Goal: Book appointment/travel/reservation

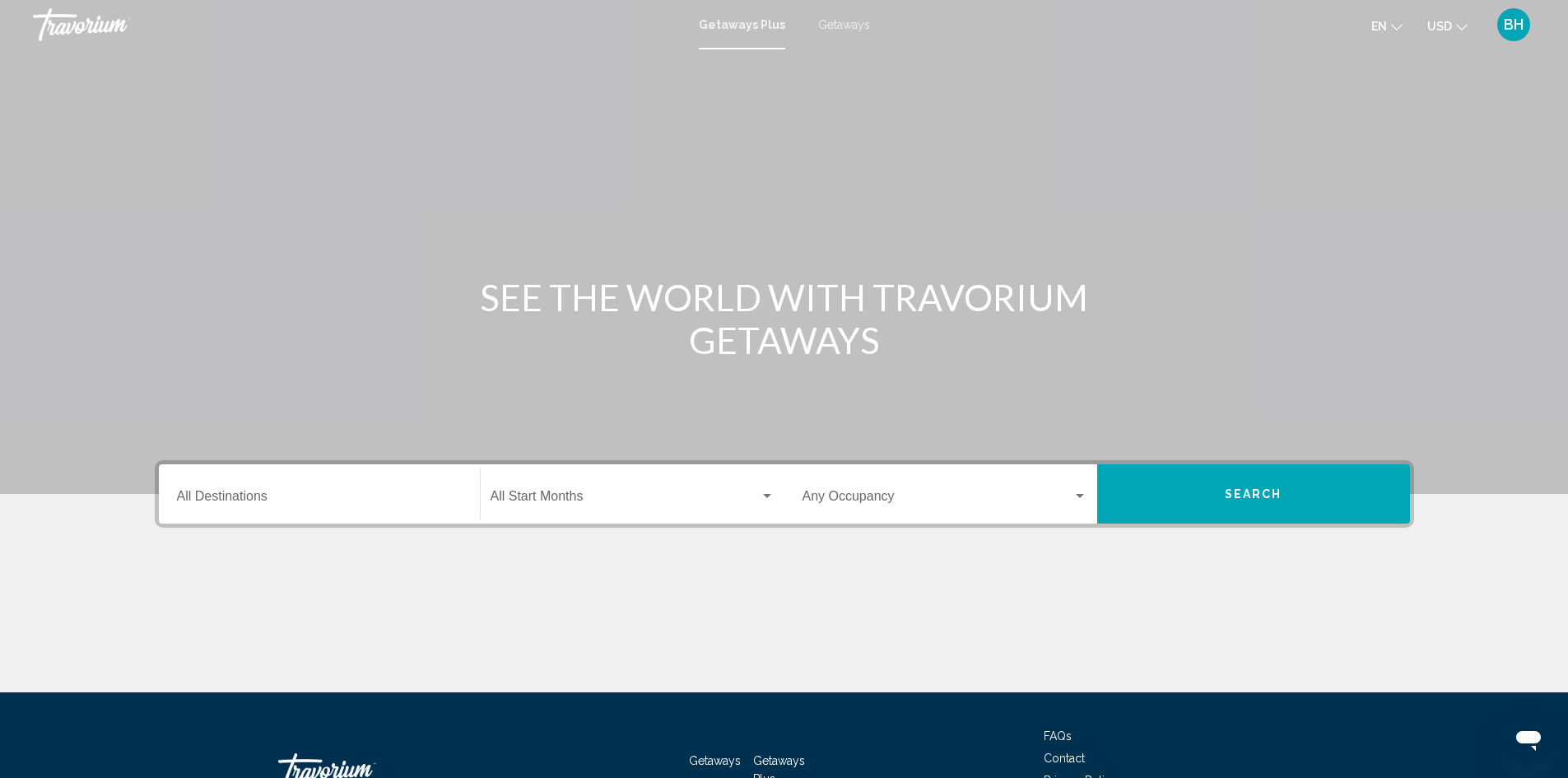
click at [839, 25] on span "Getaways" at bounding box center [845, 24] width 52 height 13
click at [257, 497] on input "Destination All Destinations" at bounding box center [319, 499] width 285 height 15
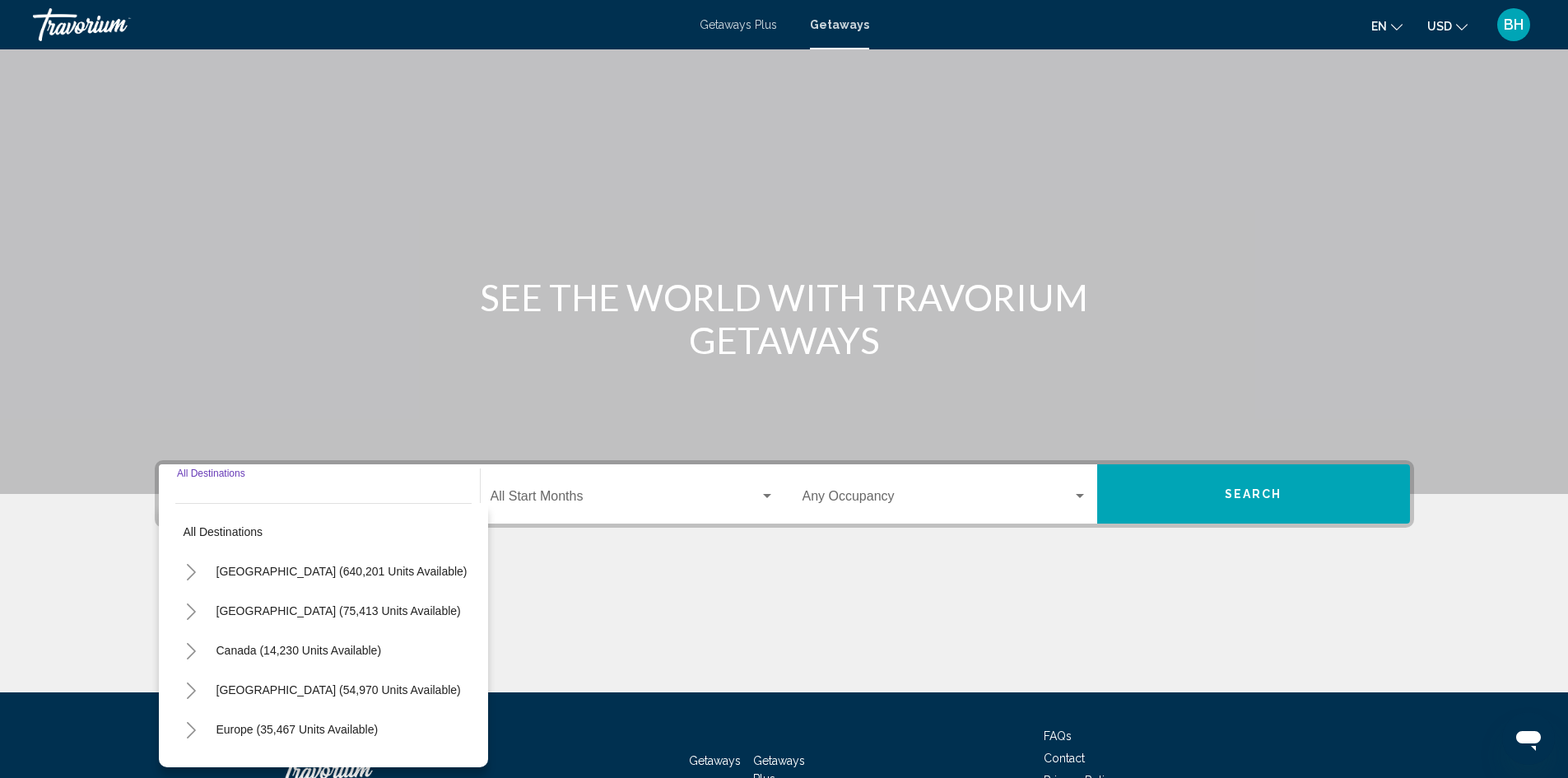
scroll to position [116, 0]
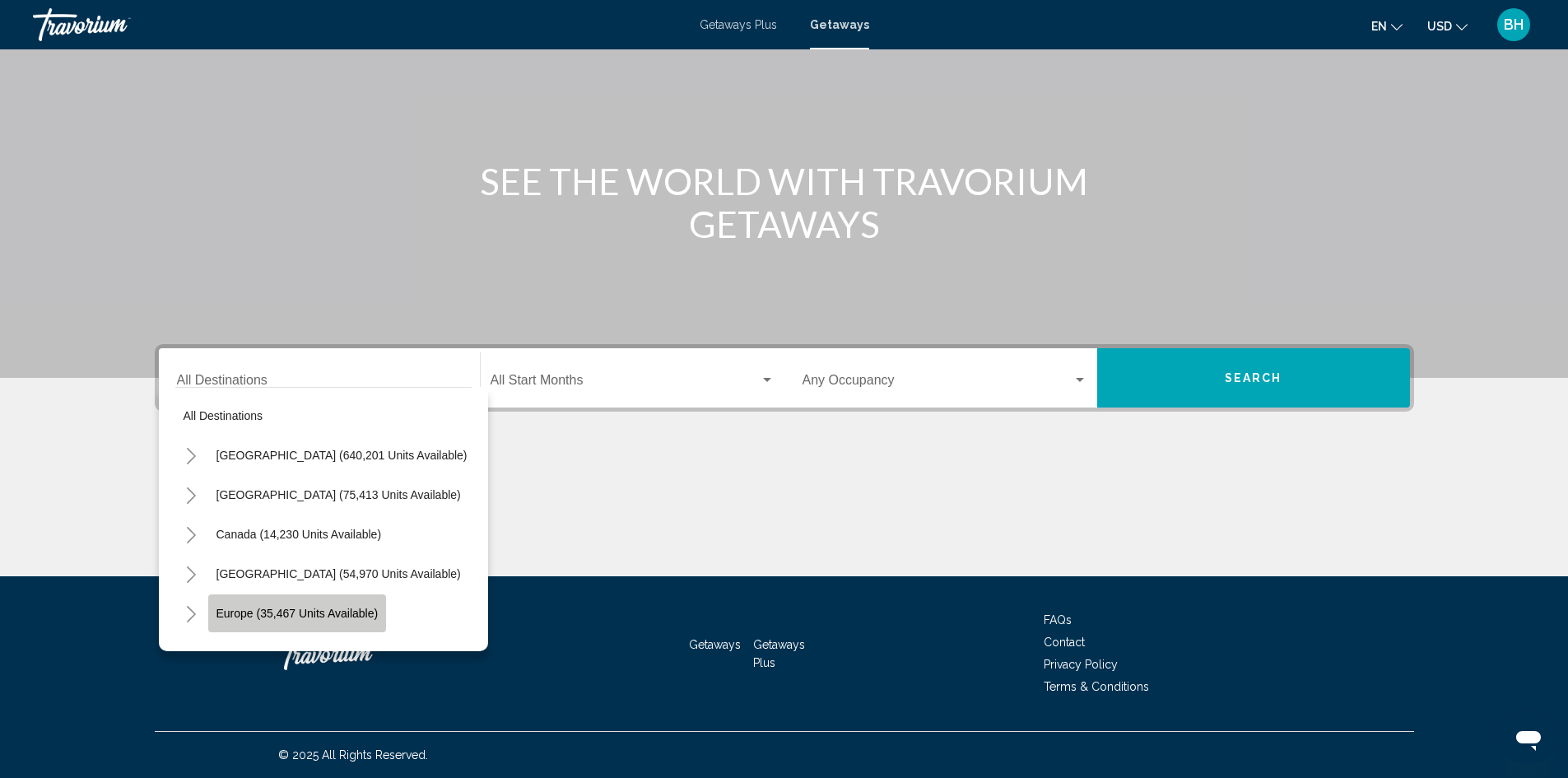
click at [240, 616] on span "Europe (35,467 units available)" at bounding box center [297, 613] width 162 height 13
type input "**********"
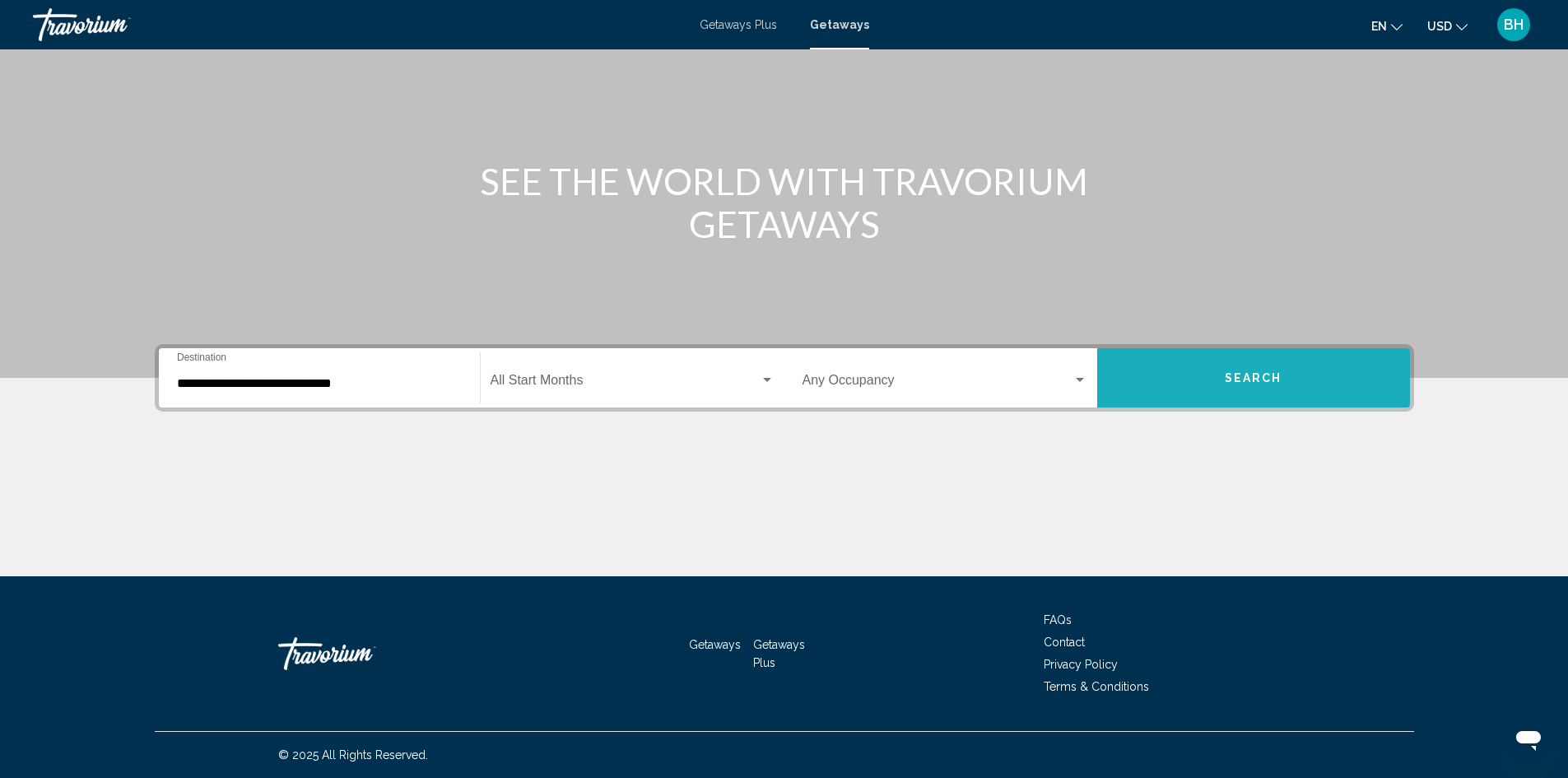
click at [1222, 381] on button "Search" at bounding box center [1254, 377] width 313 height 60
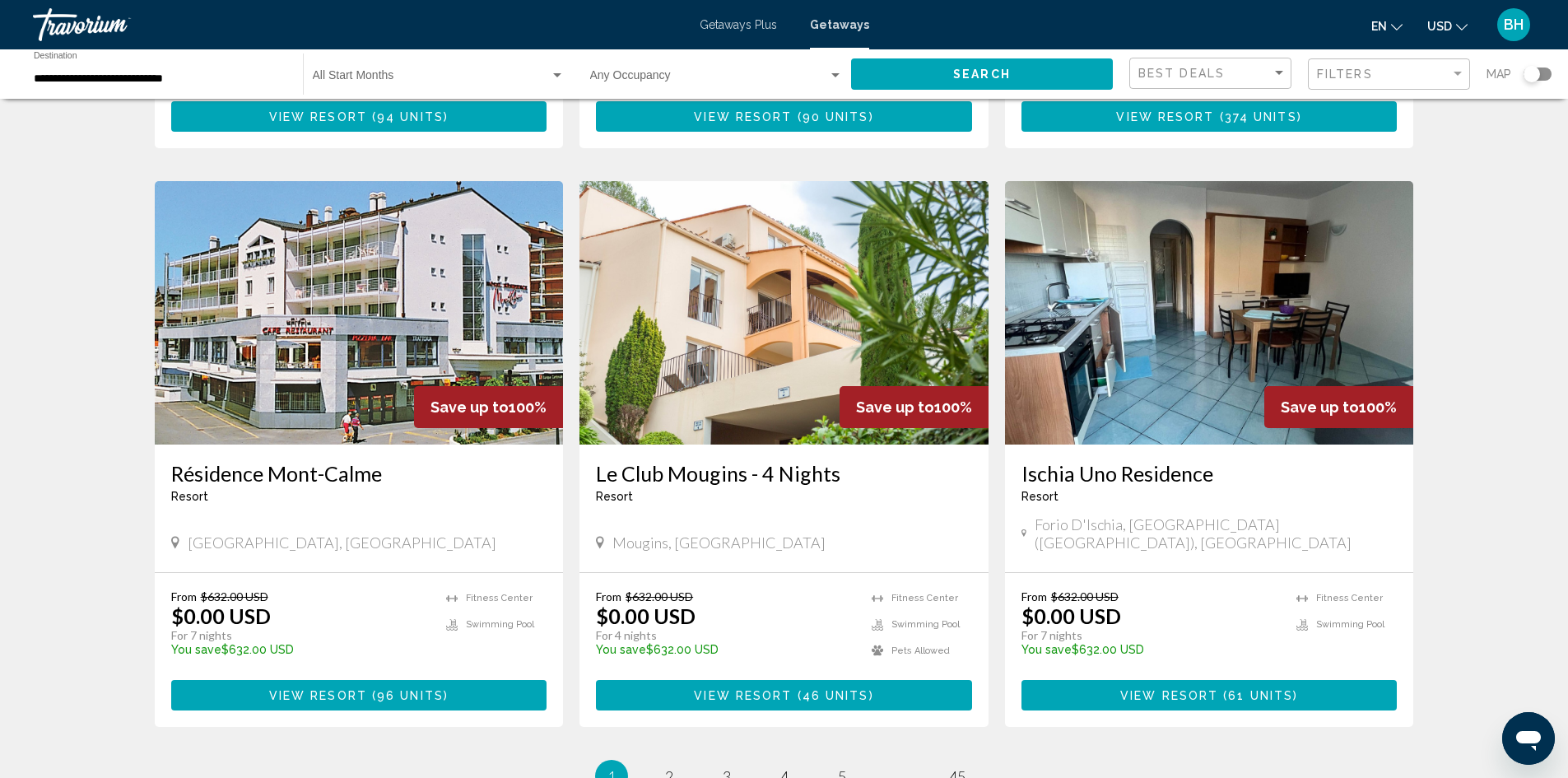
scroll to position [1811, 0]
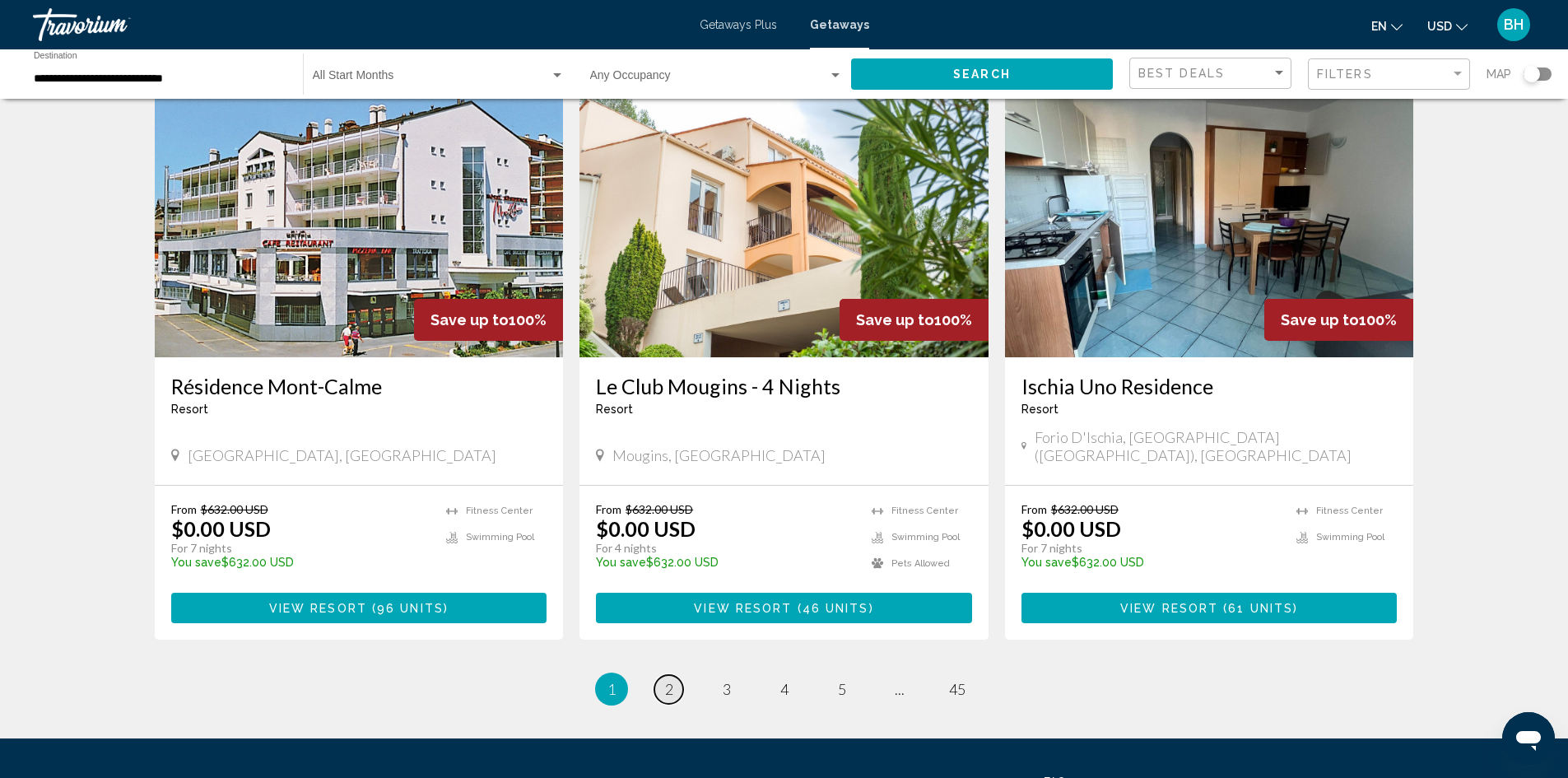
click at [669, 680] on span "2" at bounding box center [670, 689] width 9 height 18
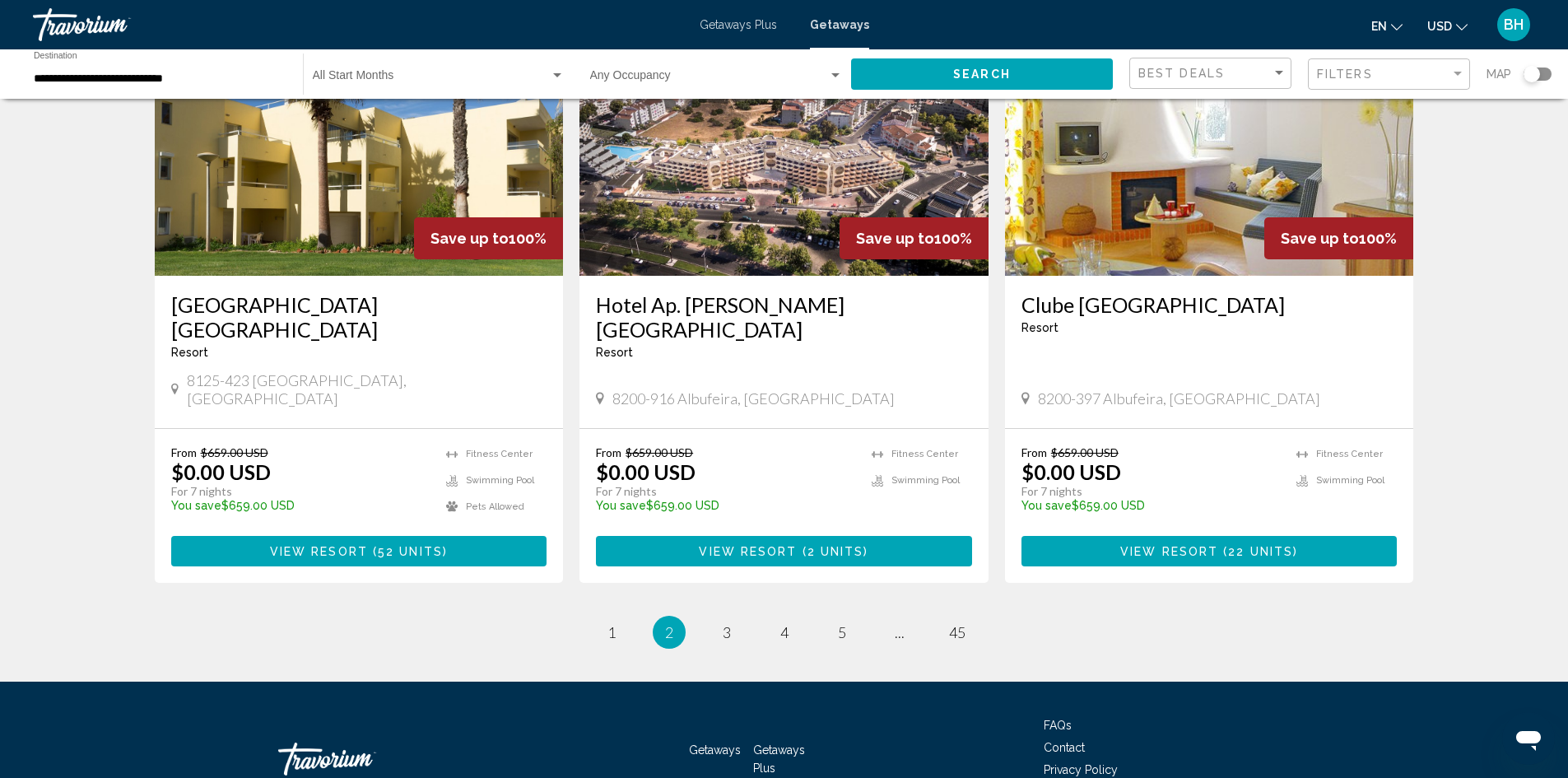
scroll to position [1907, 0]
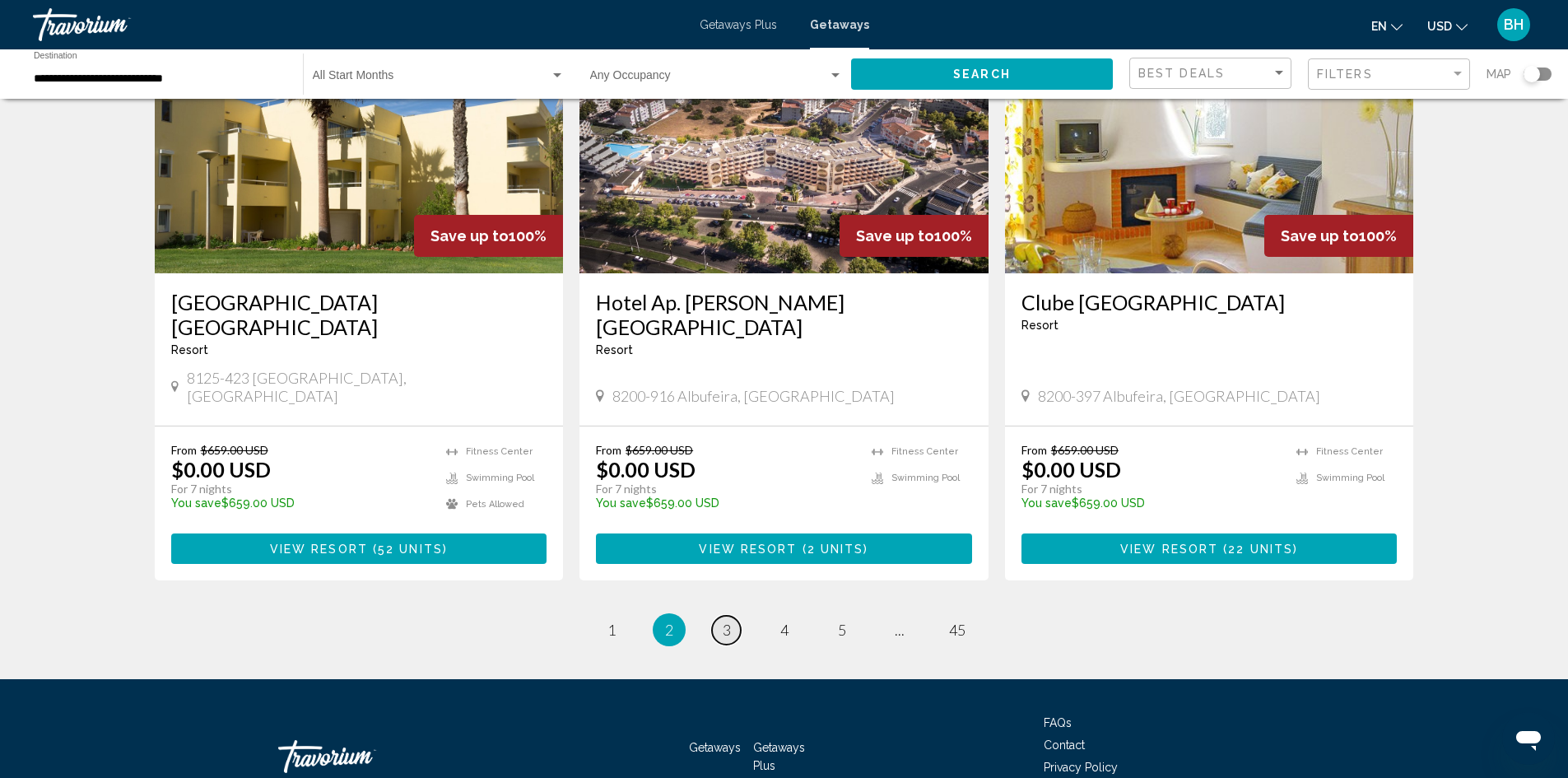
click at [723, 620] on span "3" at bounding box center [727, 629] width 9 height 18
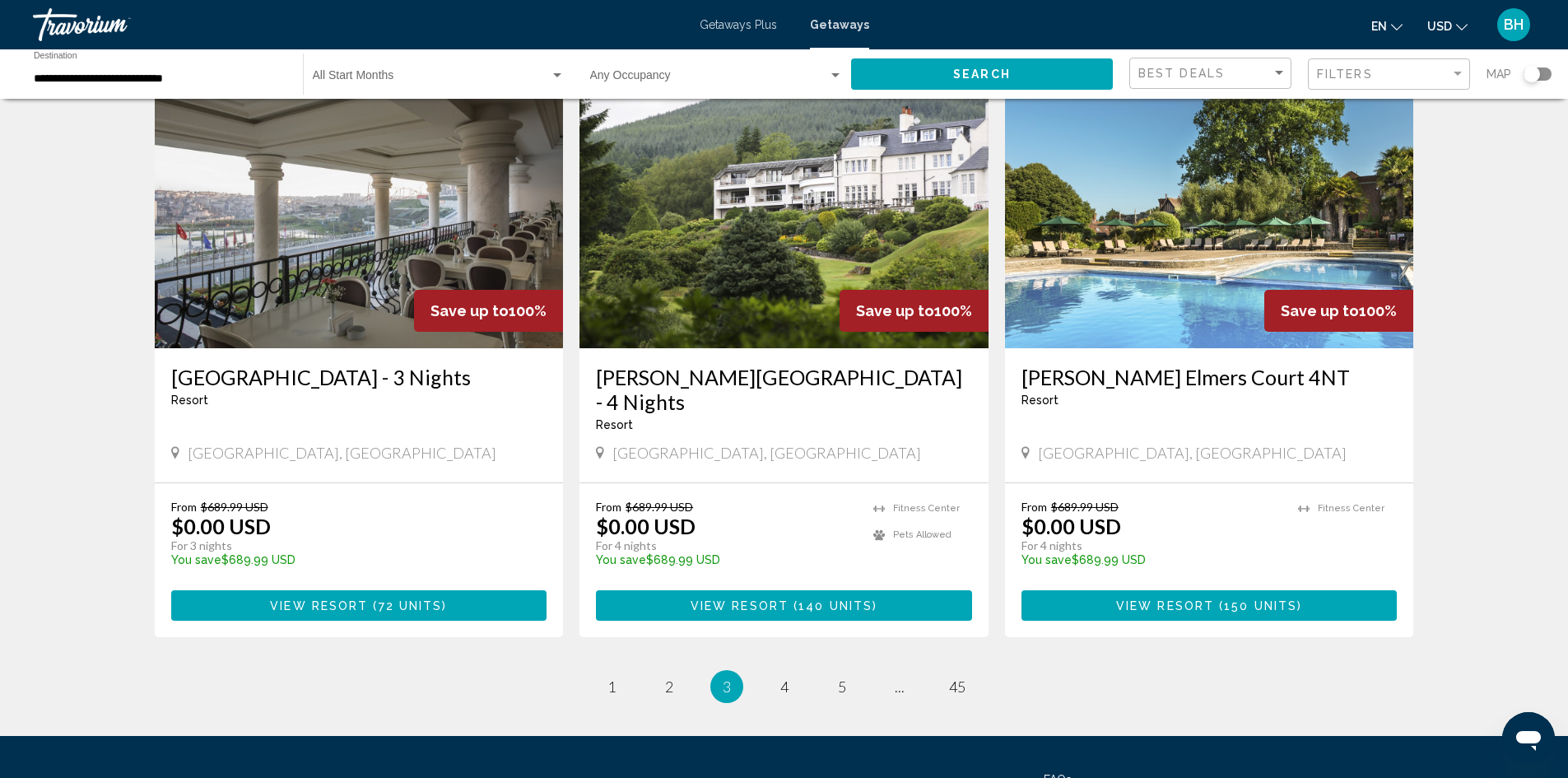
scroll to position [1894, 0]
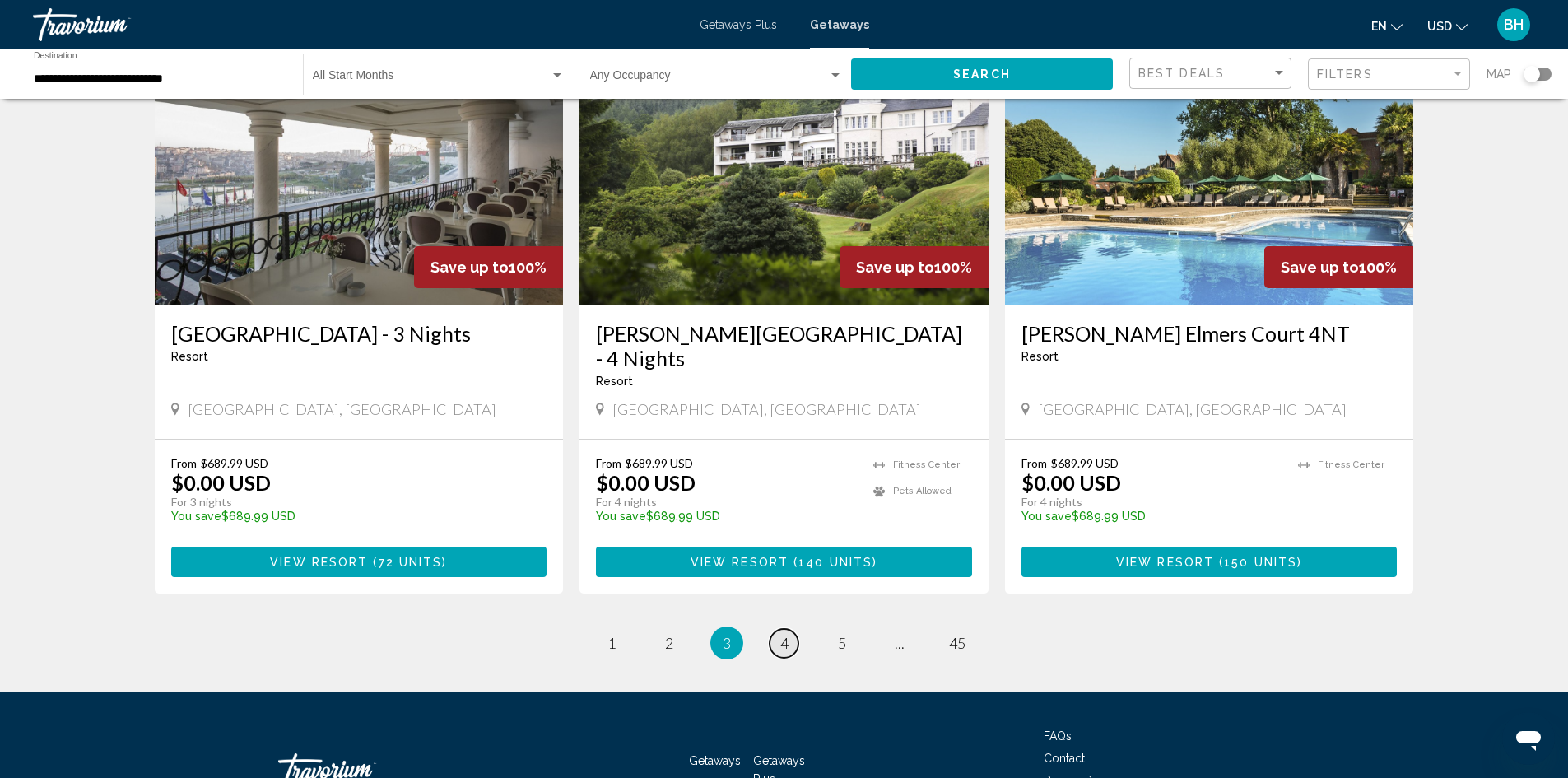
click at [784, 634] on span "4" at bounding box center [785, 643] width 9 height 18
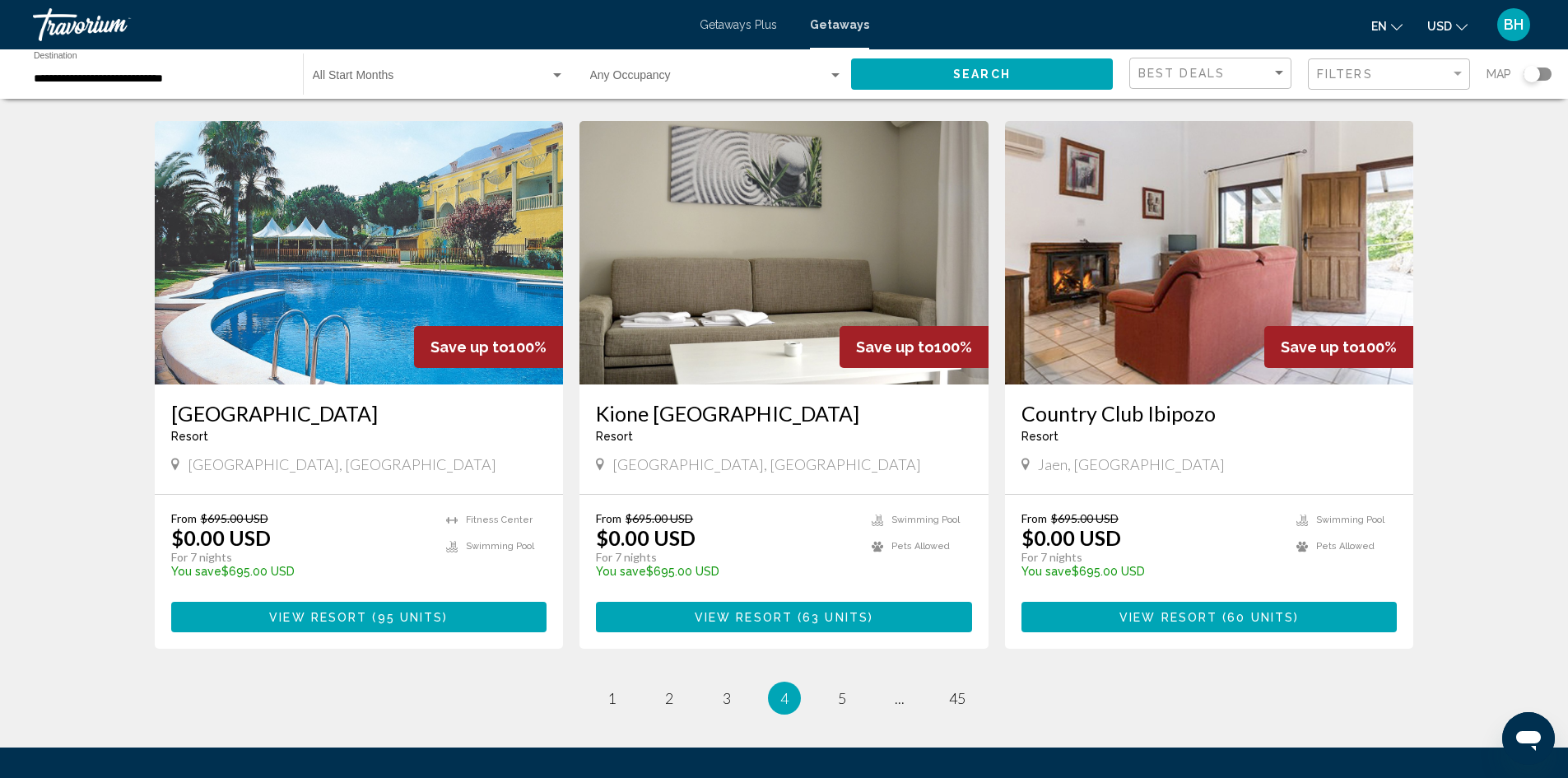
scroll to position [1894, 0]
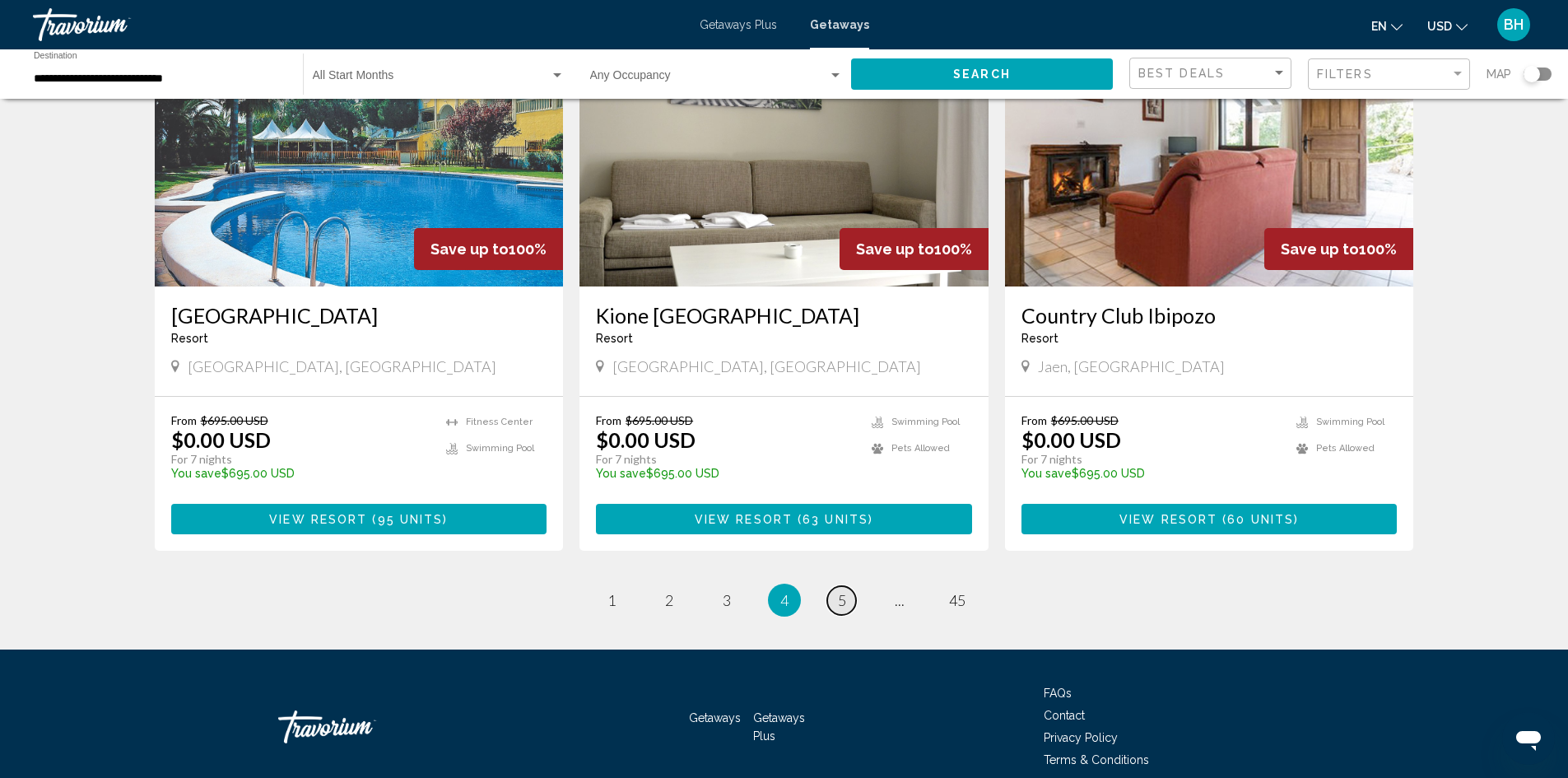
click at [842, 591] on span "5" at bounding box center [843, 600] width 9 height 18
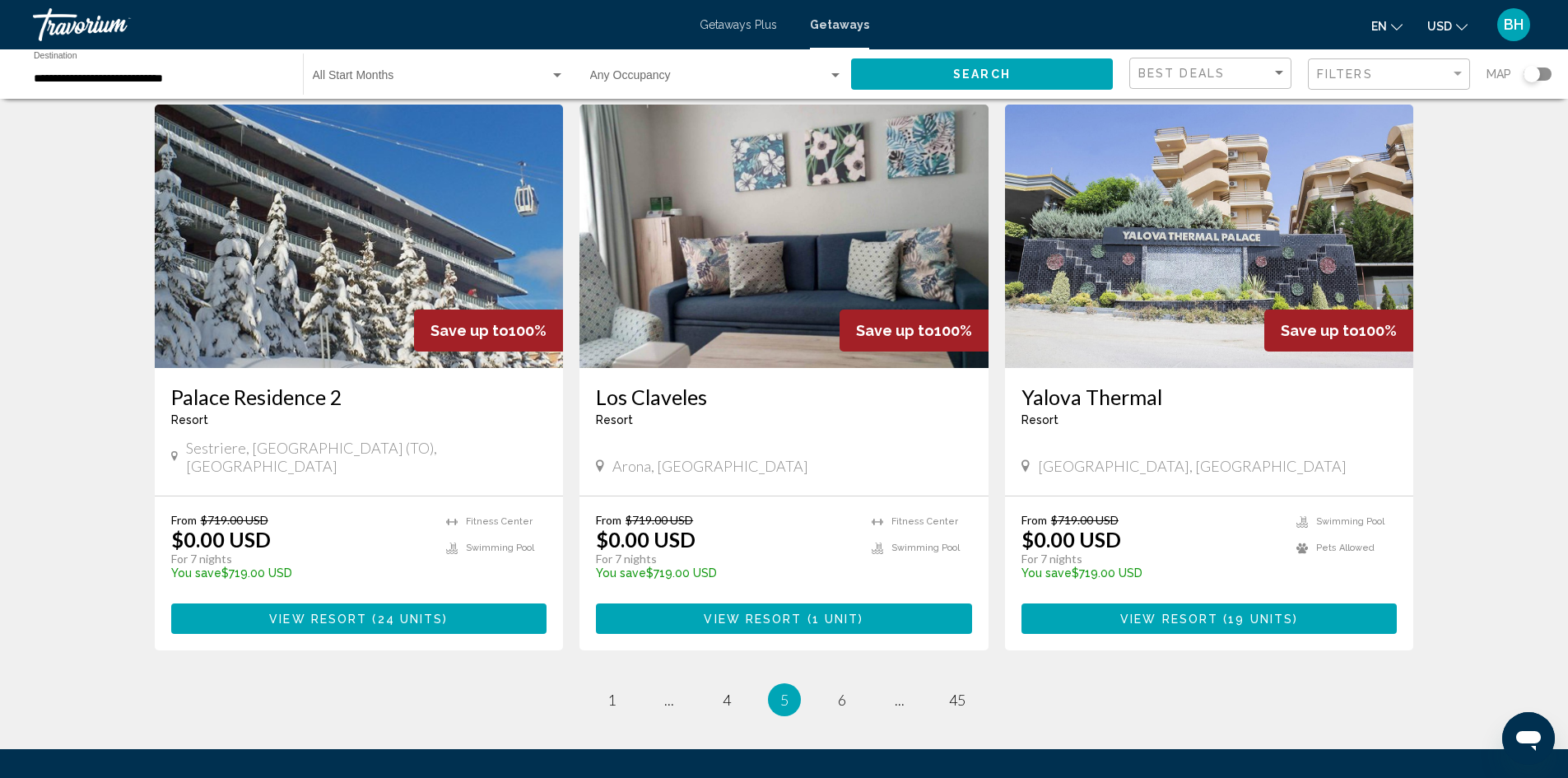
scroll to position [1894, 0]
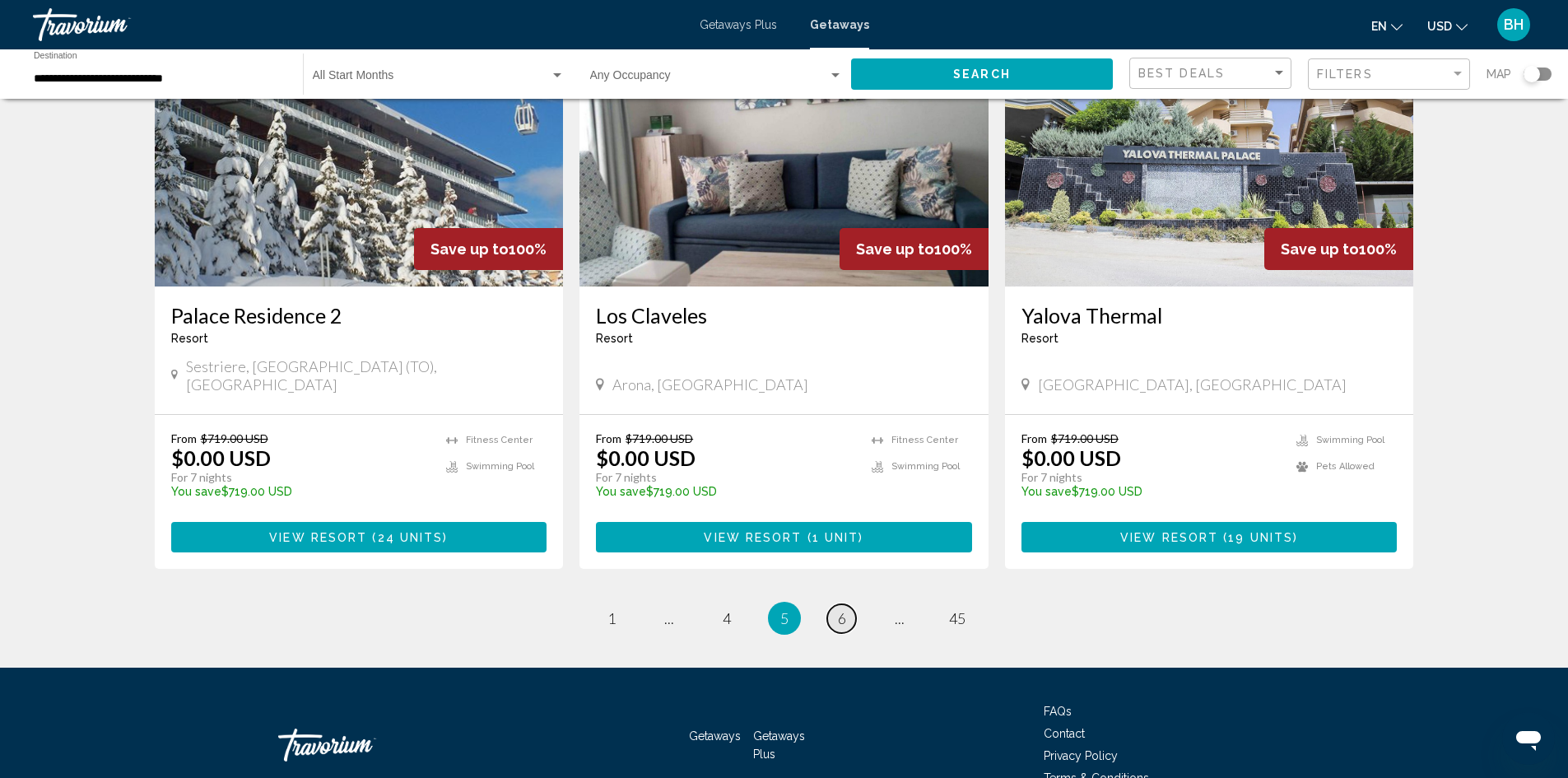
click at [845, 609] on span "6" at bounding box center [843, 618] width 9 height 18
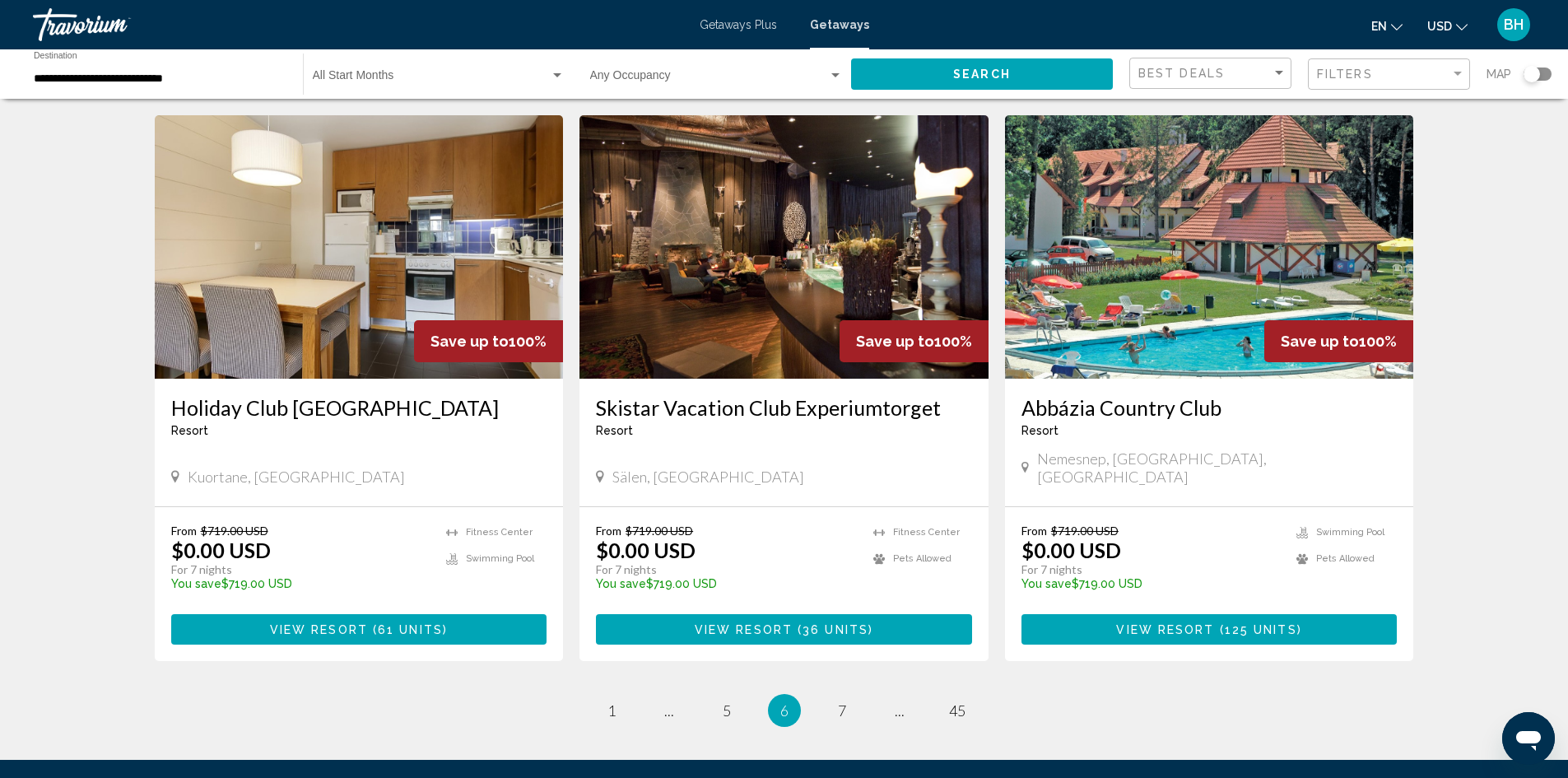
scroll to position [1906, 0]
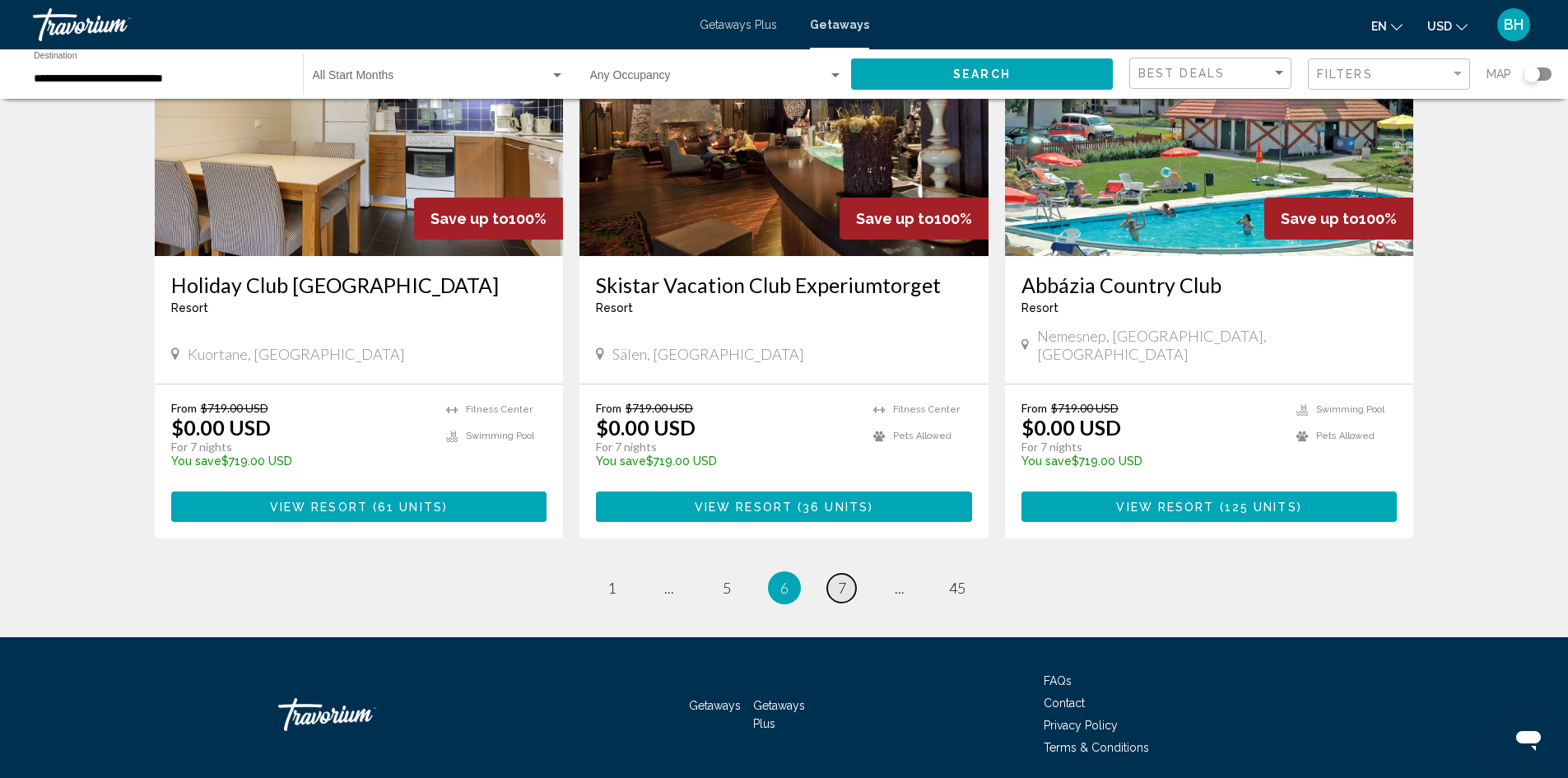
click at [843, 579] on span "7" at bounding box center [843, 588] width 9 height 18
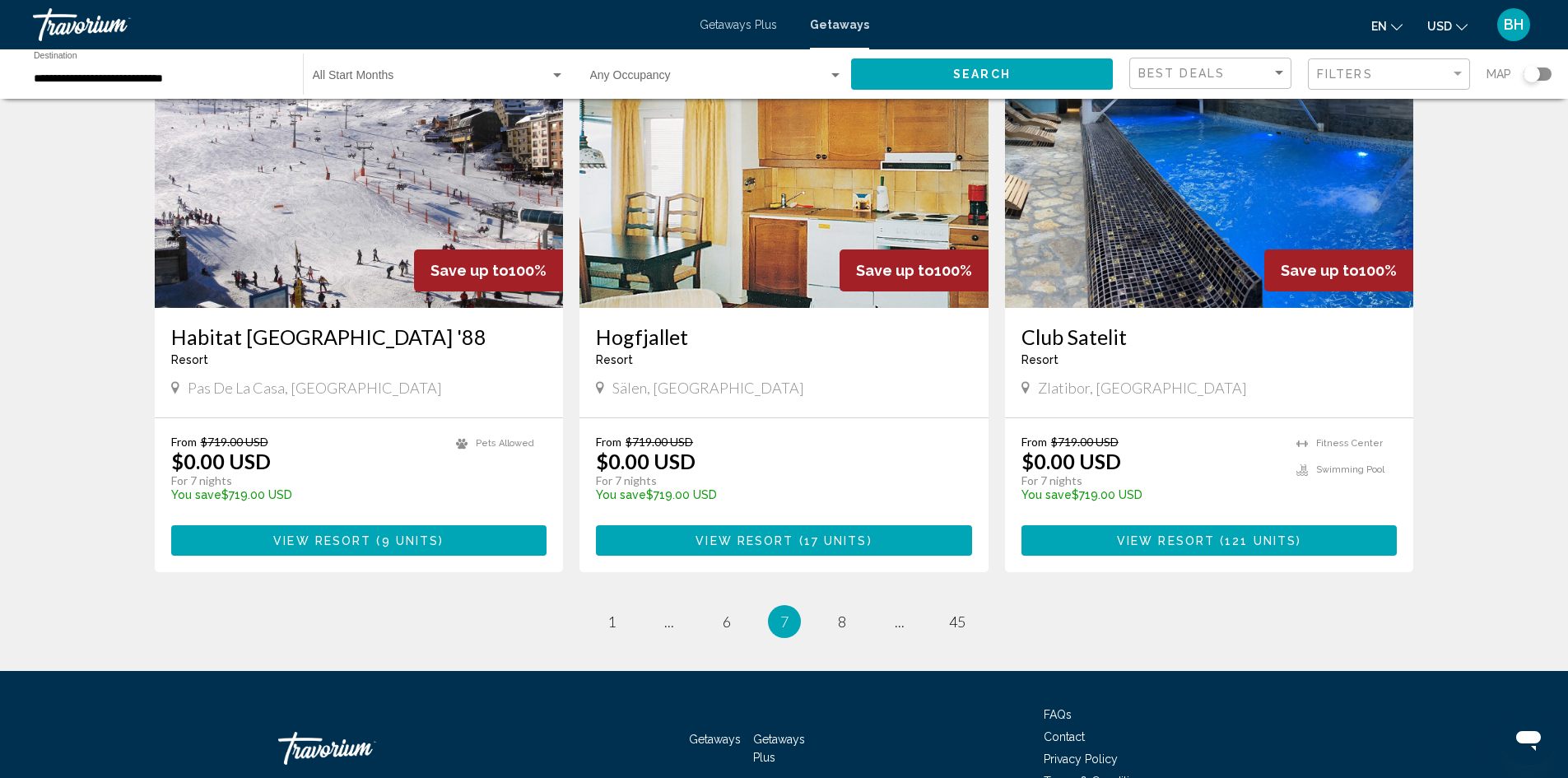
scroll to position [1894, 0]
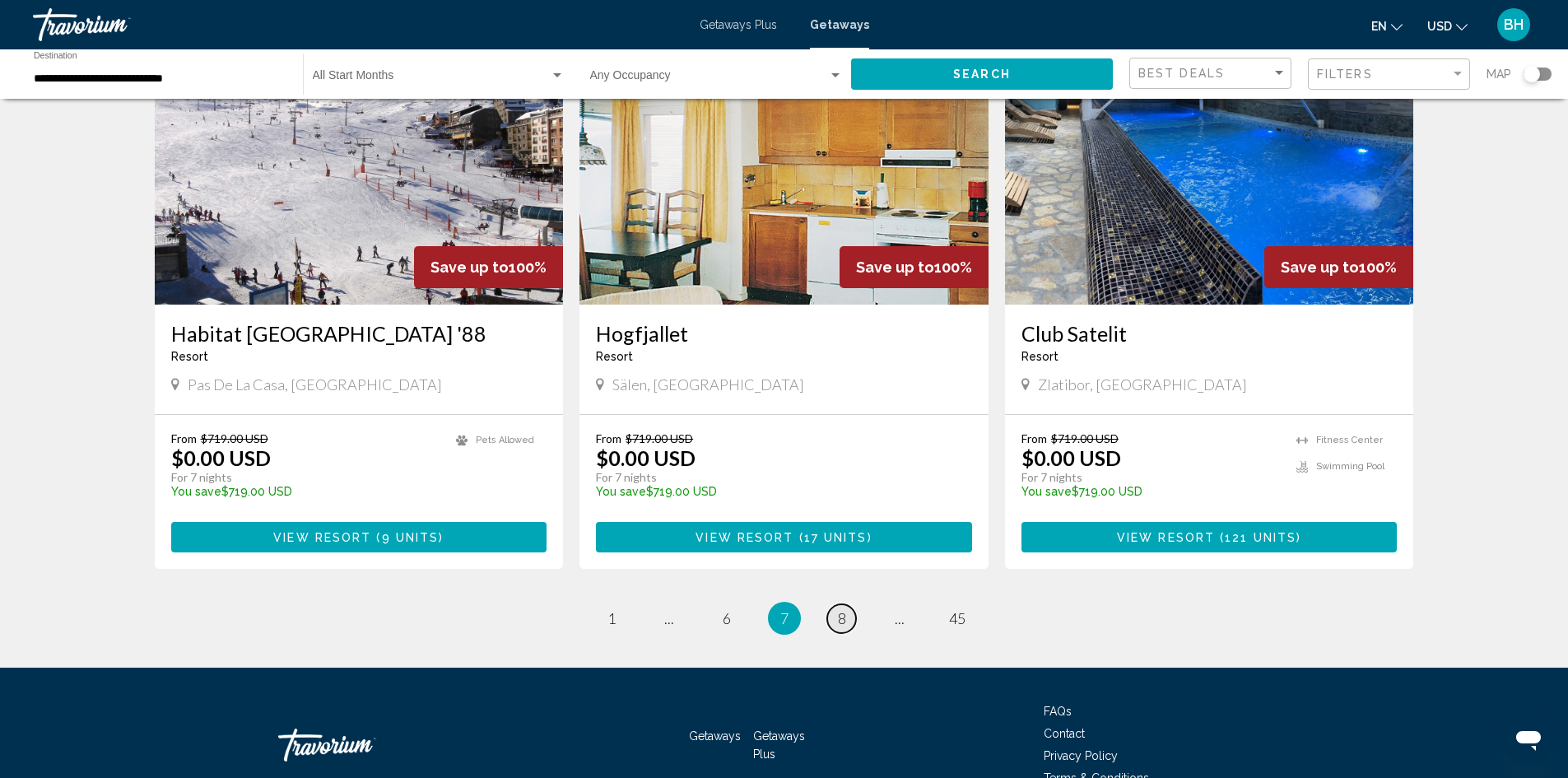
click at [839, 609] on span "8" at bounding box center [843, 618] width 9 height 18
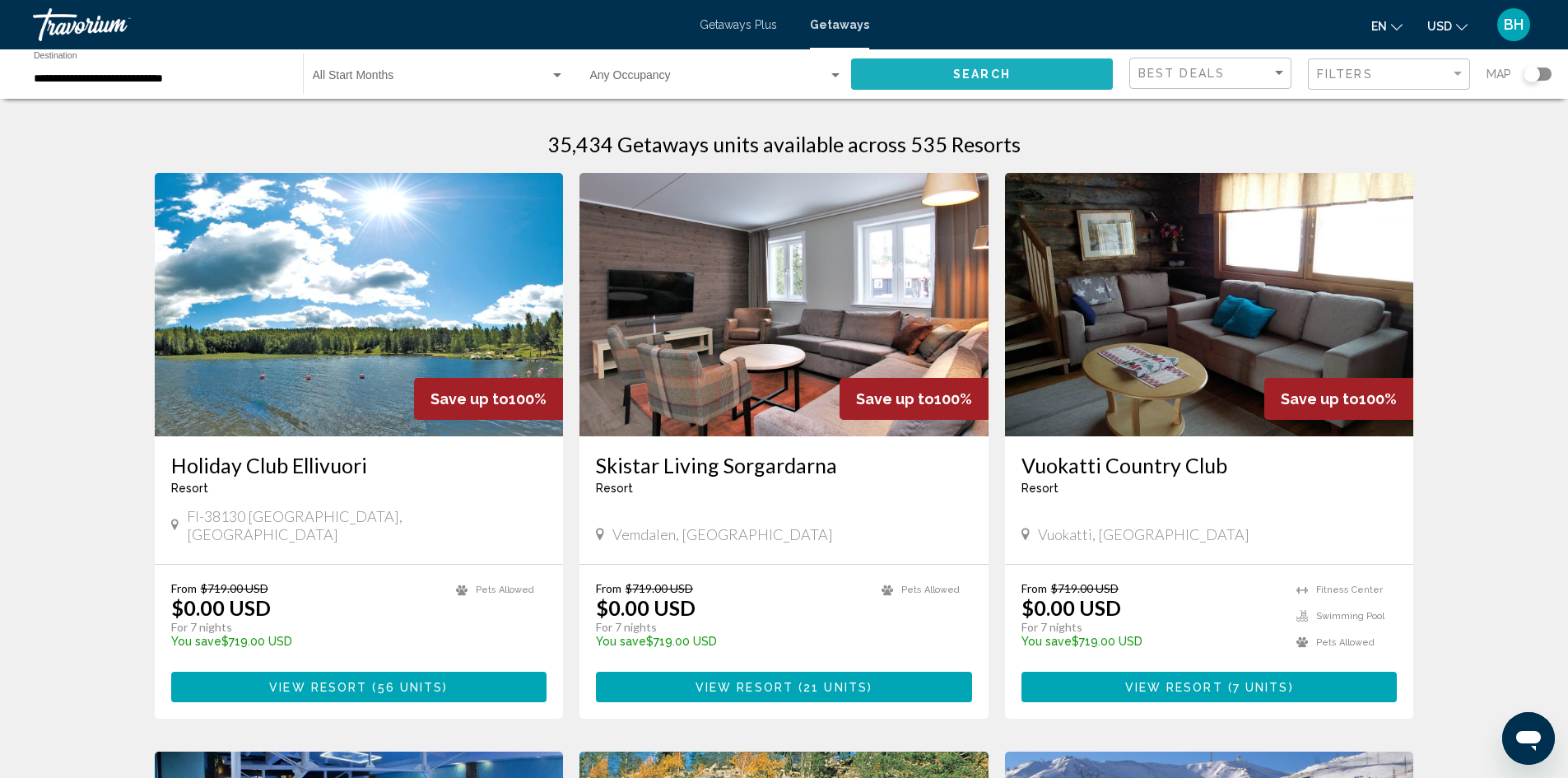
click at [996, 75] on span "Search" at bounding box center [982, 74] width 58 height 13
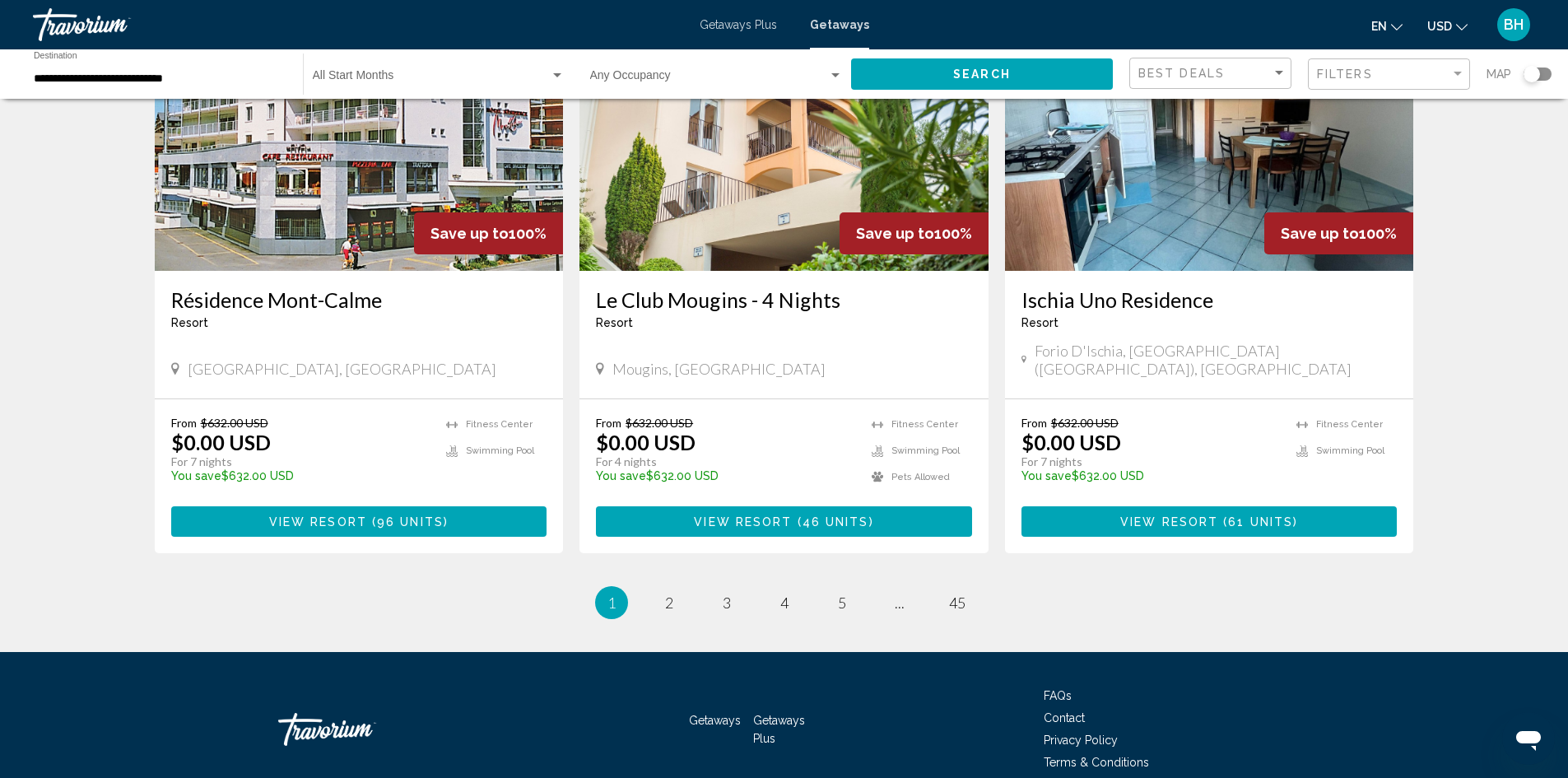
scroll to position [1906, 0]
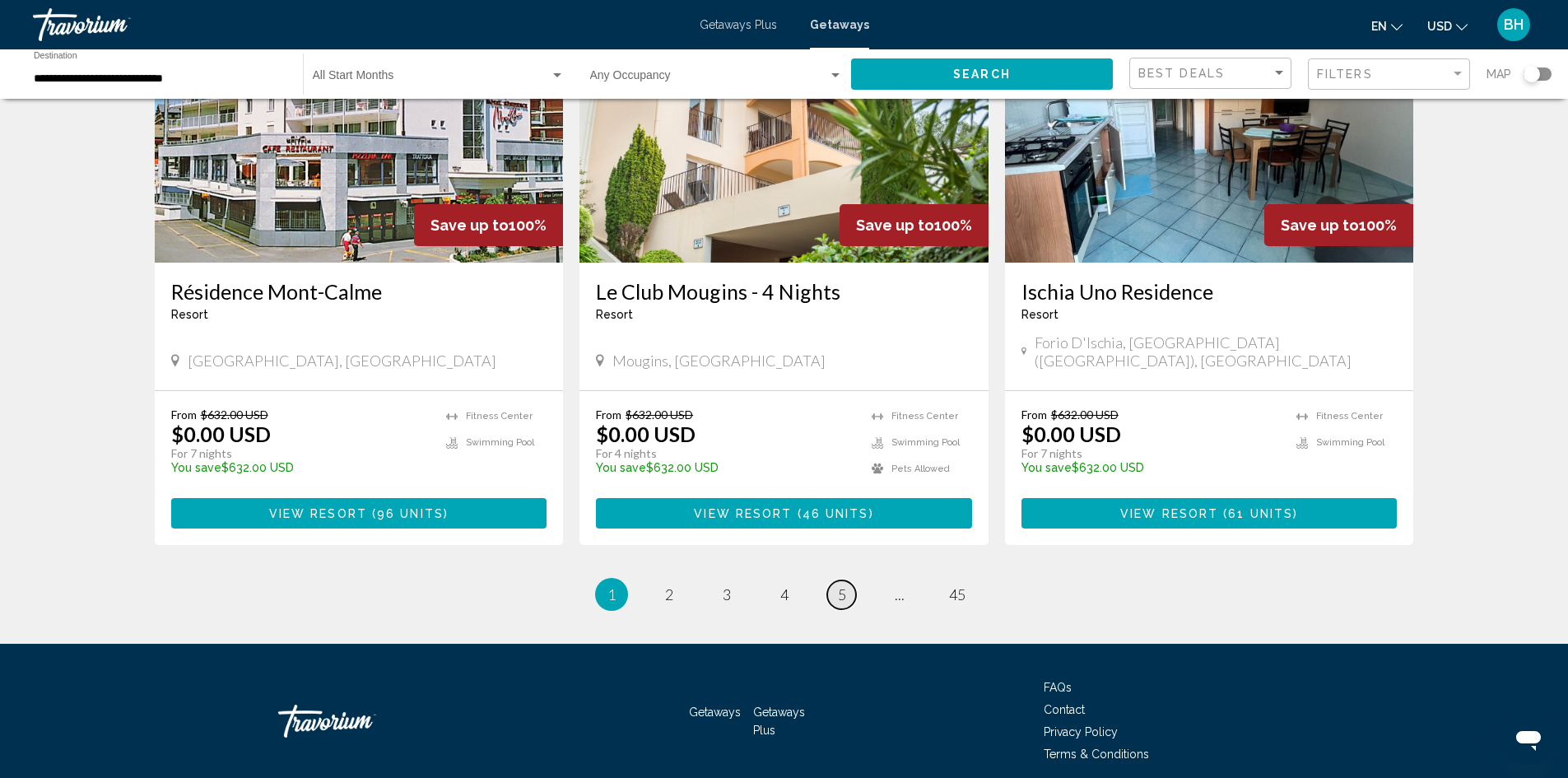
click at [845, 585] on span "5" at bounding box center [843, 594] width 9 height 18
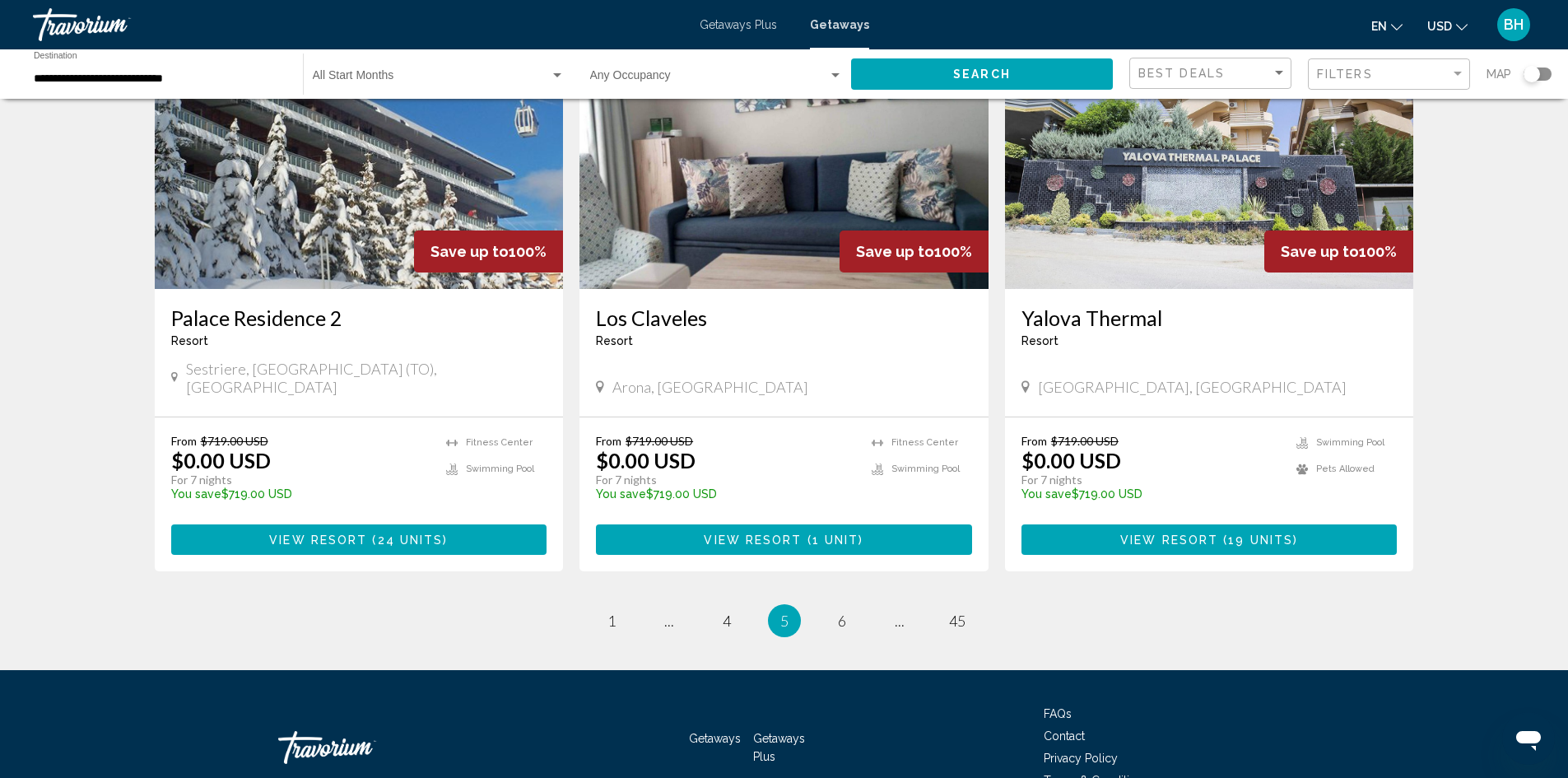
scroll to position [1906, 0]
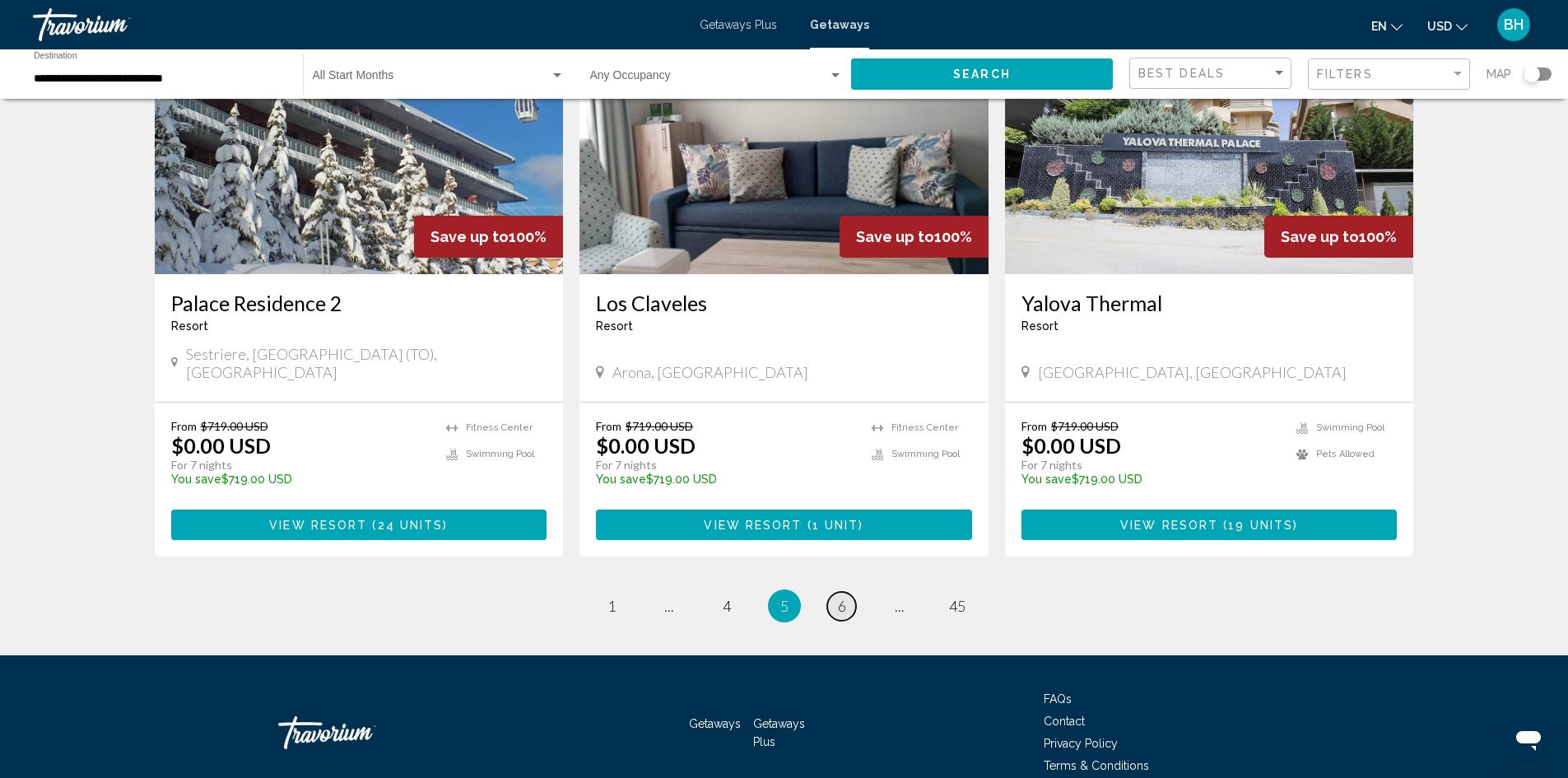
click at [844, 597] on span "6" at bounding box center [843, 606] width 9 height 18
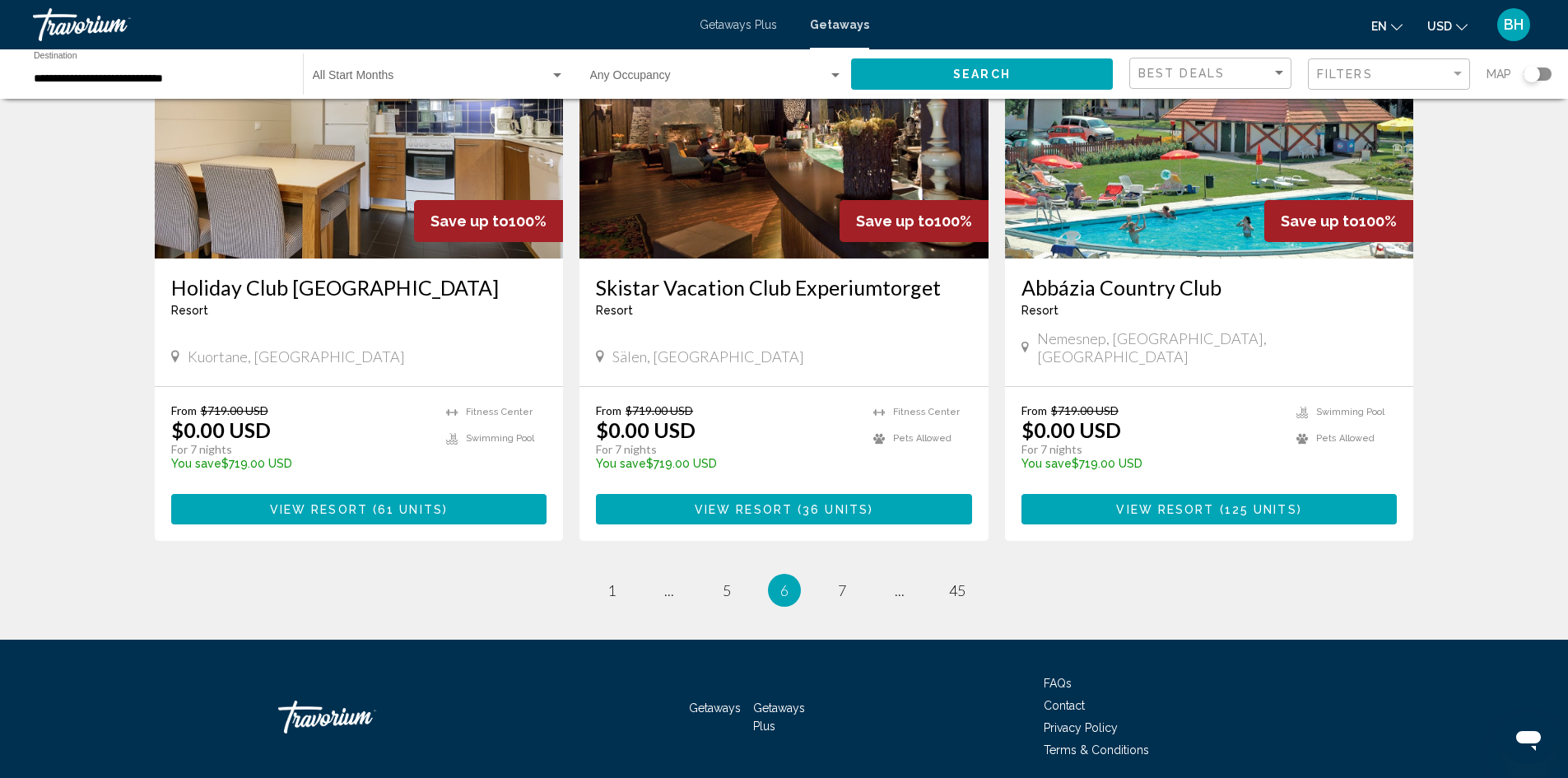
scroll to position [1906, 0]
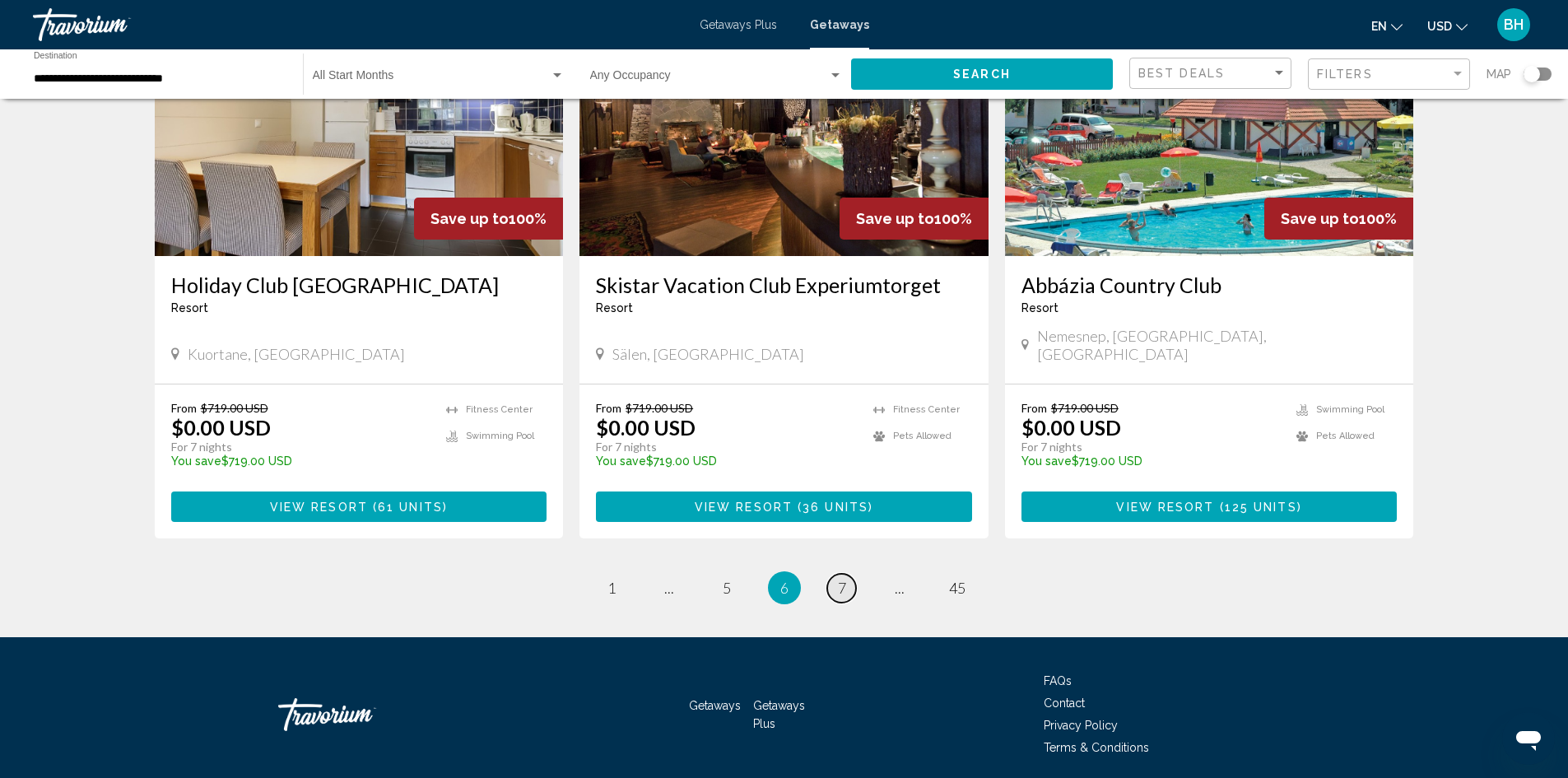
click at [840, 579] on span "7" at bounding box center [843, 588] width 9 height 18
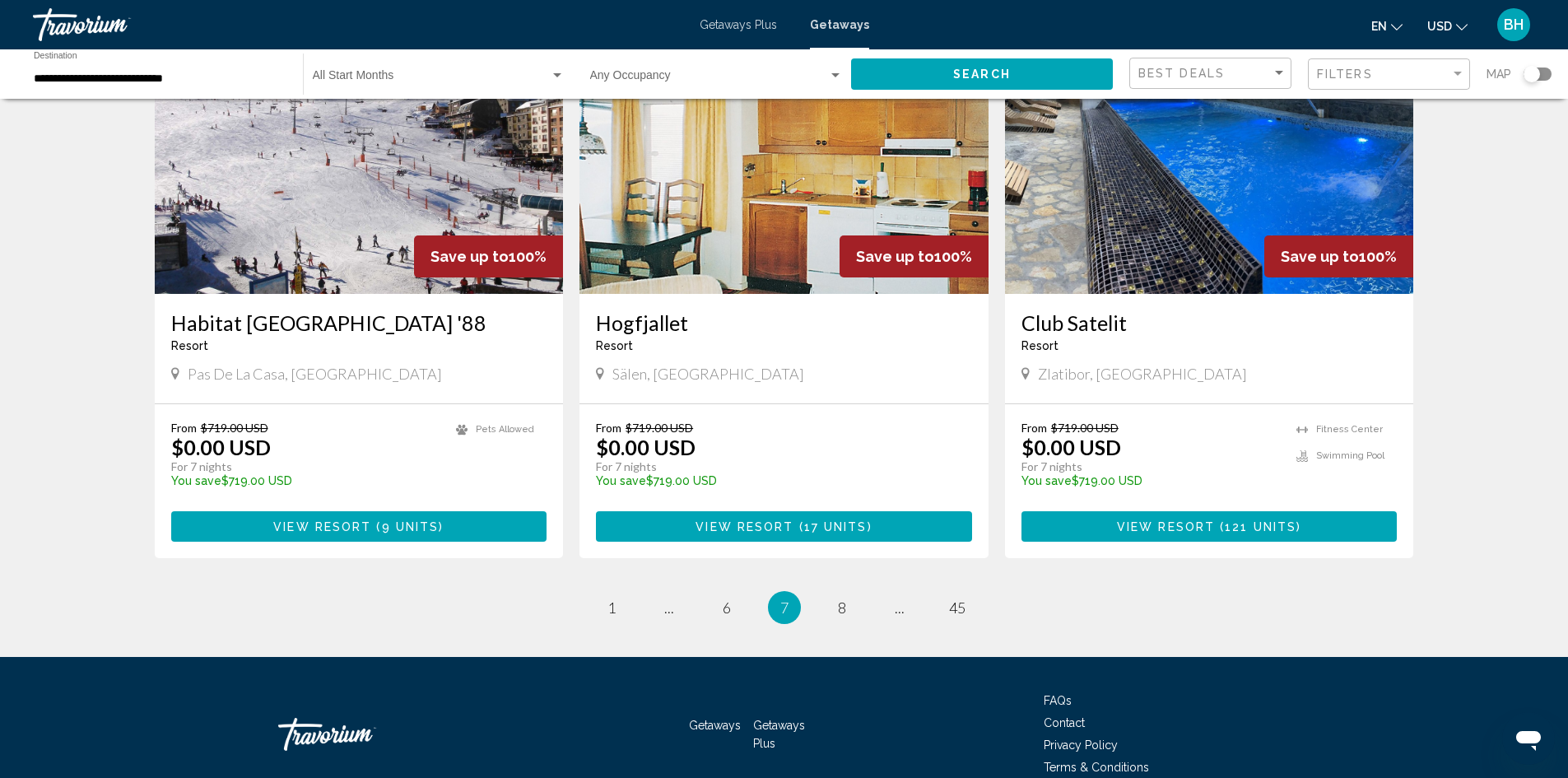
scroll to position [1906, 0]
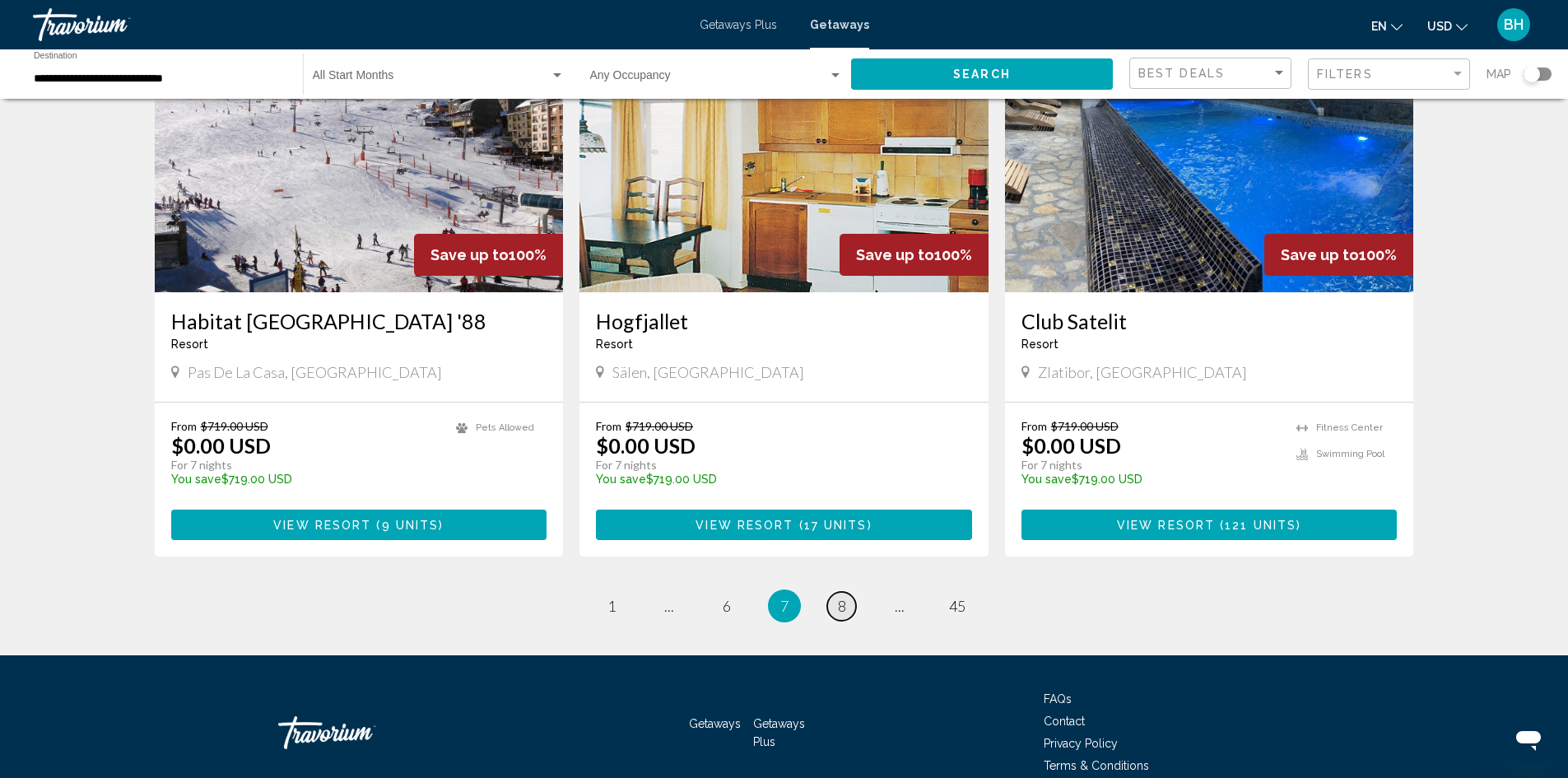
click at [839, 592] on link "page 8" at bounding box center [841, 606] width 29 height 29
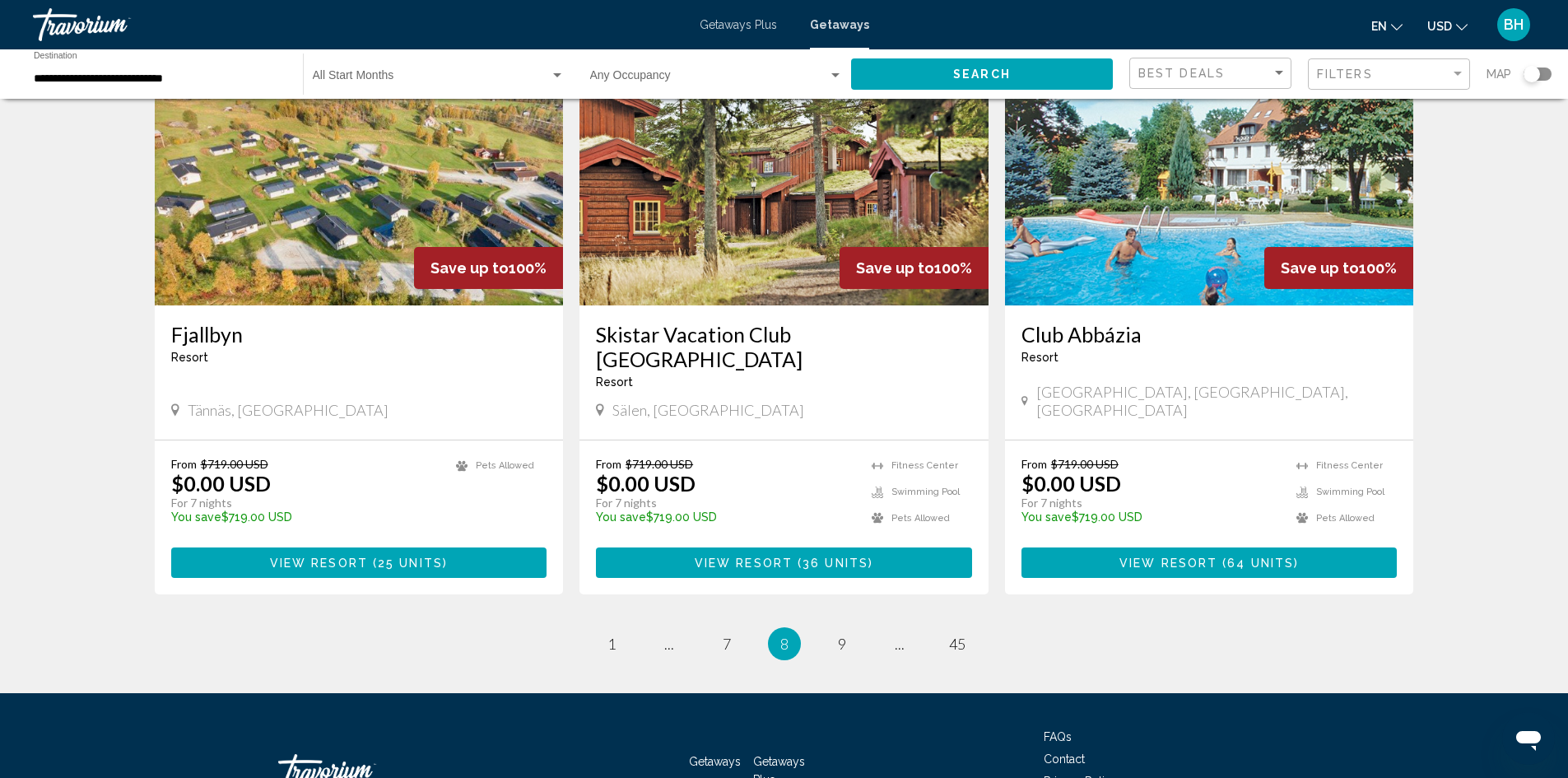
scroll to position [1894, 0]
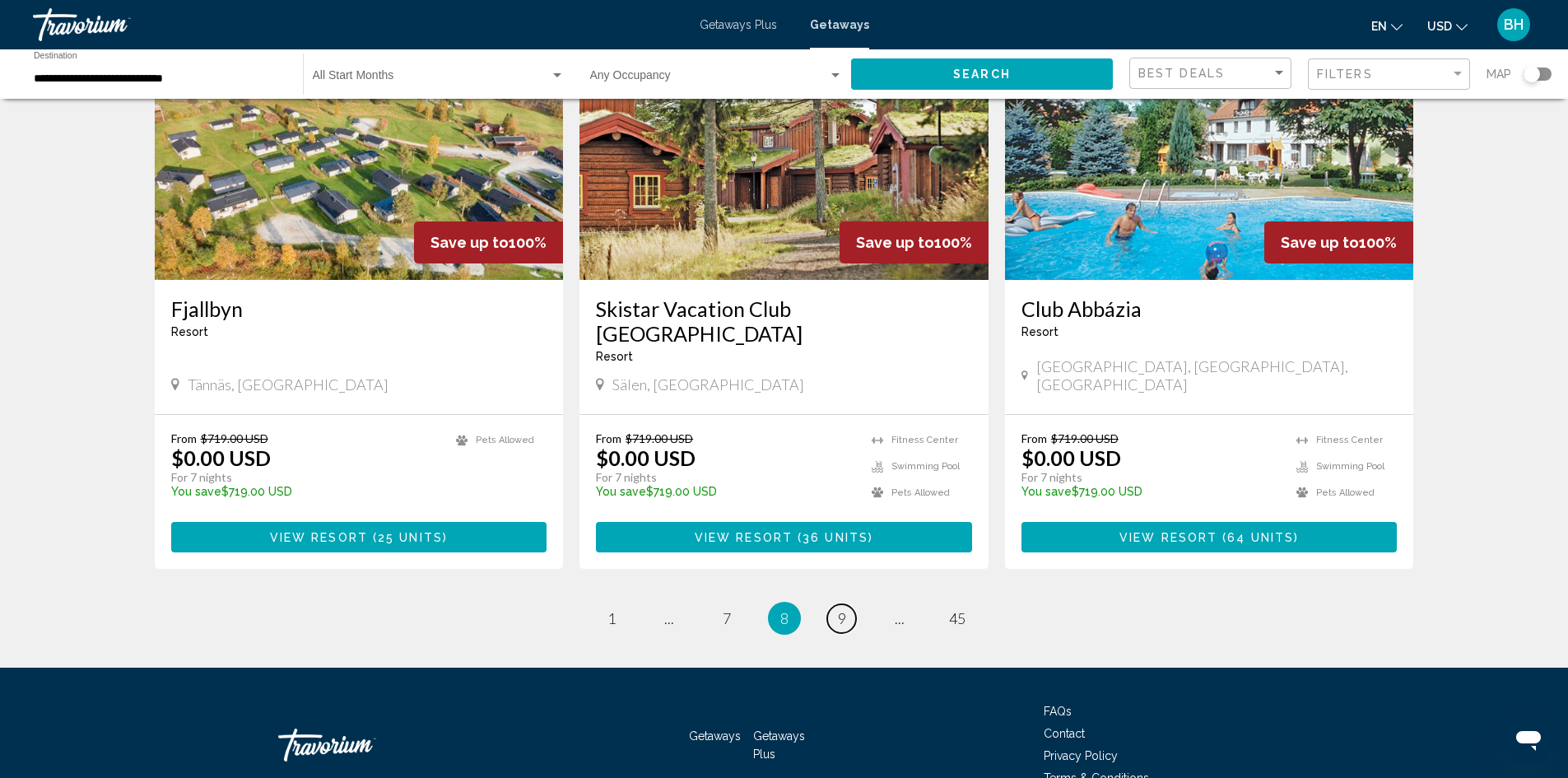
click at [841, 609] on span "9" at bounding box center [843, 618] width 9 height 18
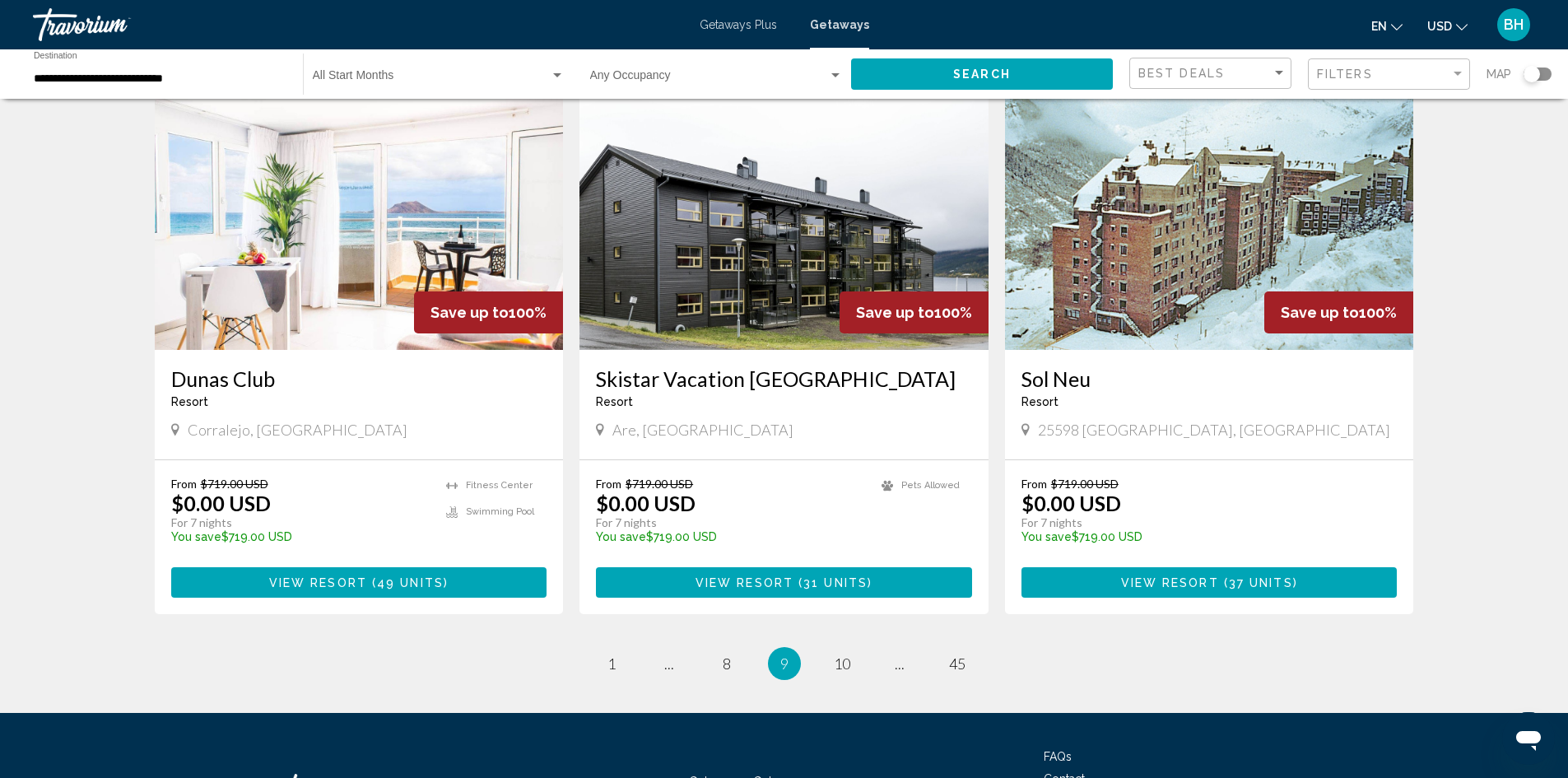
scroll to position [1894, 0]
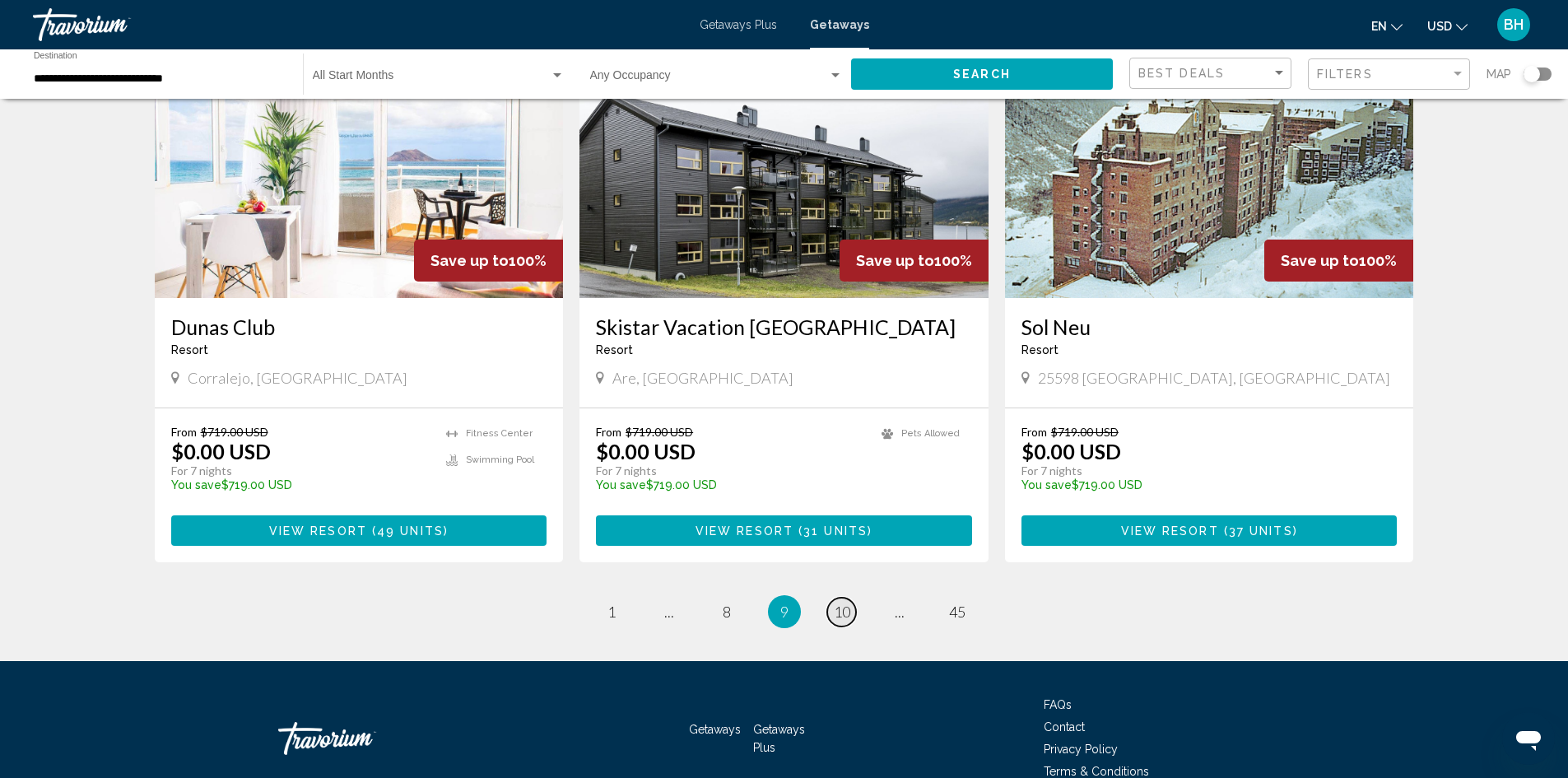
click at [839, 602] on span "10" at bounding box center [842, 611] width 16 height 18
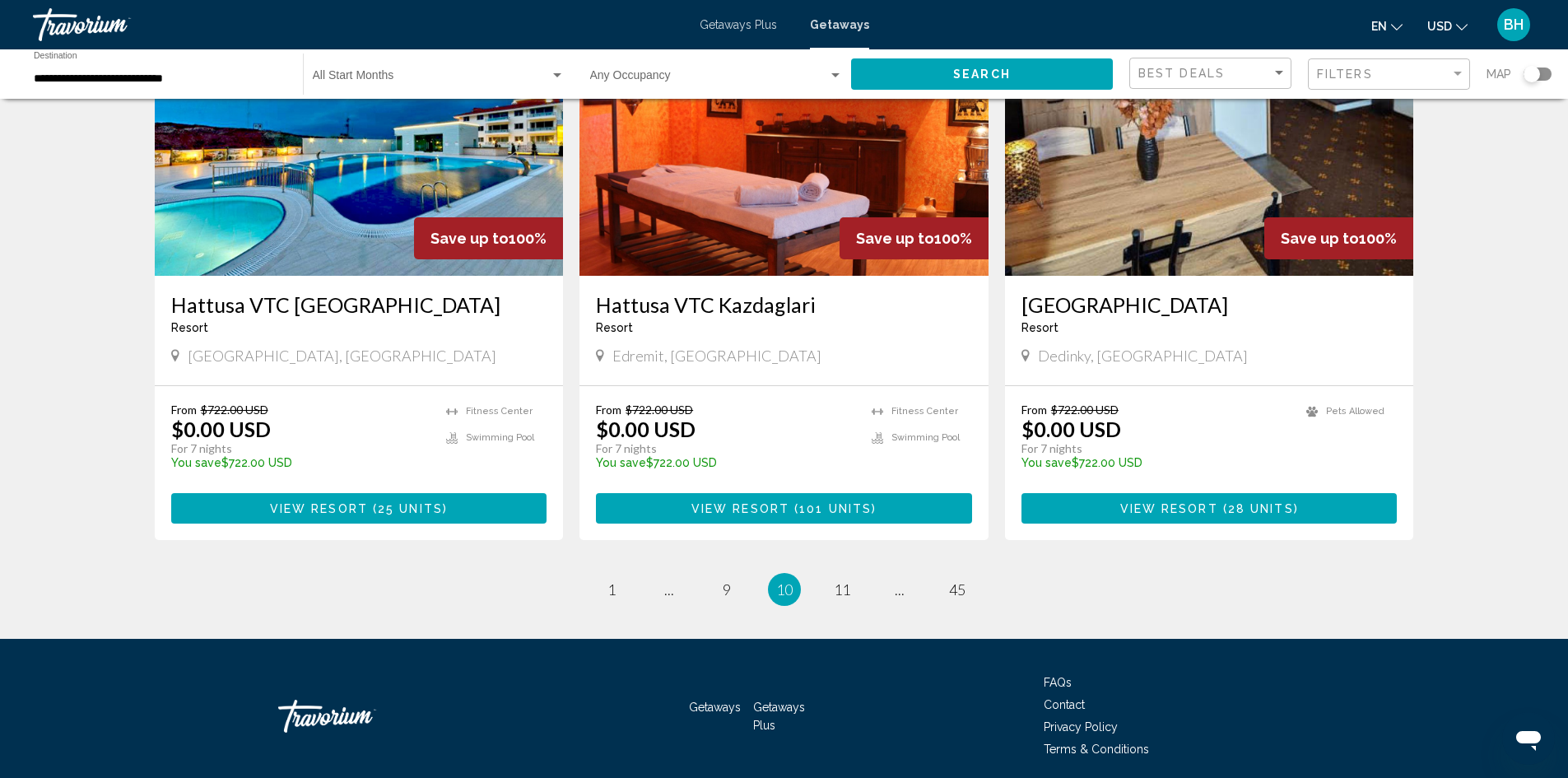
scroll to position [1907, 0]
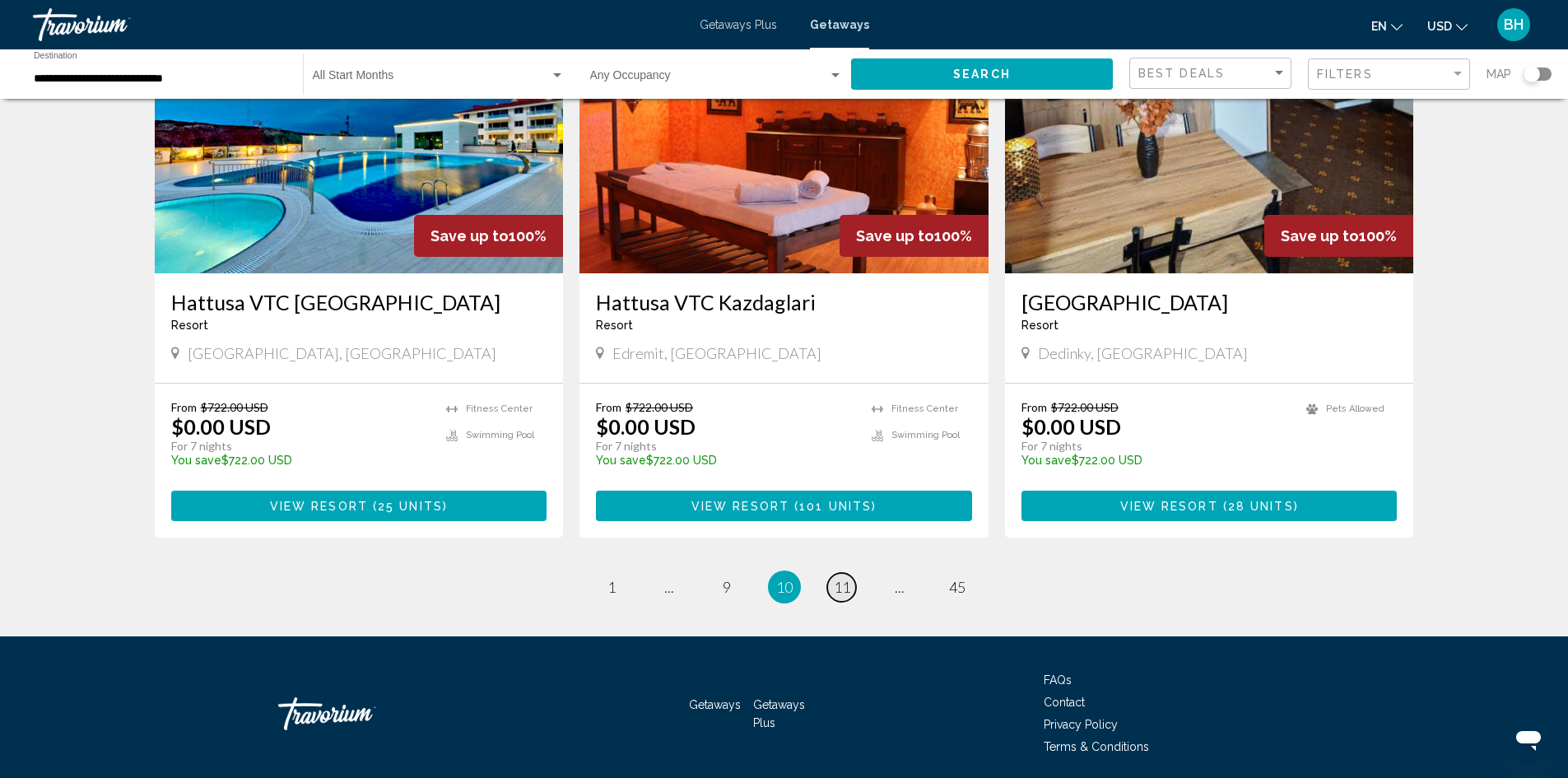
click at [837, 578] on span "11" at bounding box center [842, 587] width 16 height 18
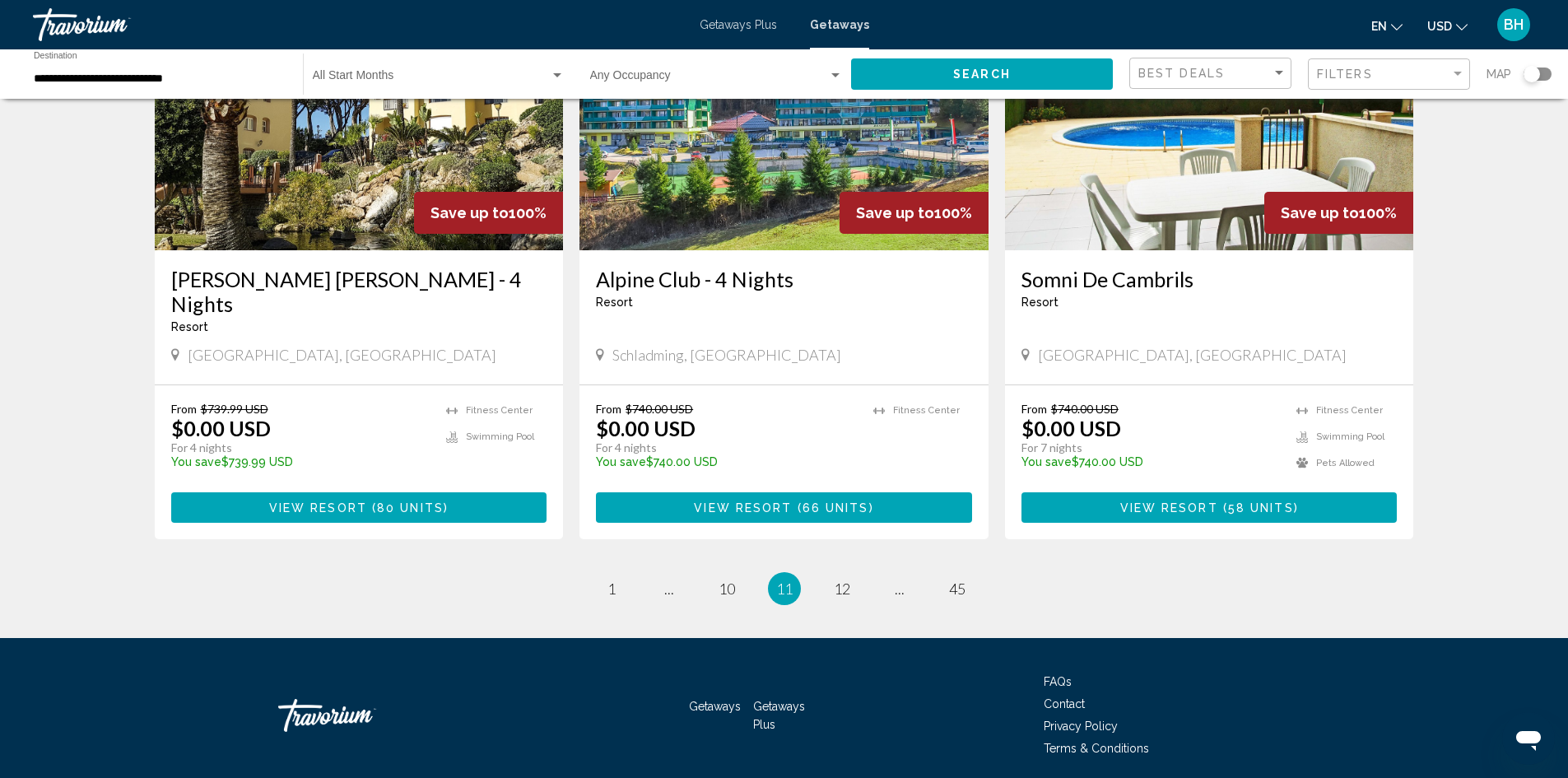
scroll to position [1907, 0]
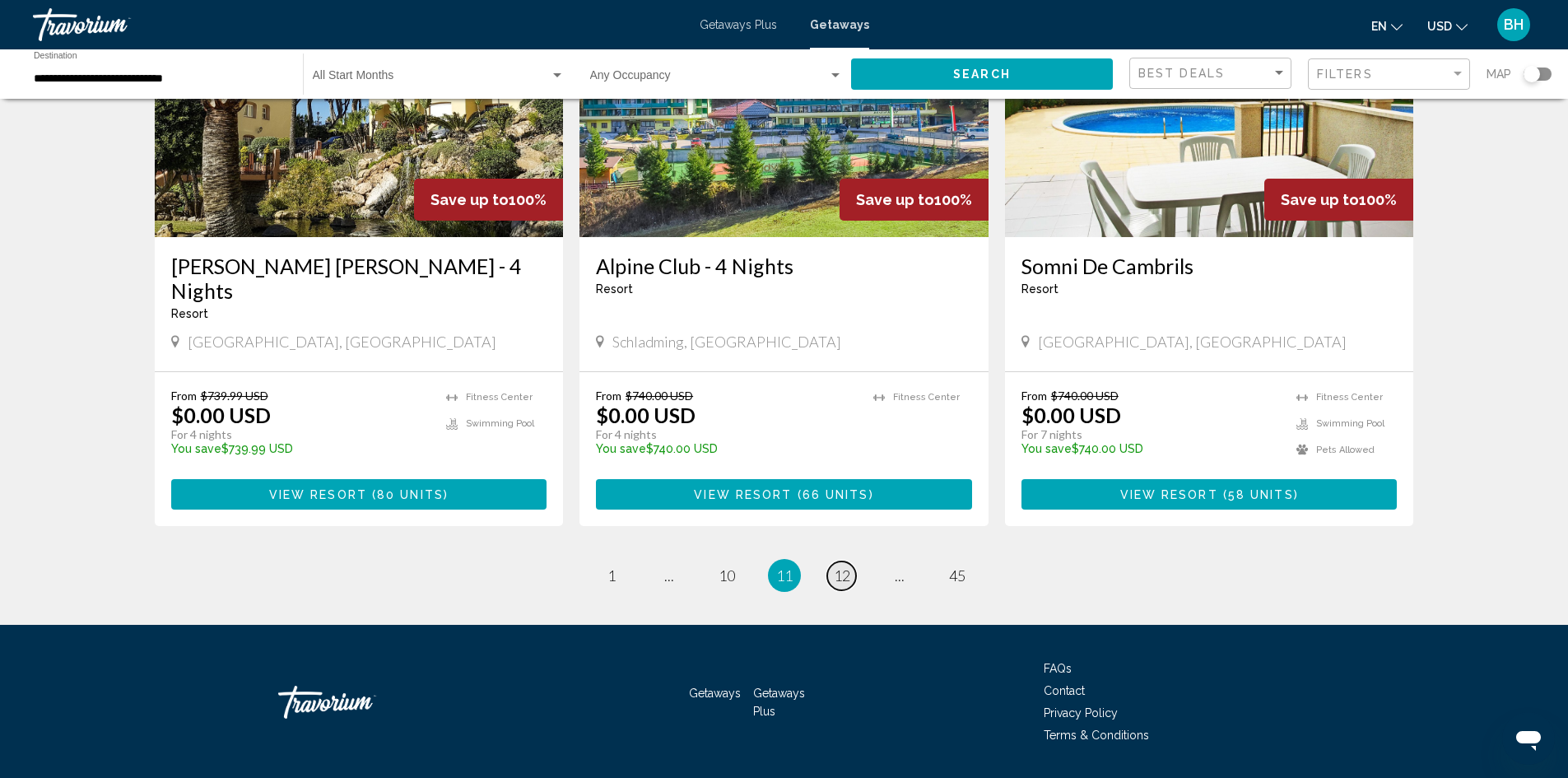
click at [843, 567] on span "12" at bounding box center [842, 575] width 16 height 18
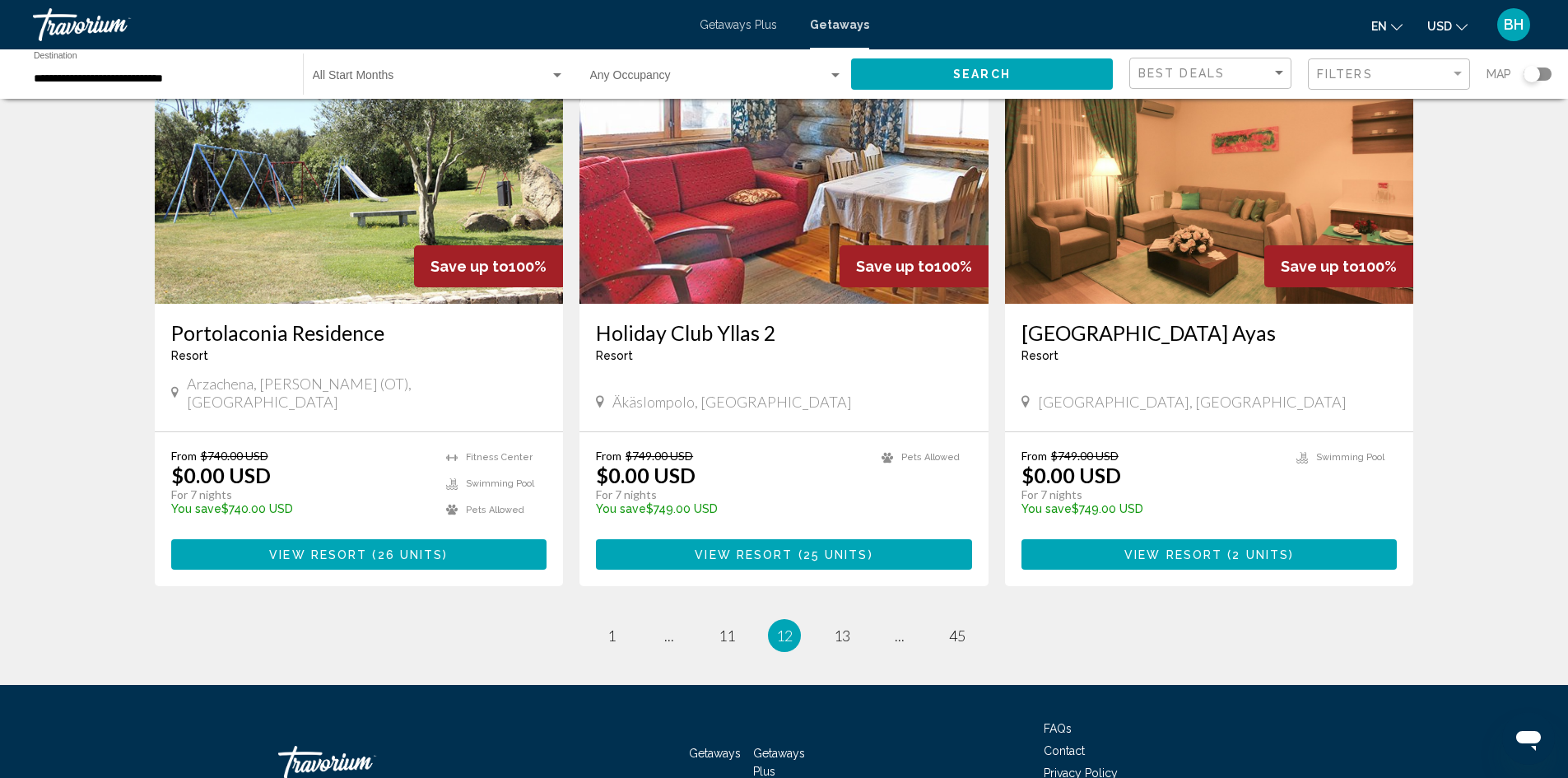
scroll to position [1894, 0]
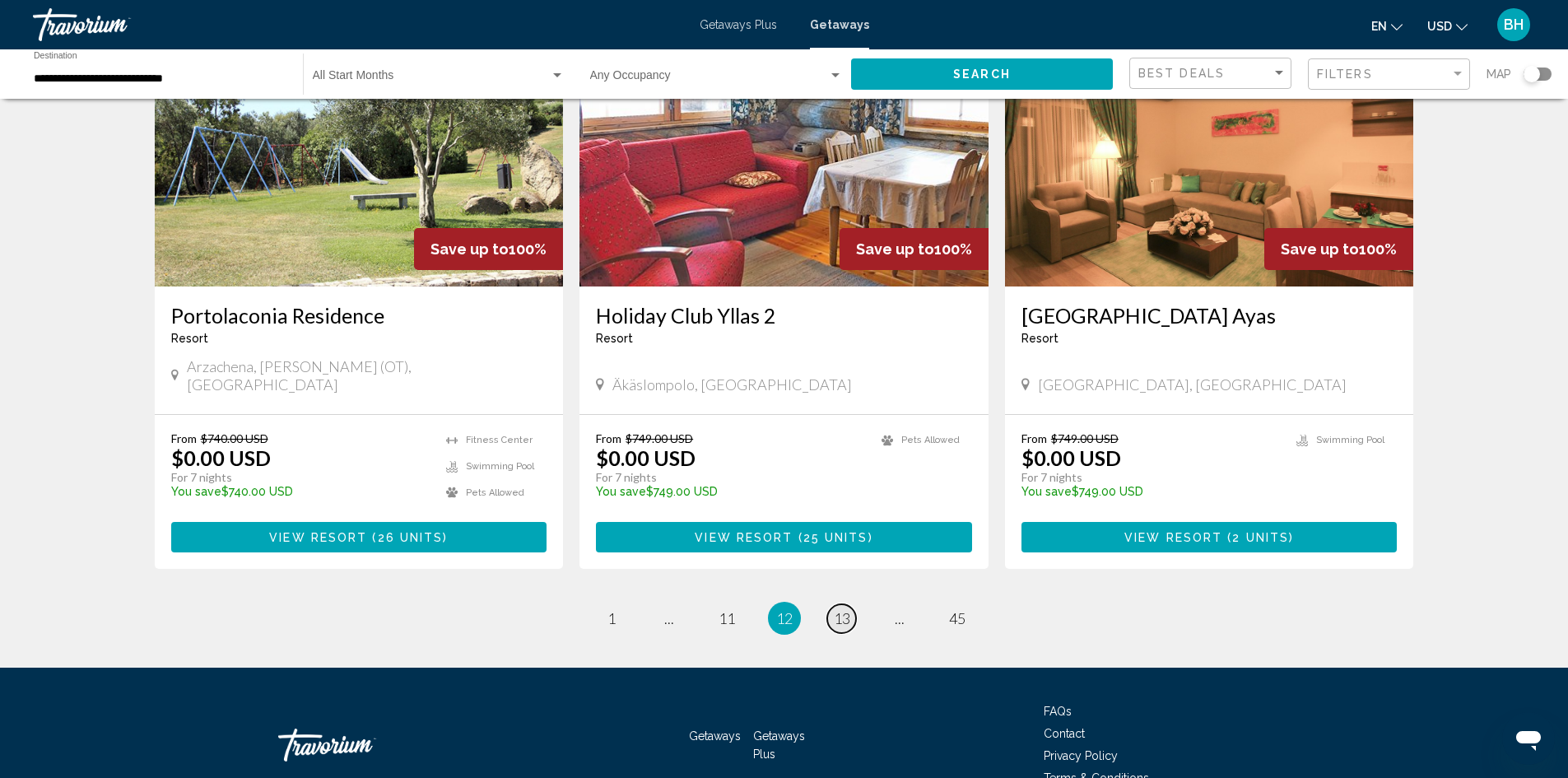
click at [843, 609] on span "13" at bounding box center [842, 618] width 16 height 18
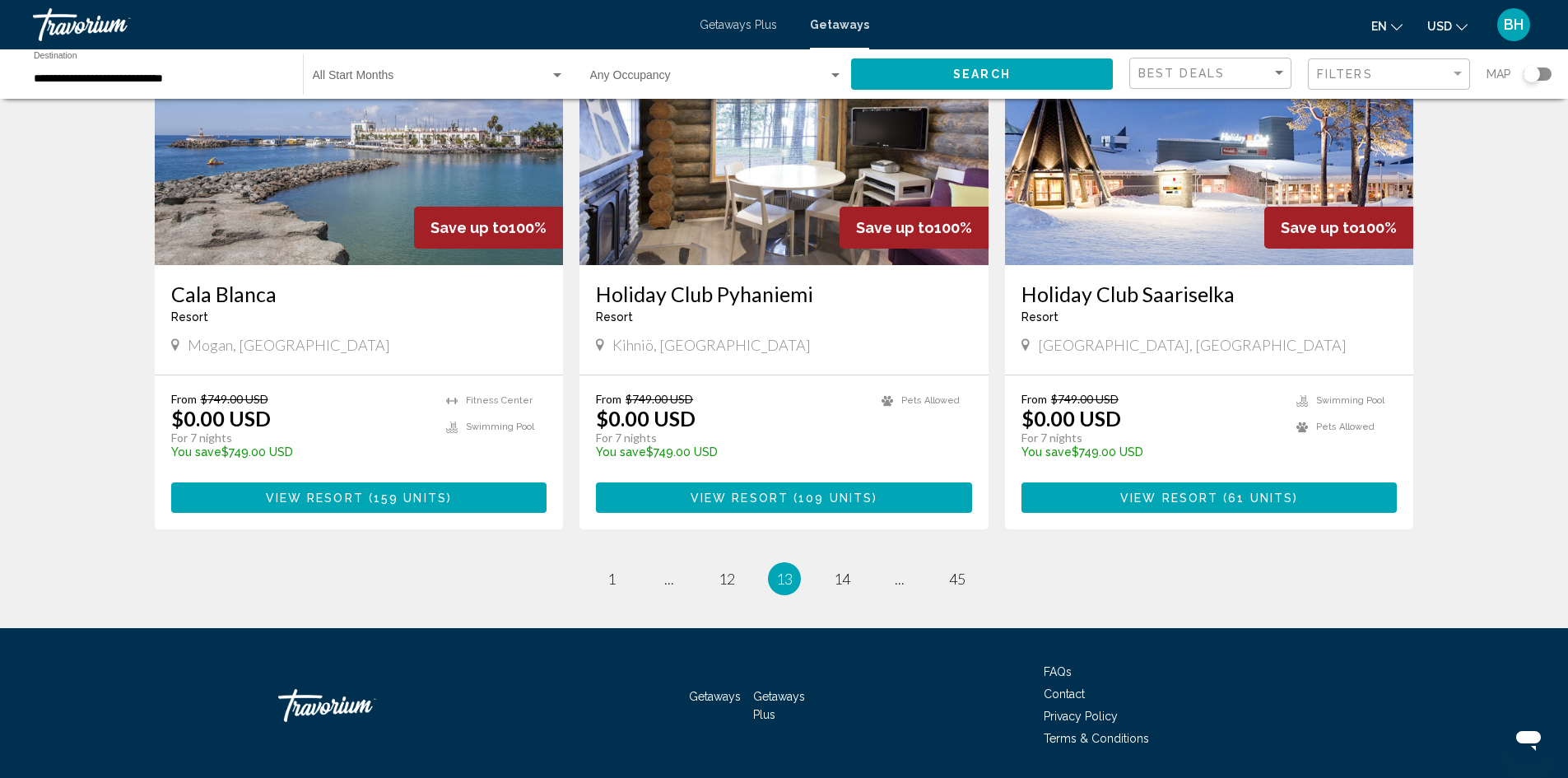
scroll to position [1894, 0]
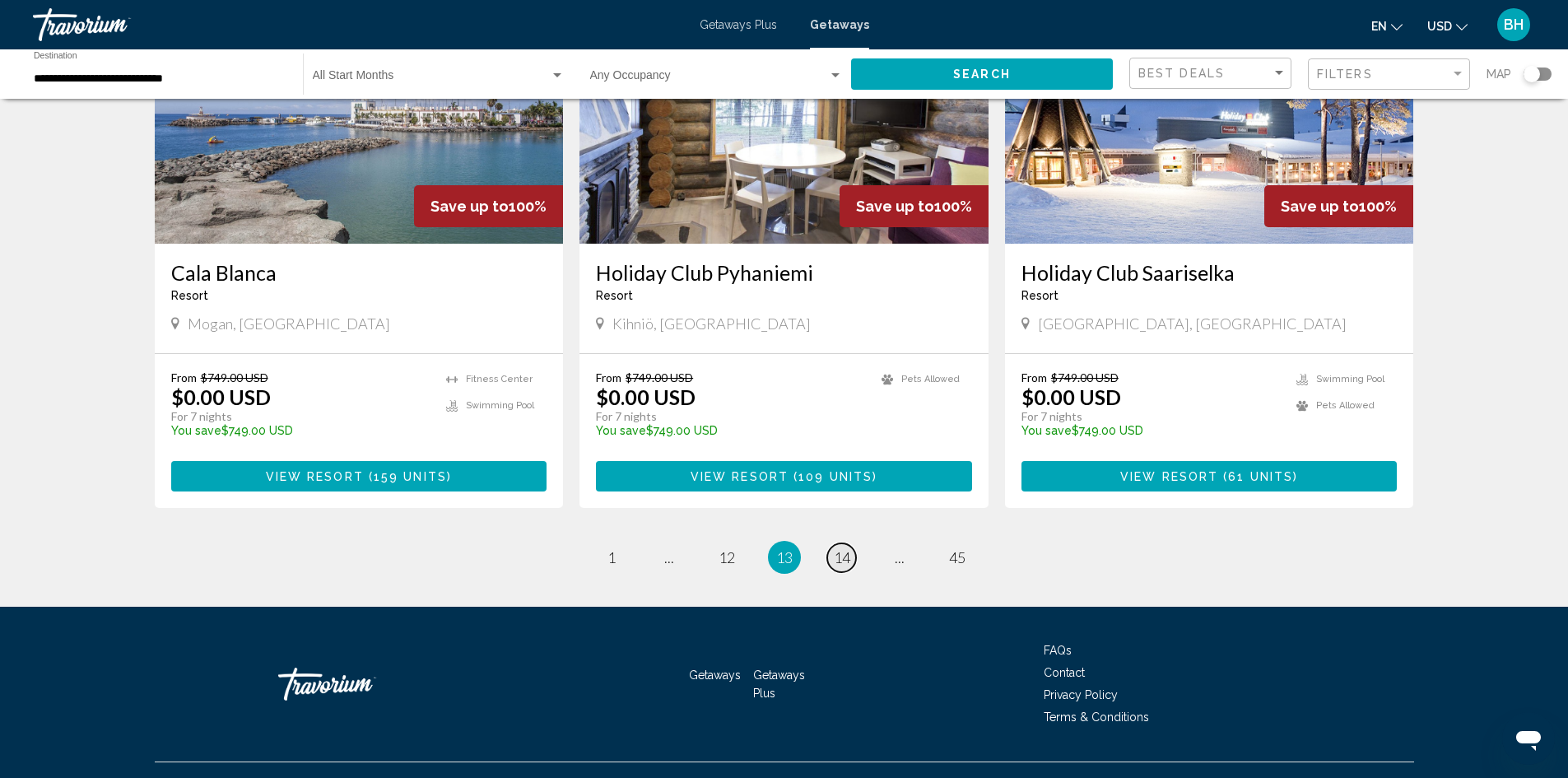
click at [846, 549] on span "14" at bounding box center [842, 557] width 16 height 18
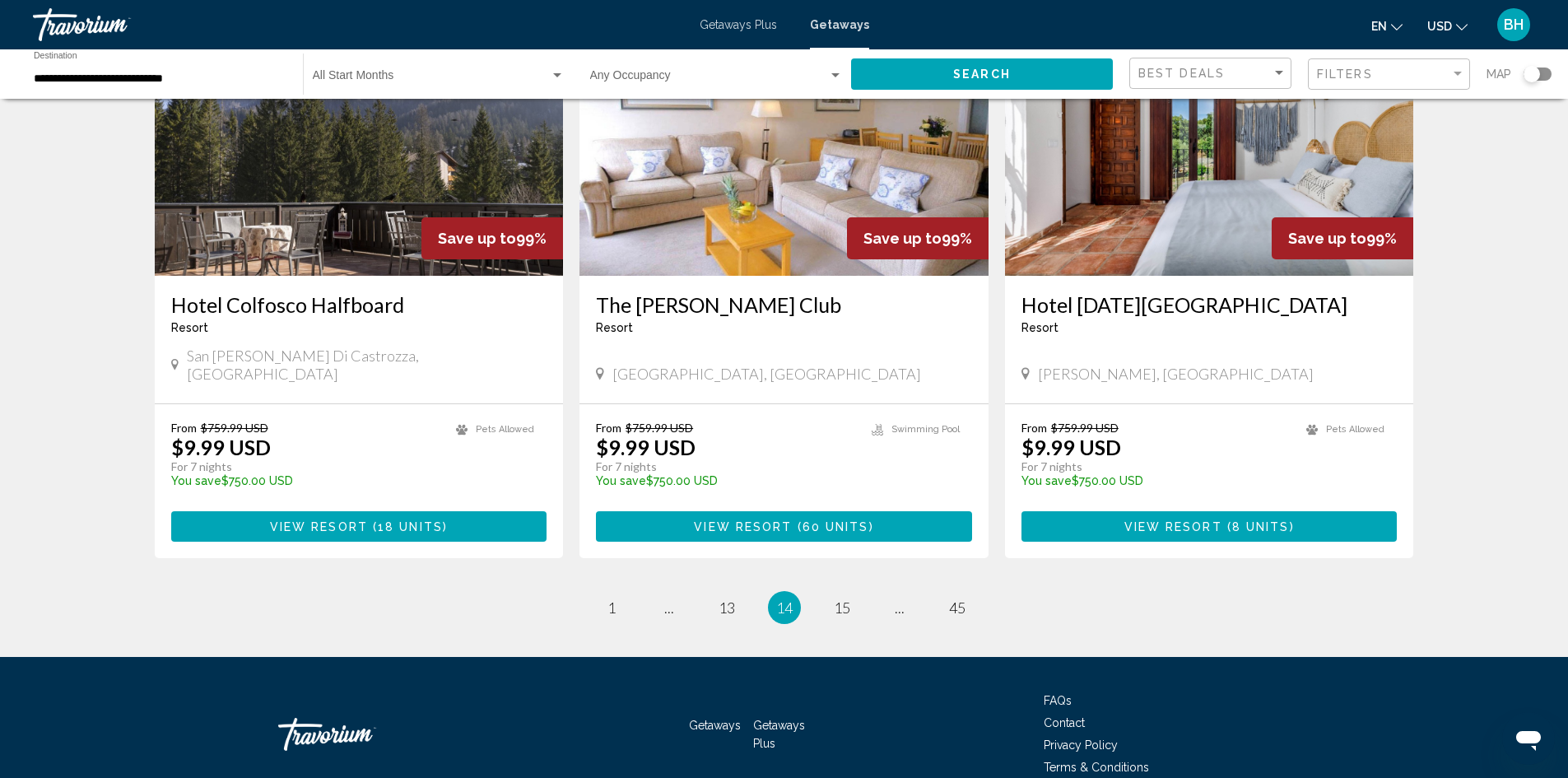
scroll to position [1894, 0]
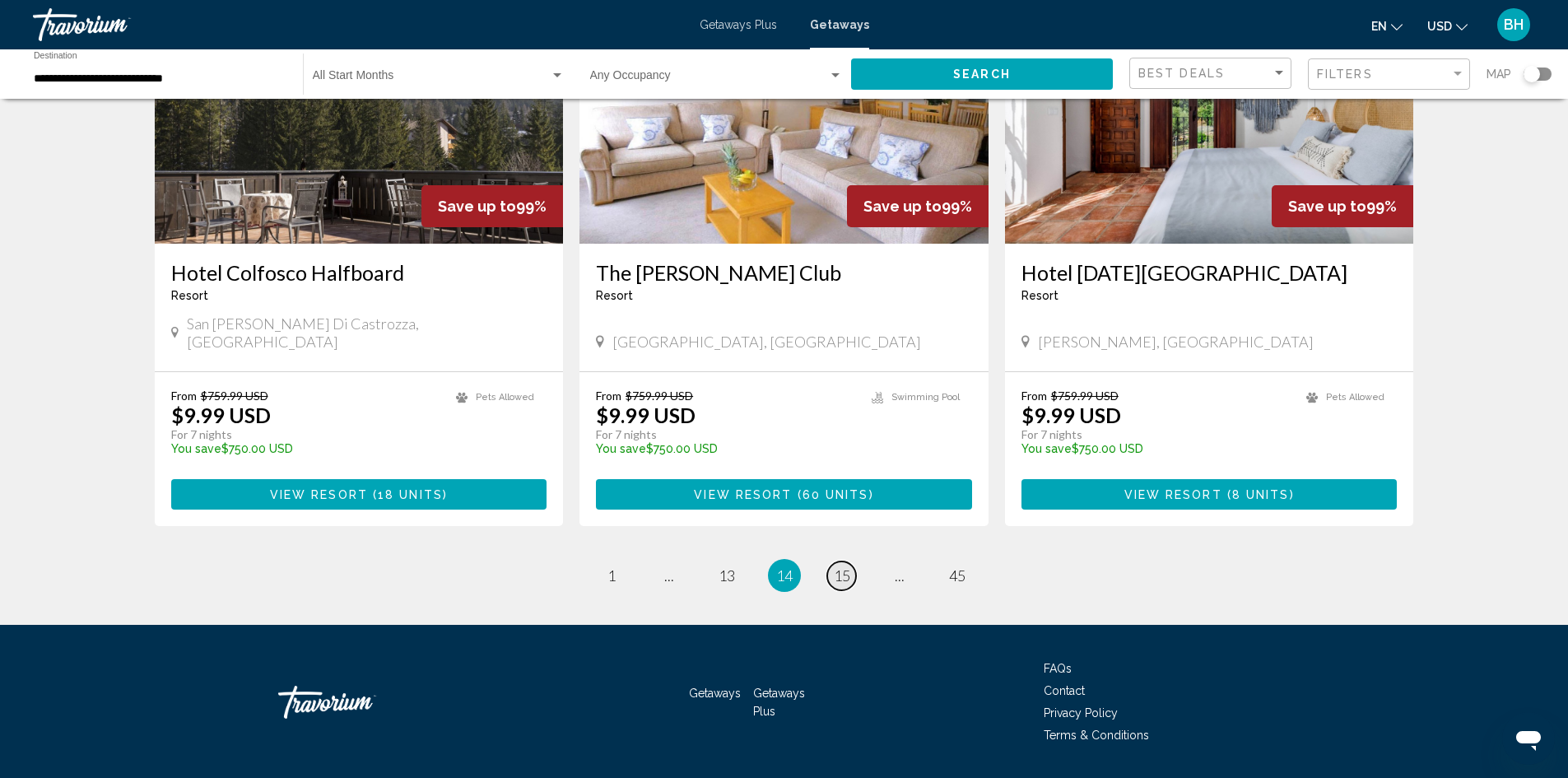
click at [849, 567] on span "15" at bounding box center [842, 575] width 16 height 18
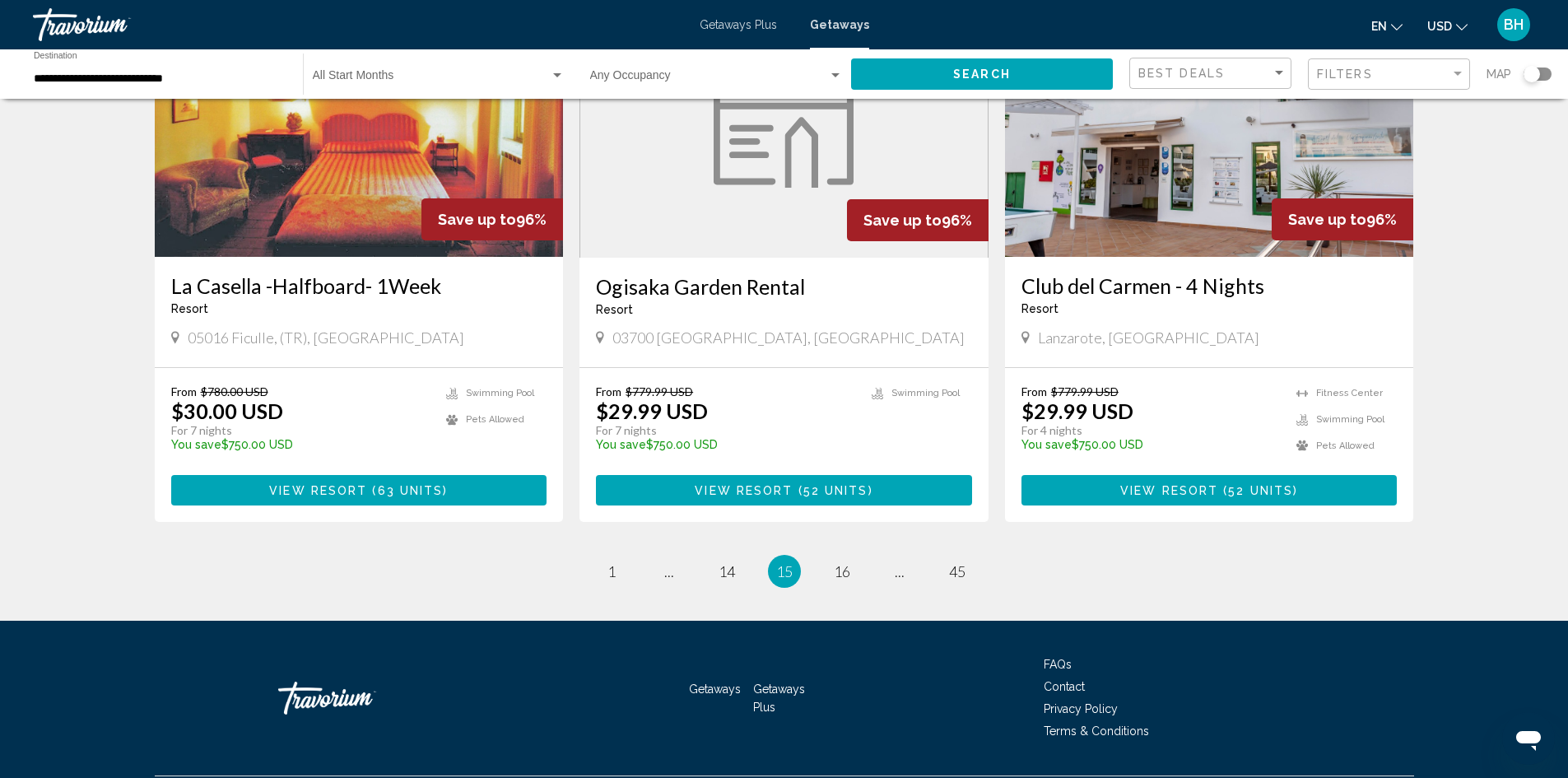
scroll to position [1907, 0]
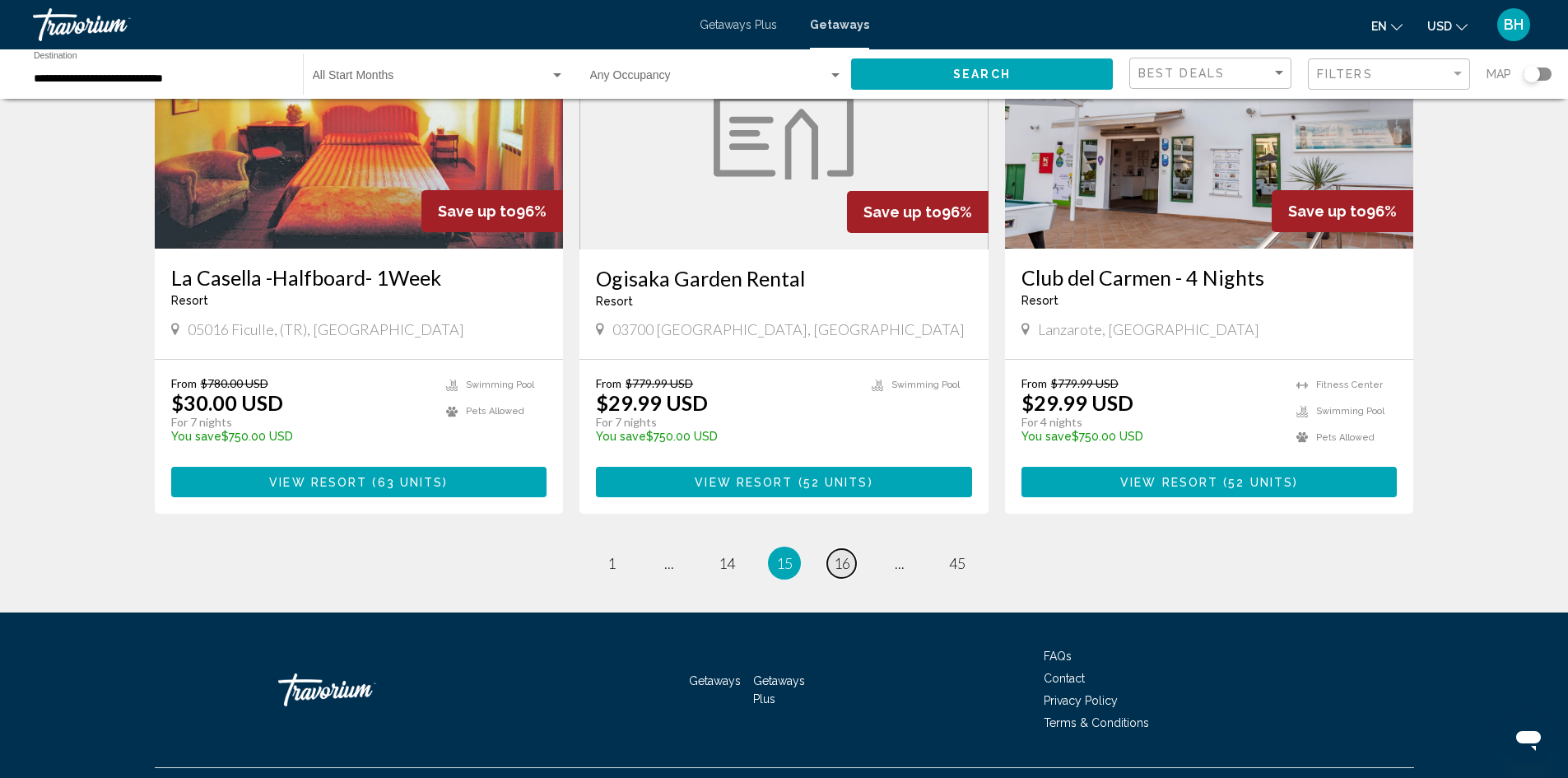
click at [845, 554] on span "16" at bounding box center [842, 563] width 16 height 18
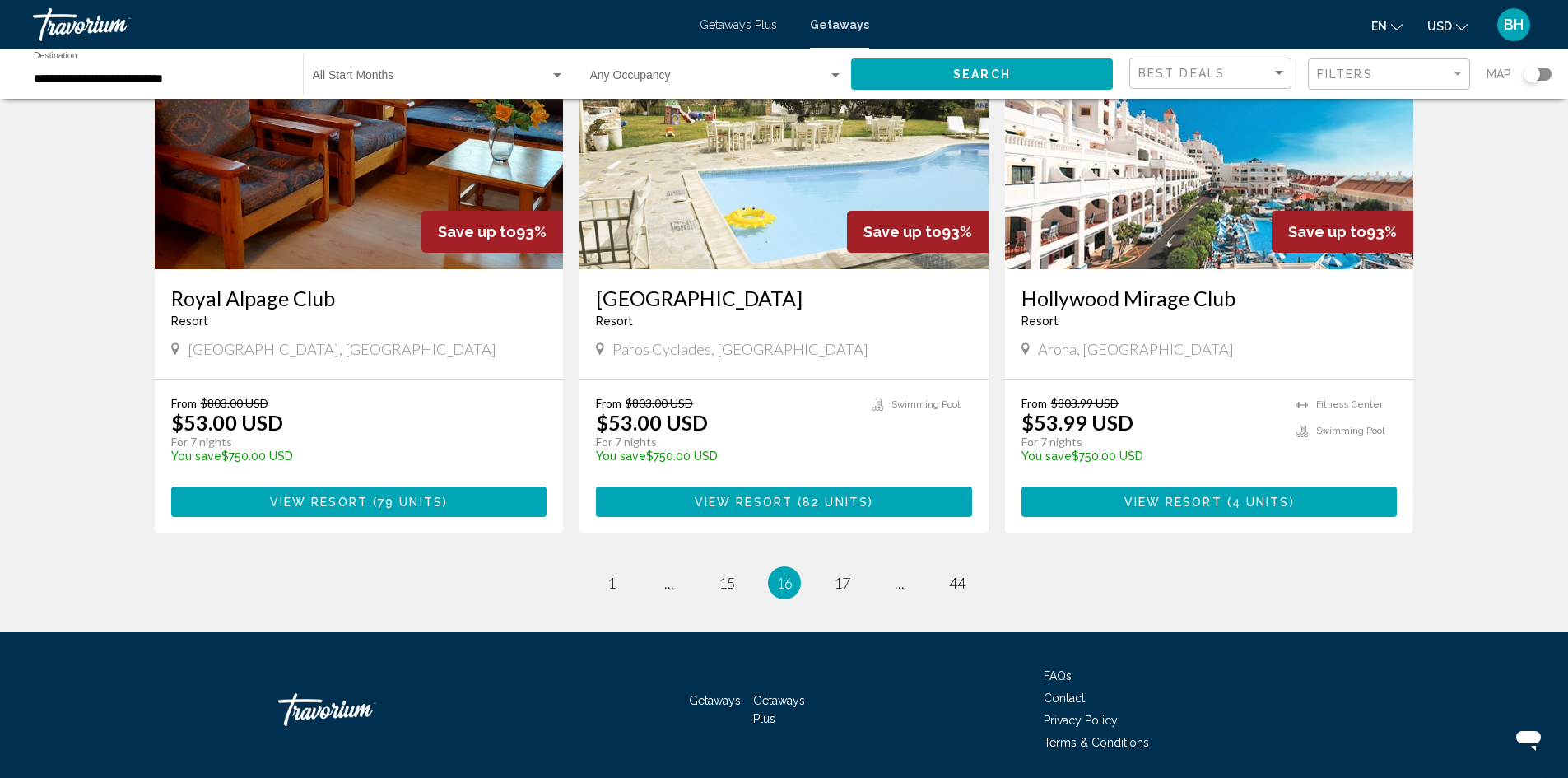
scroll to position [1894, 0]
click at [844, 573] on span "17" at bounding box center [842, 582] width 16 height 18
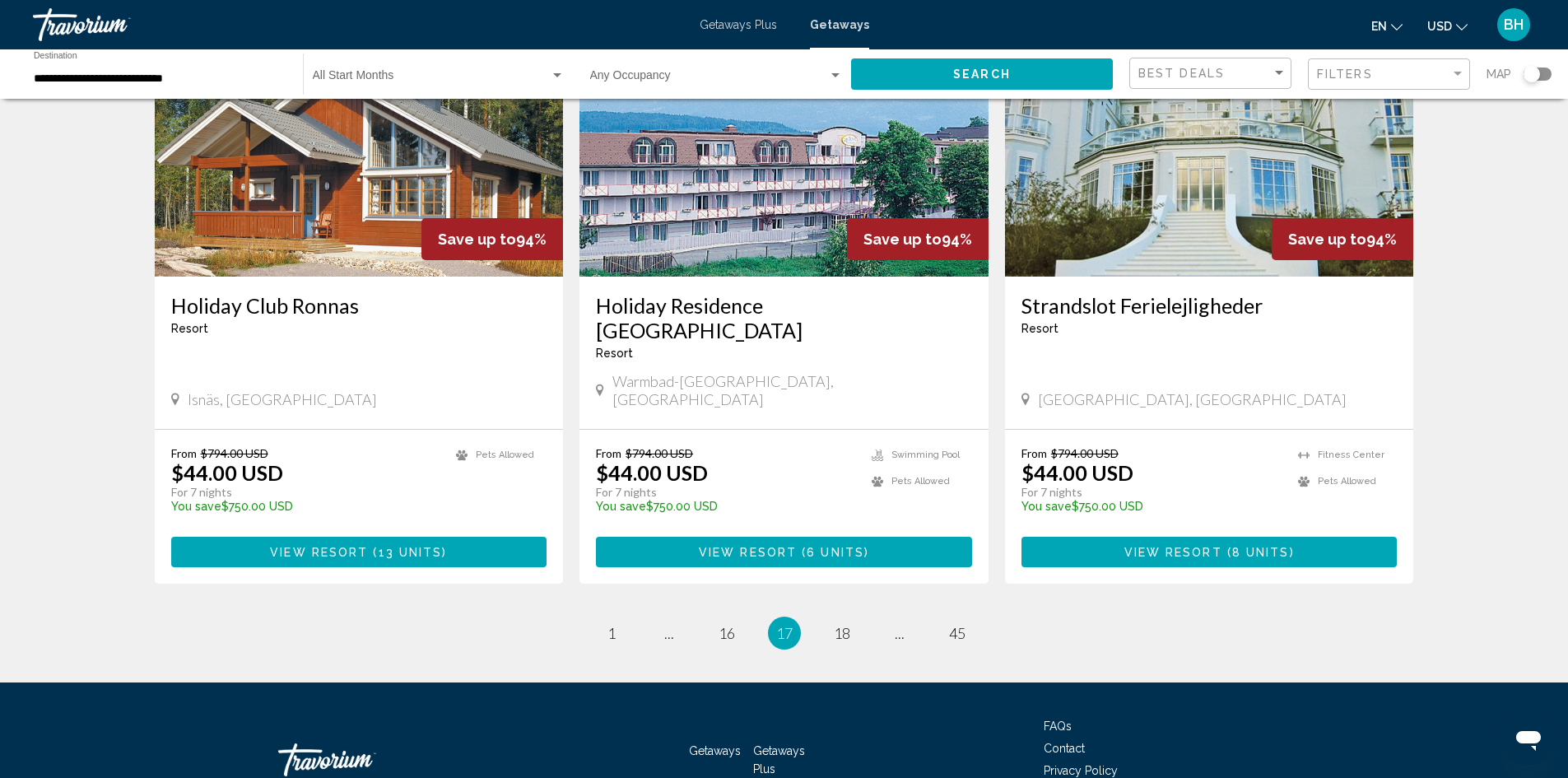
scroll to position [1906, 0]
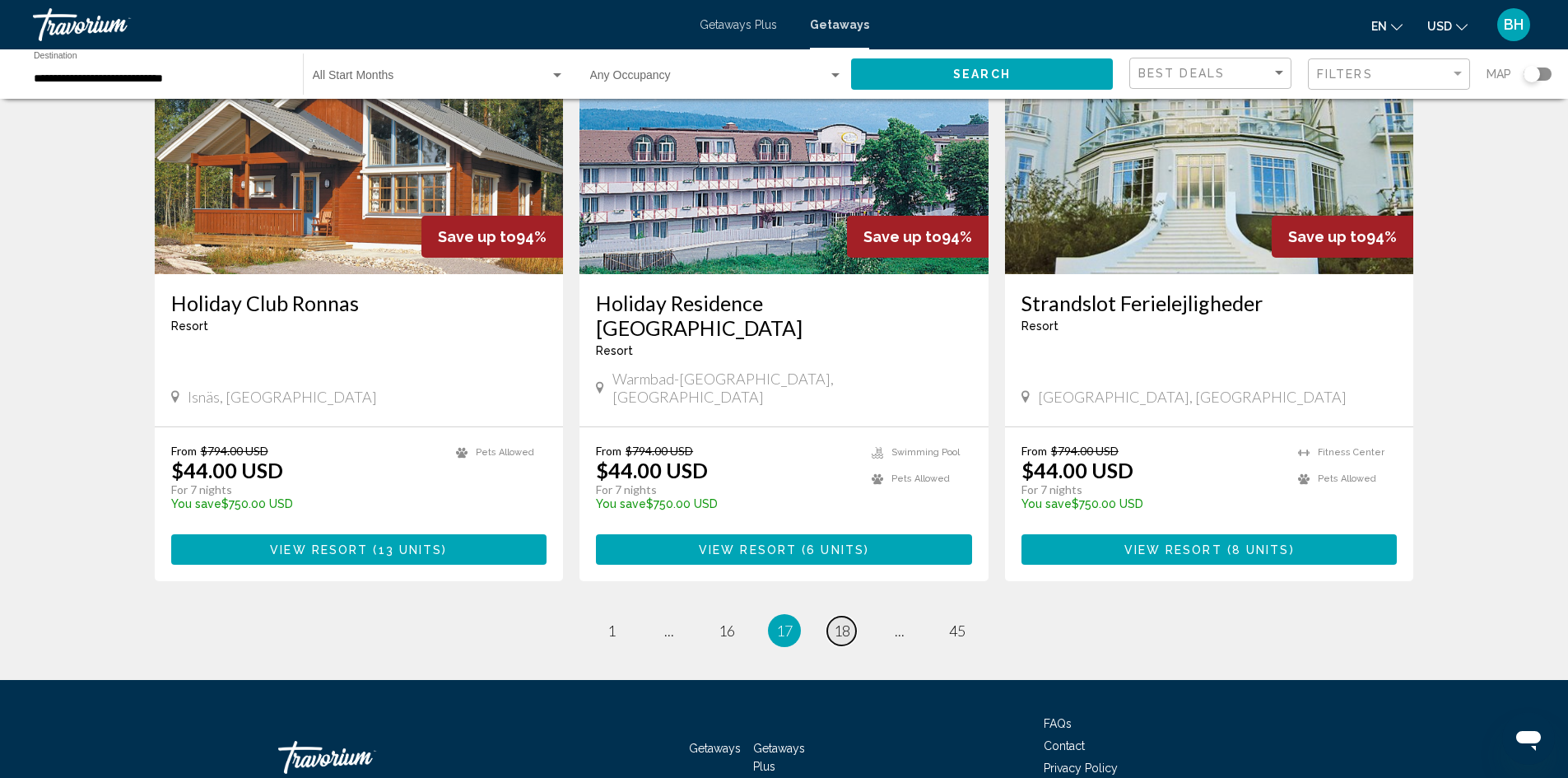
click at [846, 621] on span "18" at bounding box center [842, 630] width 16 height 18
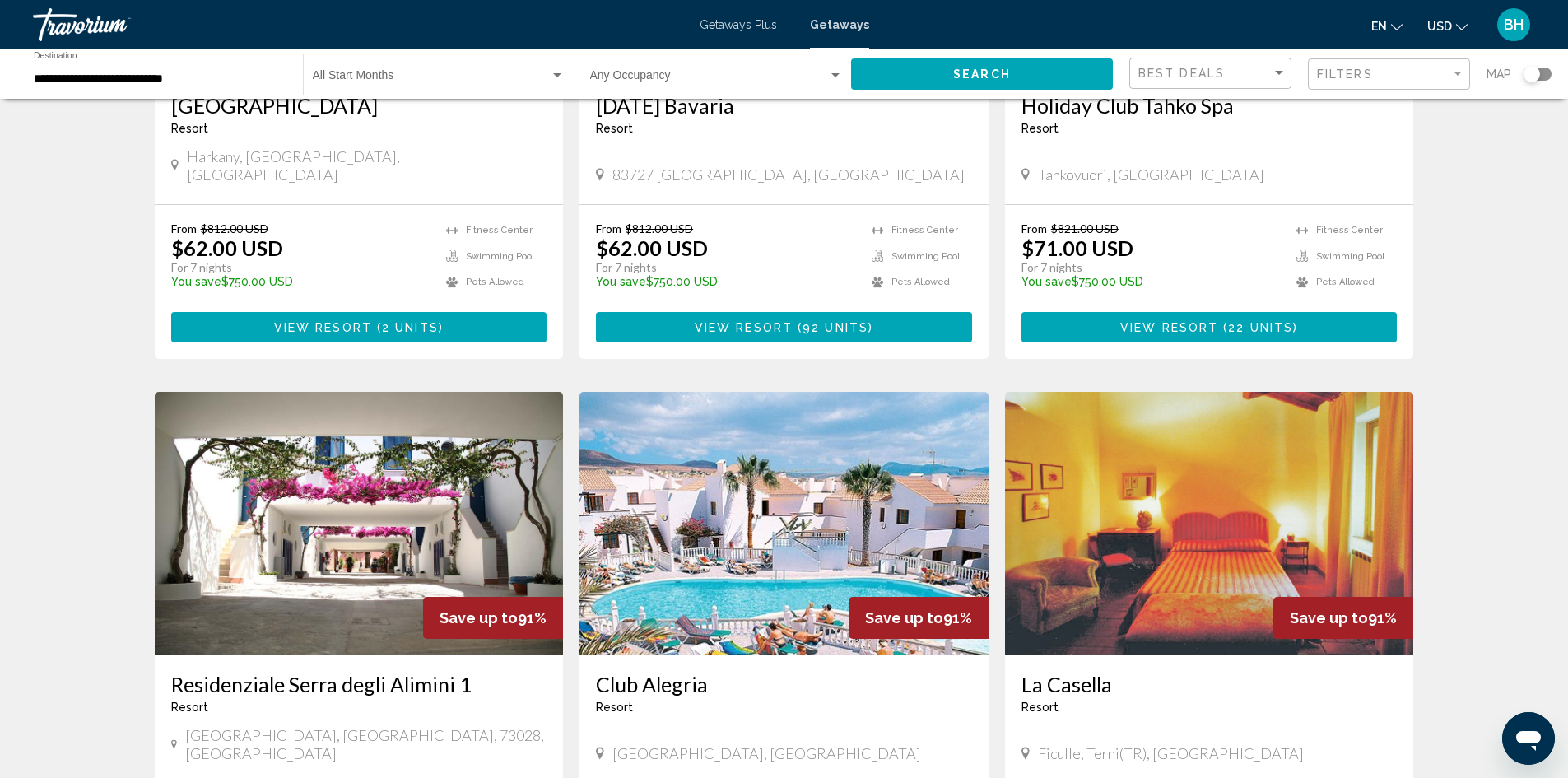
scroll to position [1482, 0]
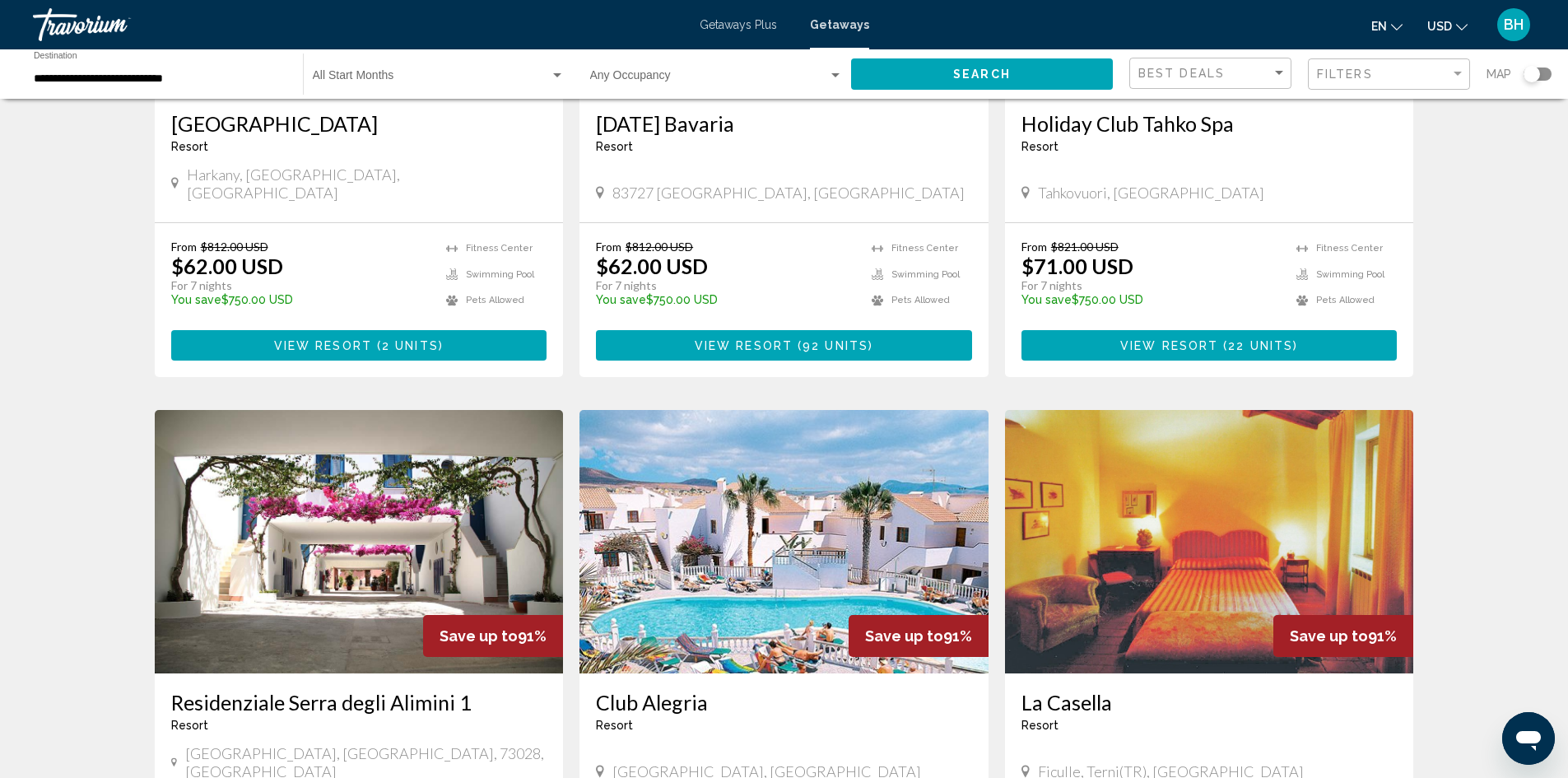
click at [307, 561] on img "Main content" at bounding box center [359, 542] width 409 height 263
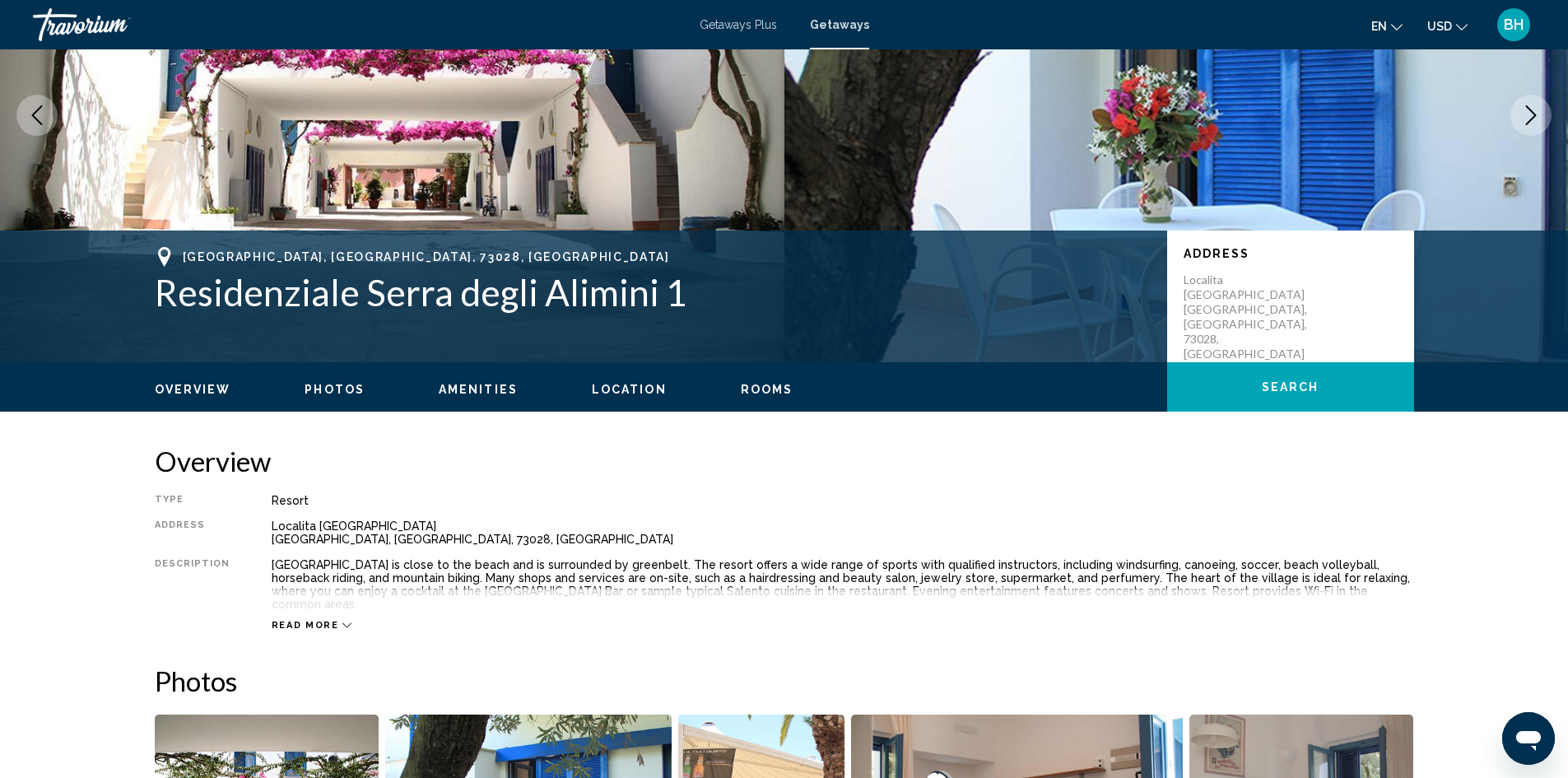
scroll to position [82, 0]
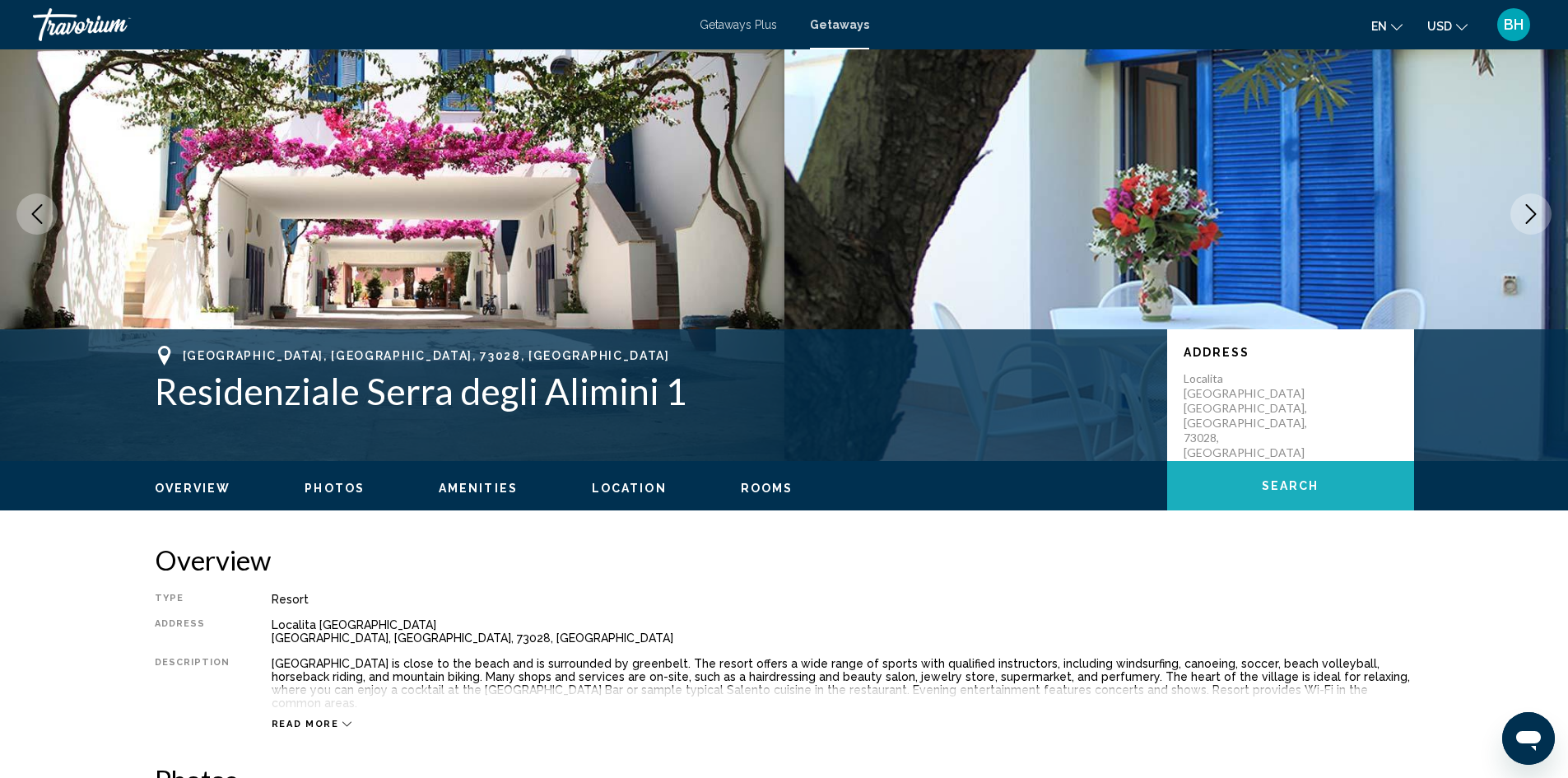
click at [1296, 479] on span "Search" at bounding box center [1291, 485] width 58 height 13
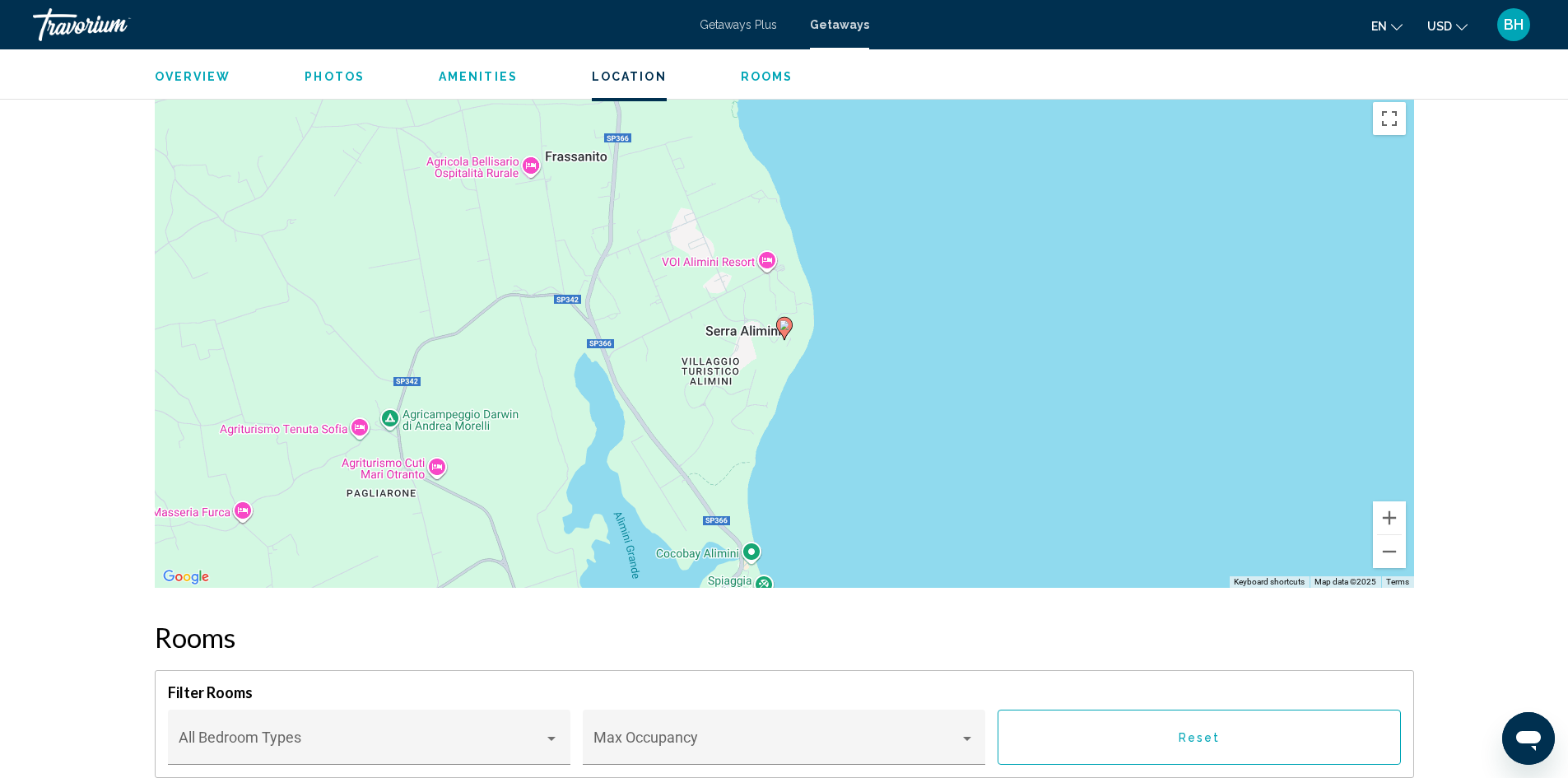
scroll to position [1932, 0]
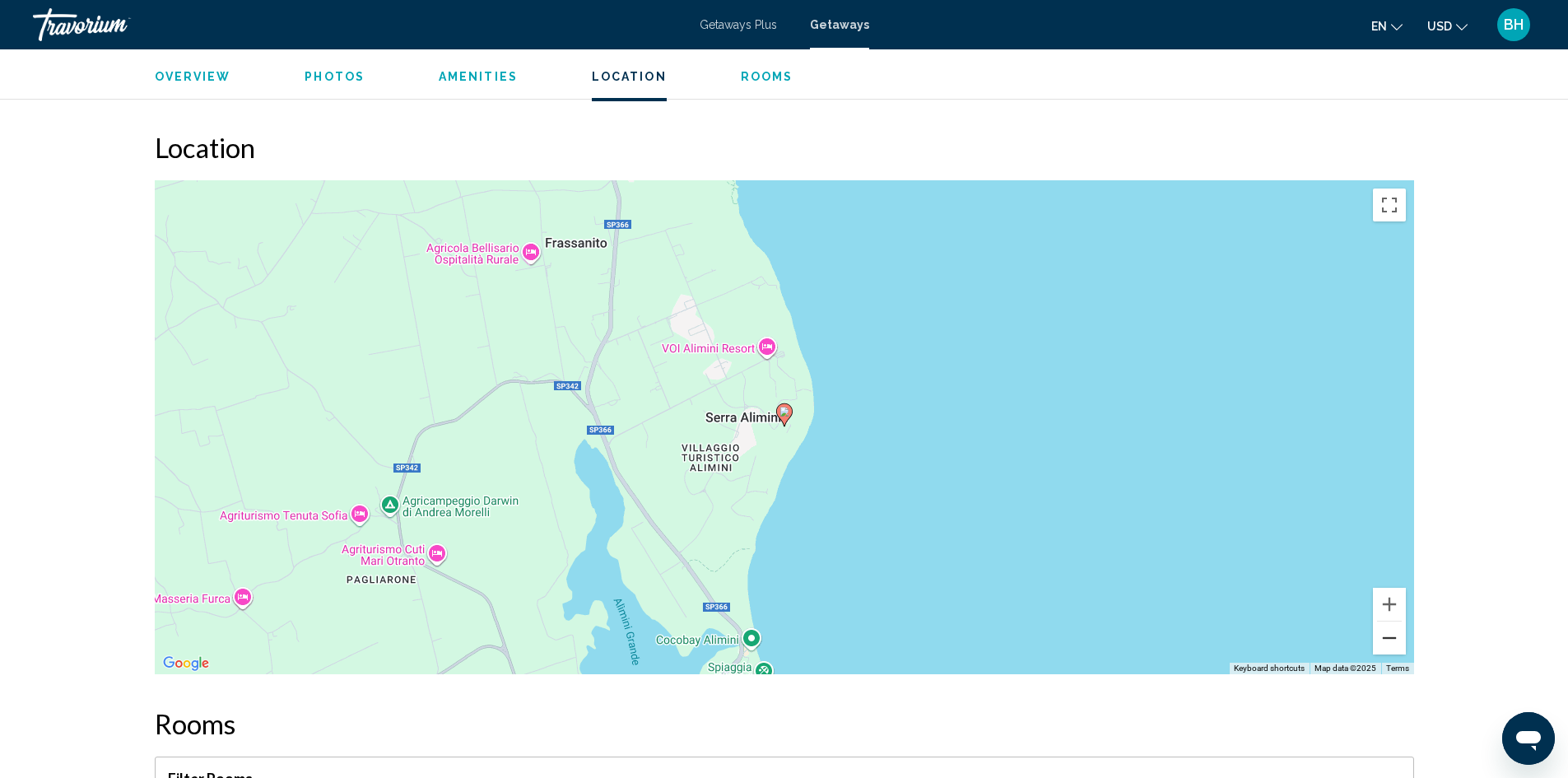
click at [1390, 621] on button "Zoom out" at bounding box center [1390, 638] width 33 height 33
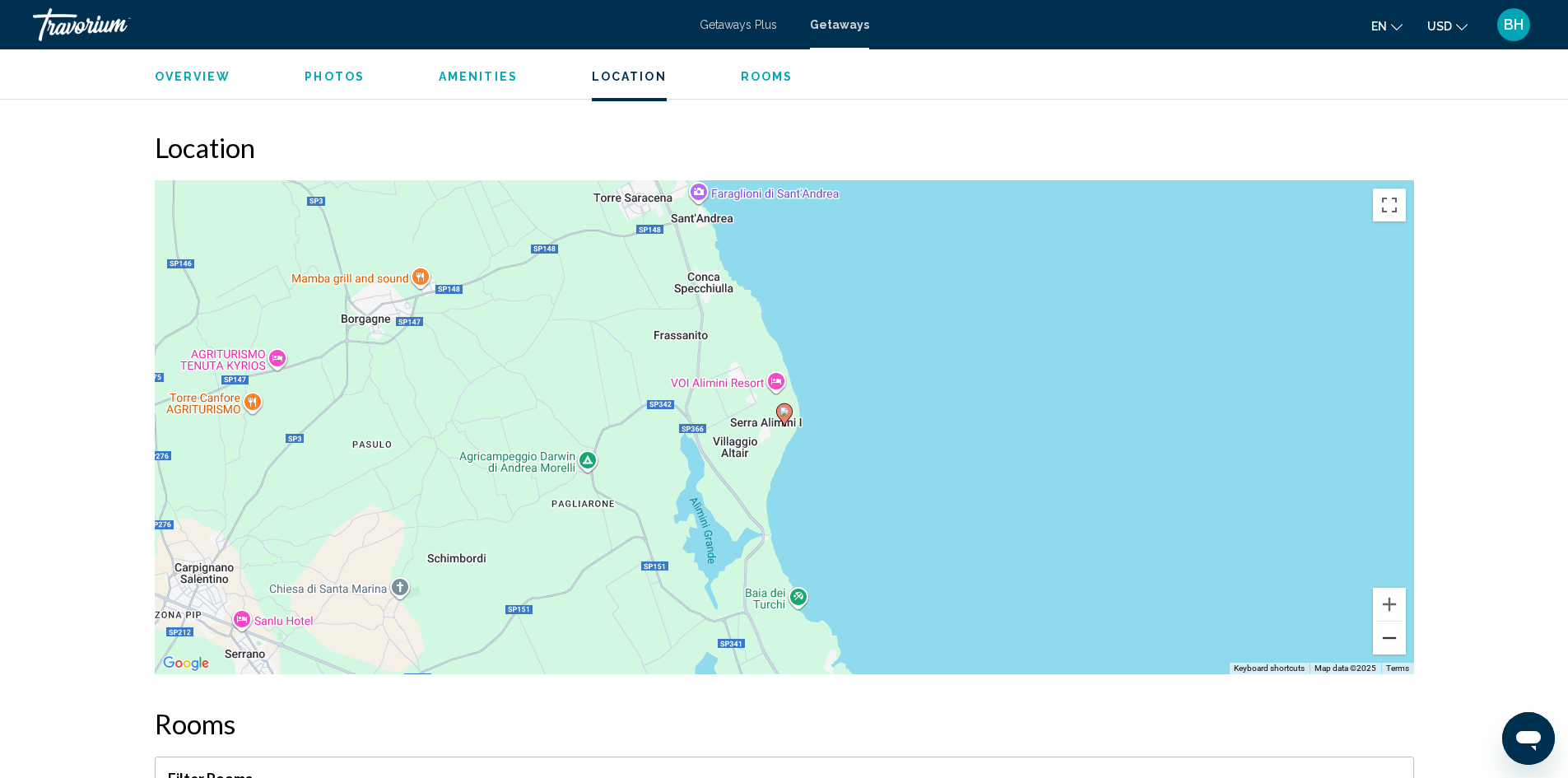
click at [1390, 621] on button "Zoom out" at bounding box center [1390, 638] width 33 height 33
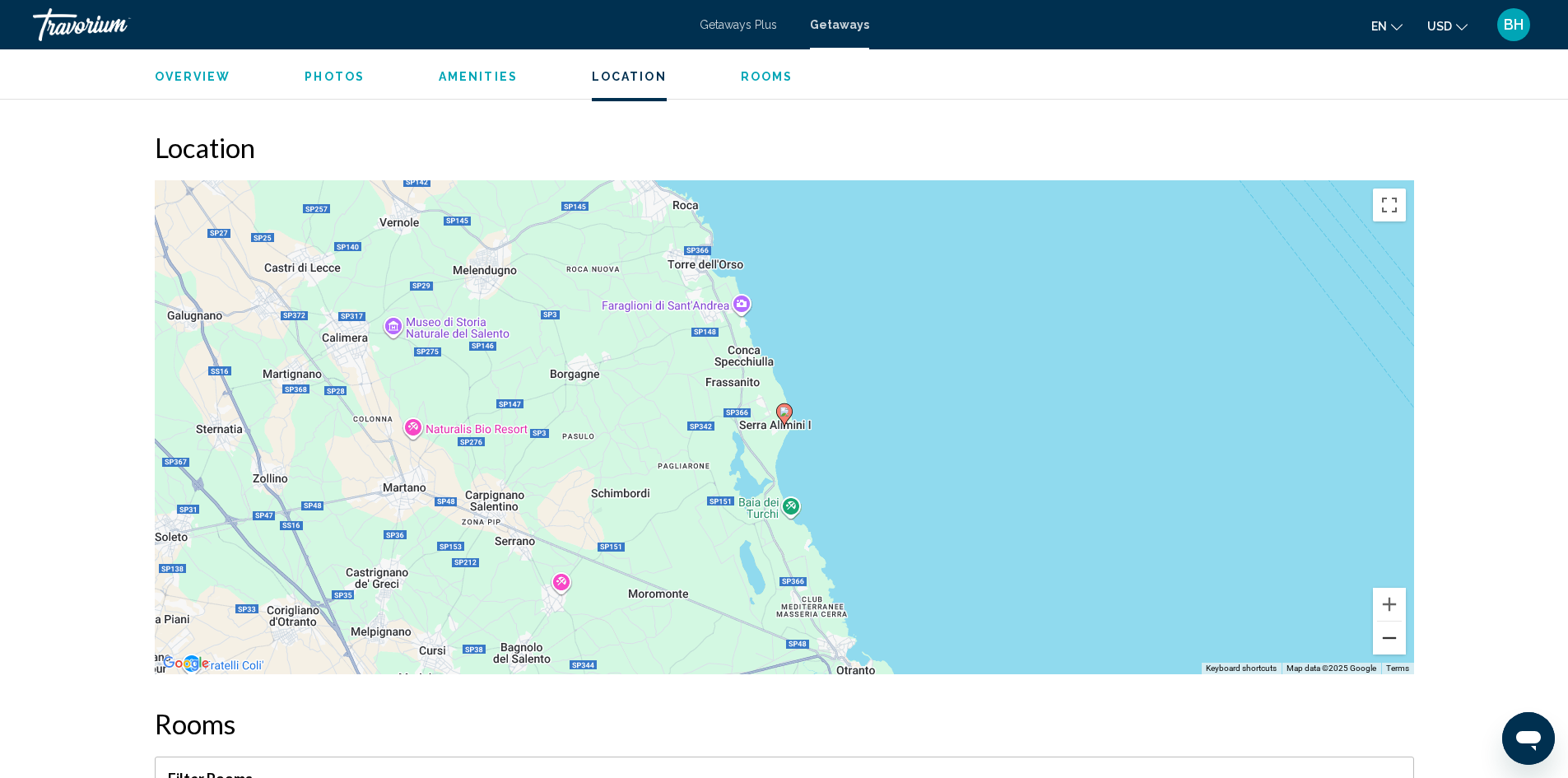
click at [1390, 621] on button "Zoom out" at bounding box center [1390, 638] width 33 height 33
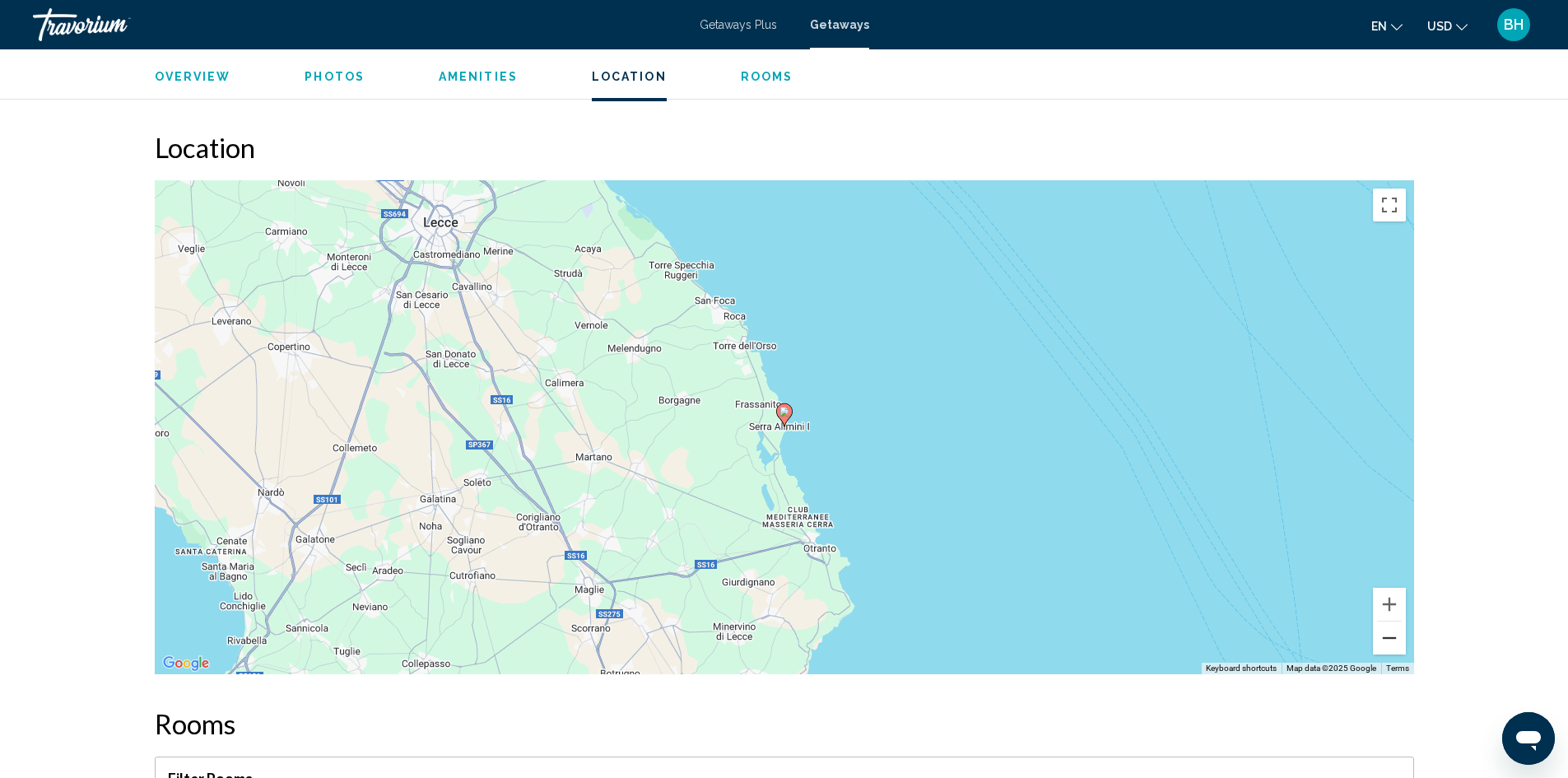
click at [1390, 621] on button "Zoom out" at bounding box center [1390, 638] width 33 height 33
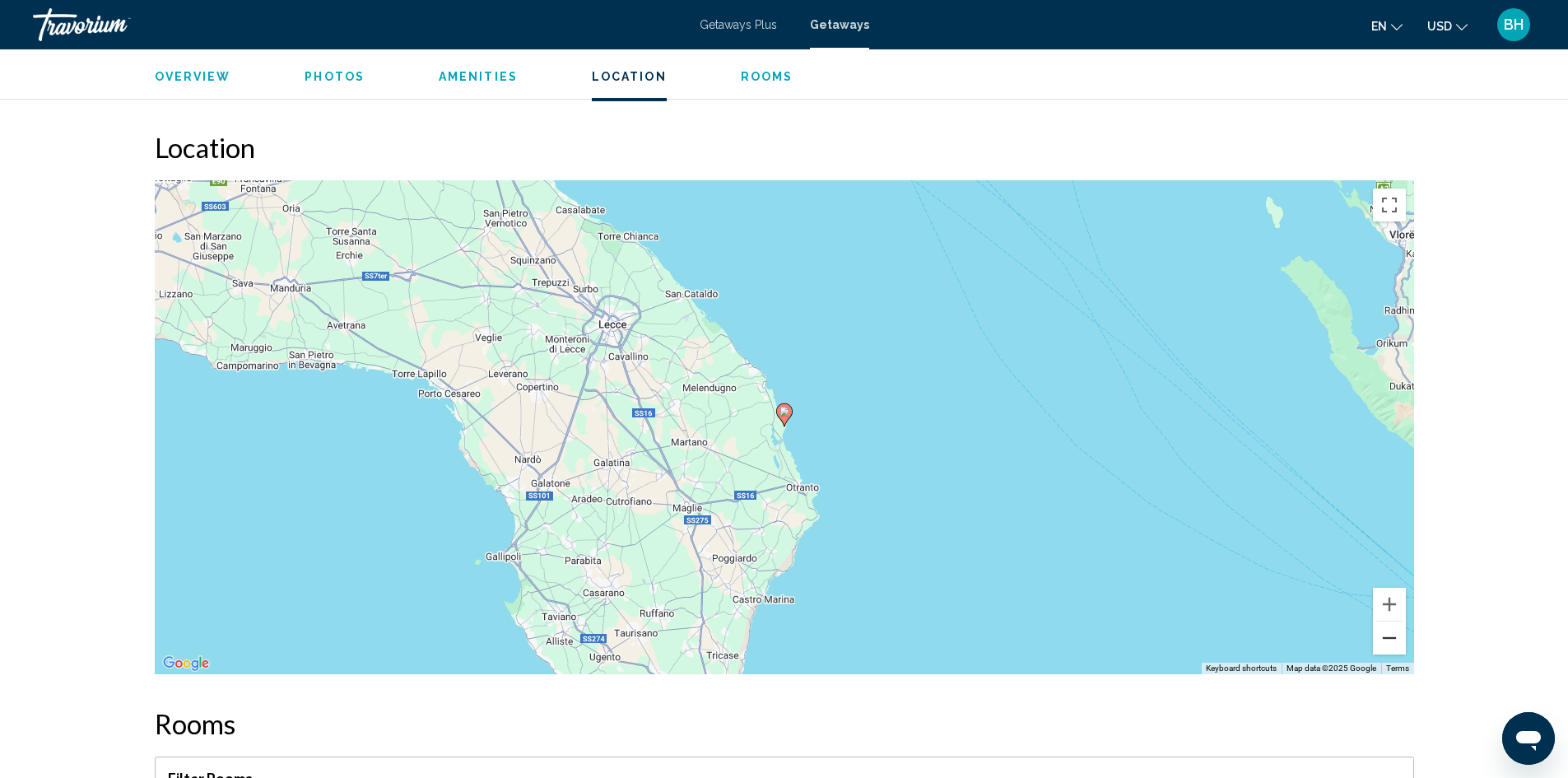
click at [1390, 621] on button "Zoom out" at bounding box center [1390, 638] width 33 height 33
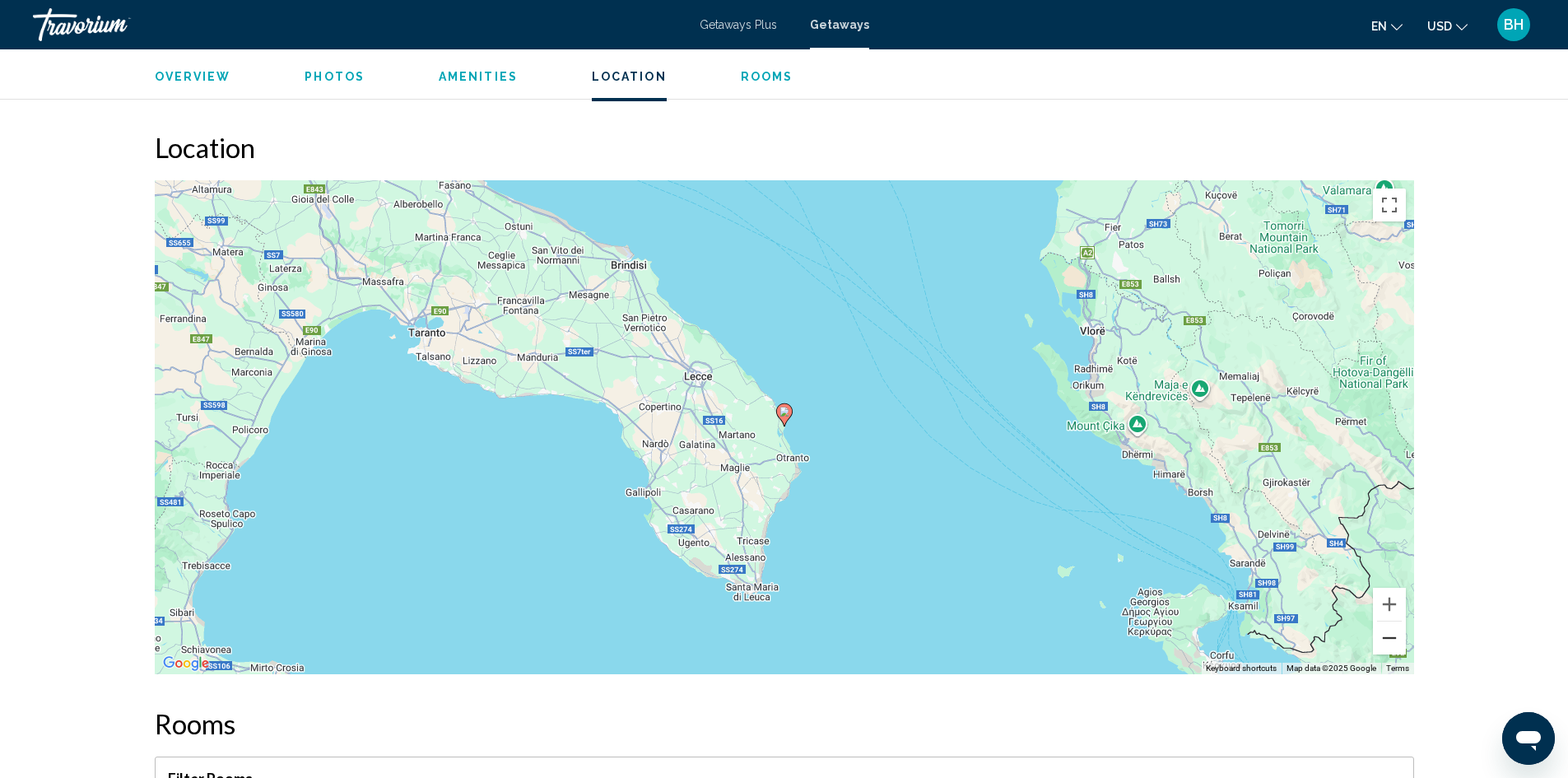
click at [1390, 621] on button "Zoom out" at bounding box center [1390, 638] width 33 height 33
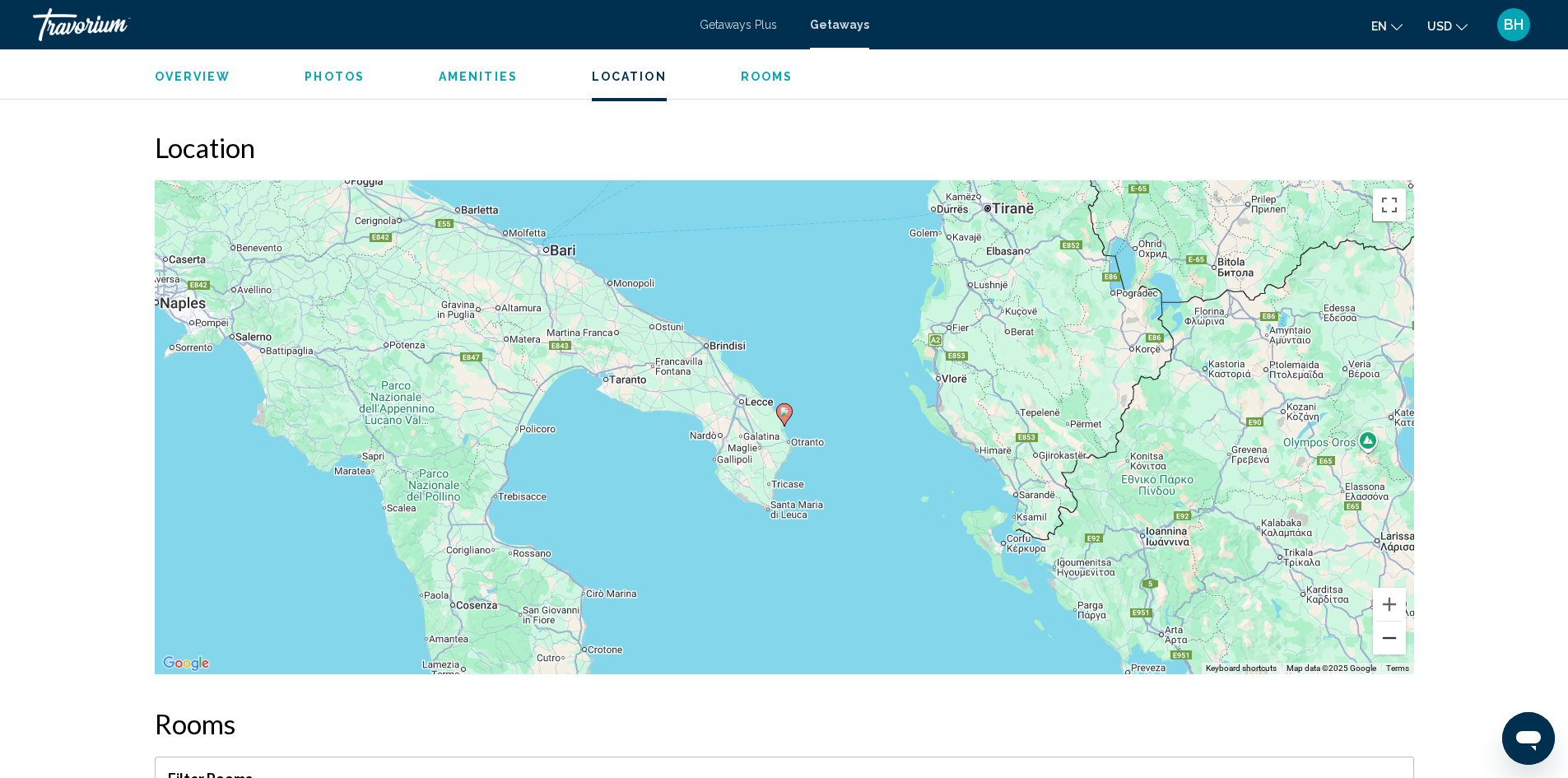
click at [1390, 621] on button "Zoom out" at bounding box center [1390, 638] width 33 height 33
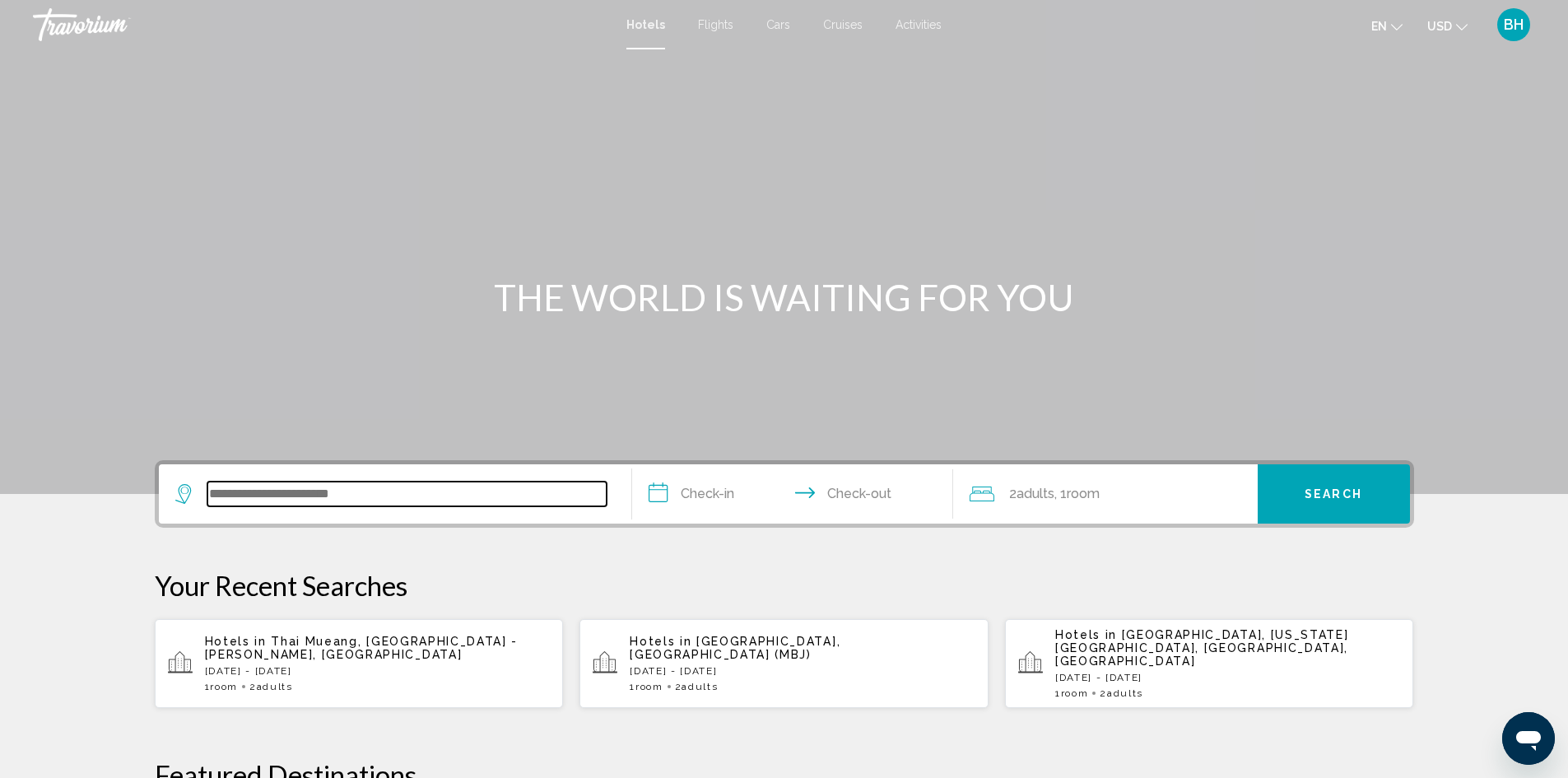
click at [336, 486] on input "Search widget" at bounding box center [407, 494] width 399 height 25
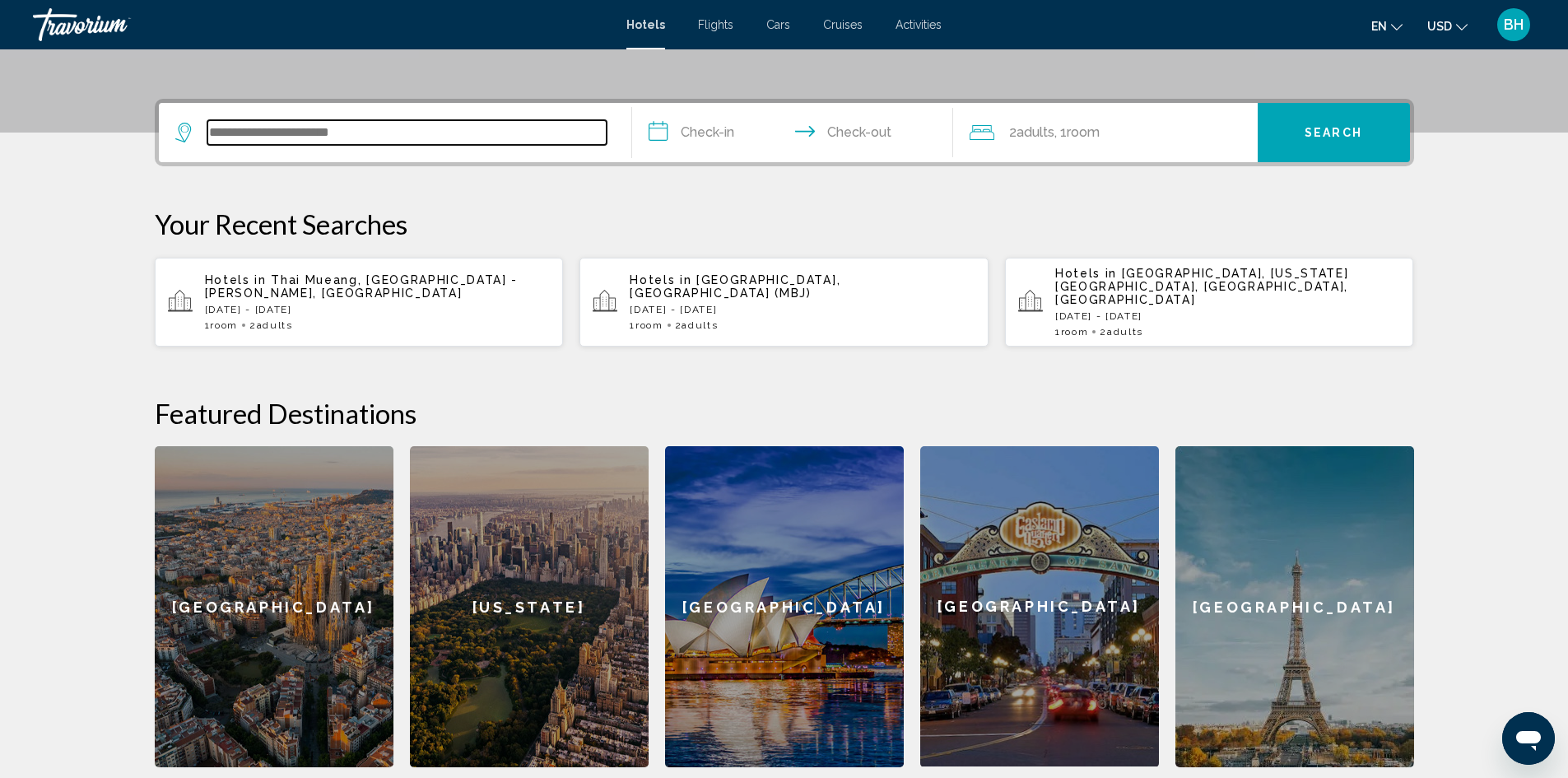
scroll to position [407, 0]
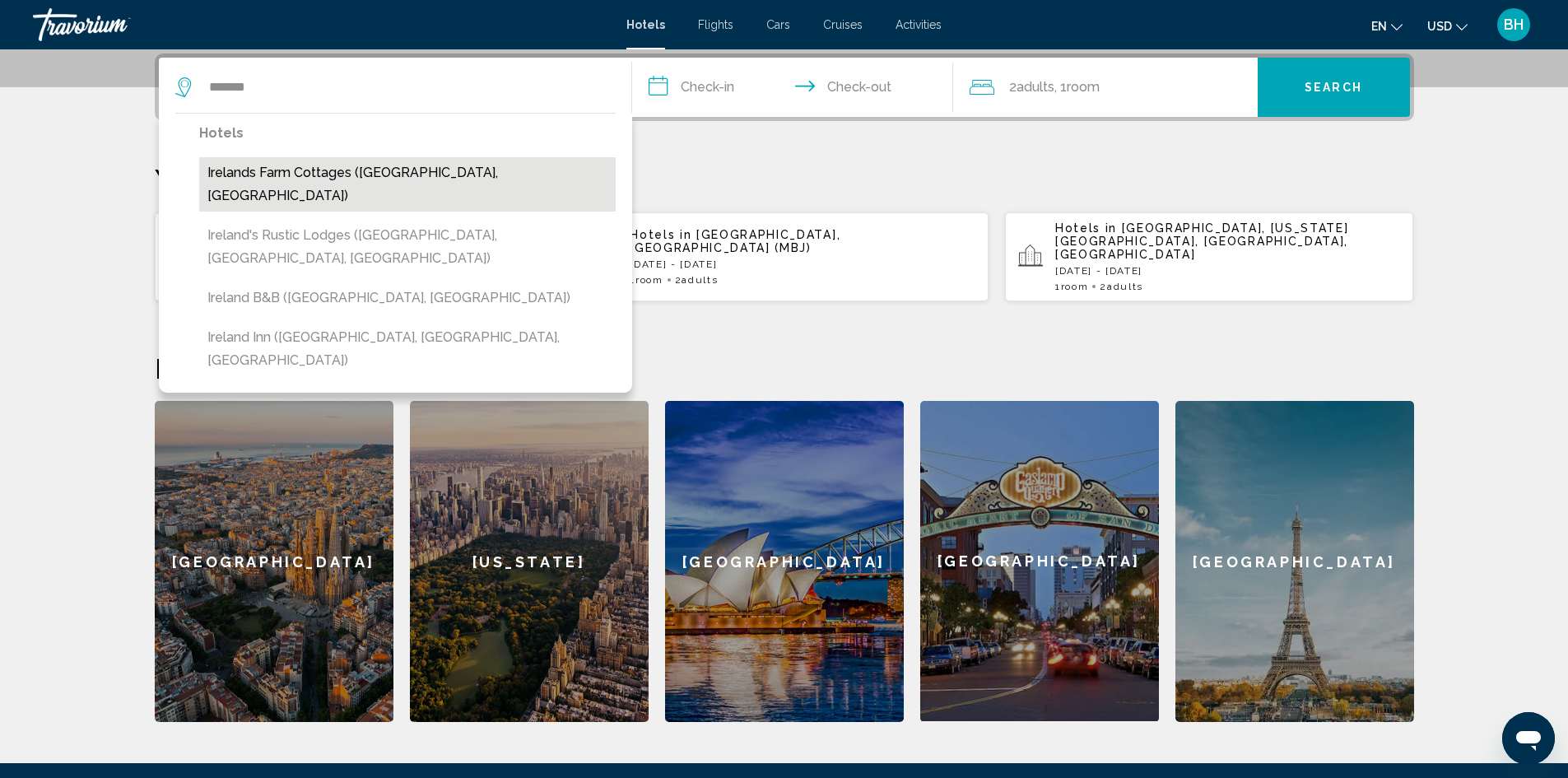
click at [285, 171] on button "Irelands Farm Cottages (Birmingham, GB)" at bounding box center [407, 184] width 416 height 55
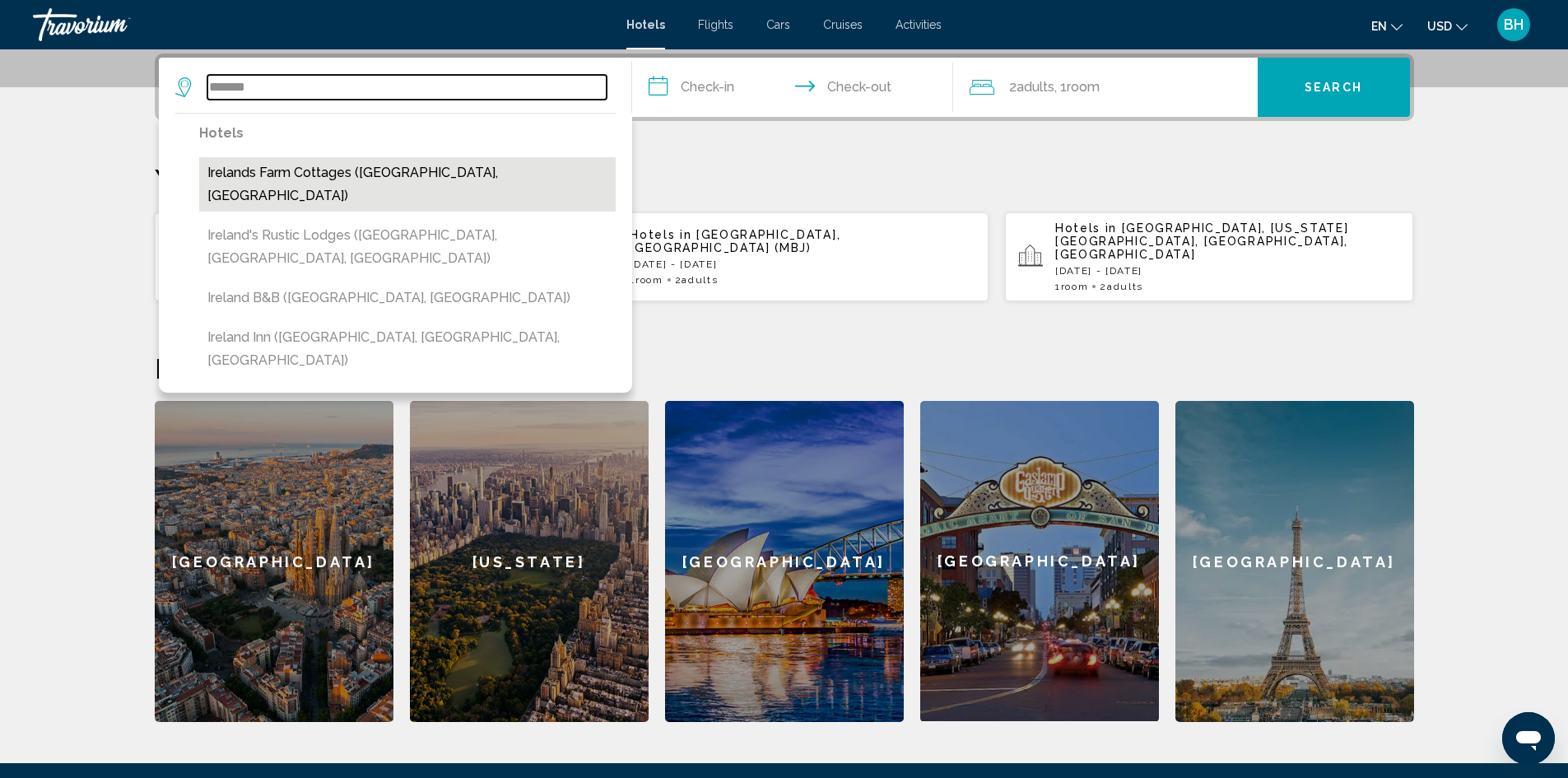
type input "**********"
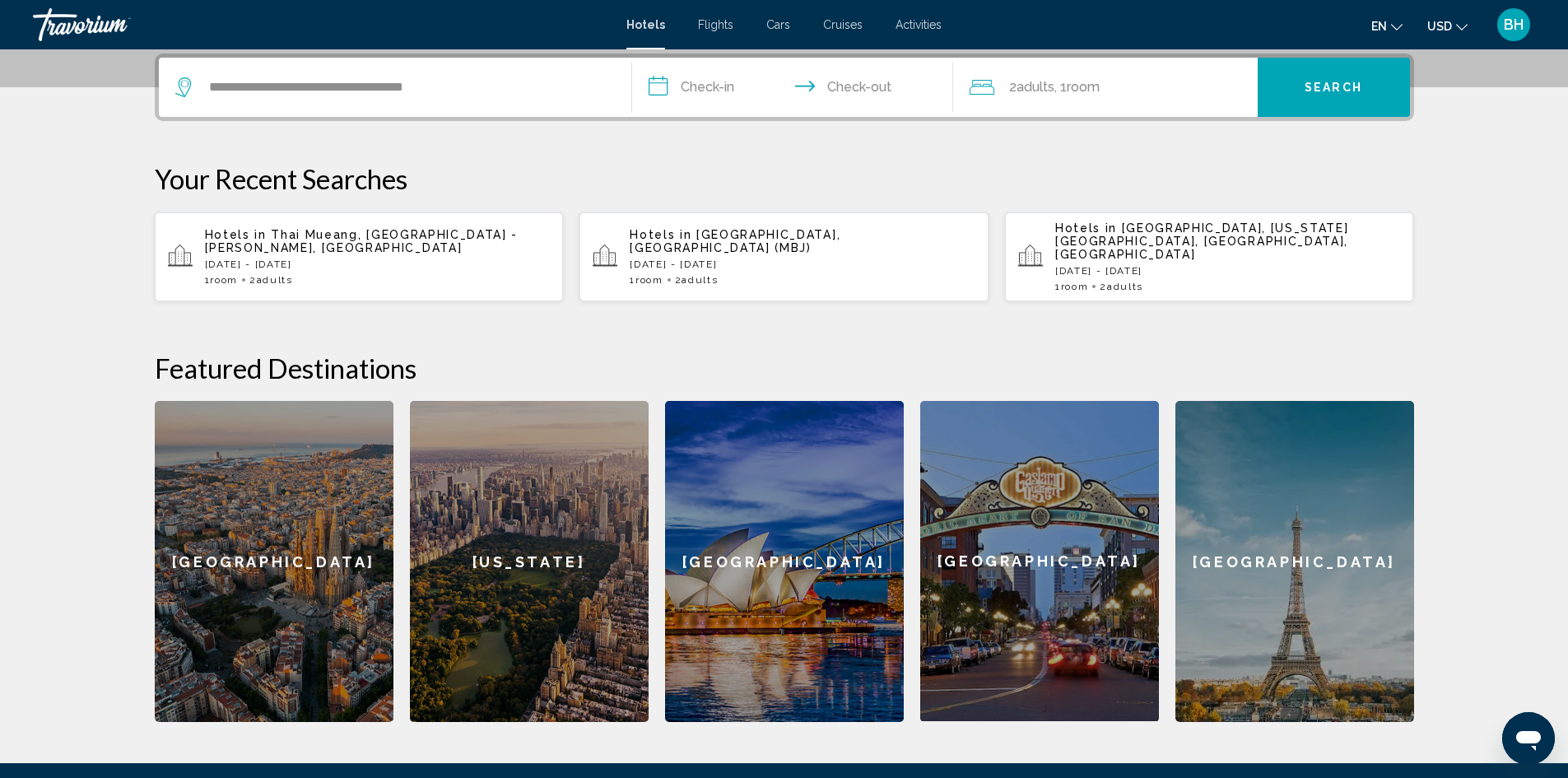
click at [710, 90] on input "**********" at bounding box center [796, 90] width 328 height 64
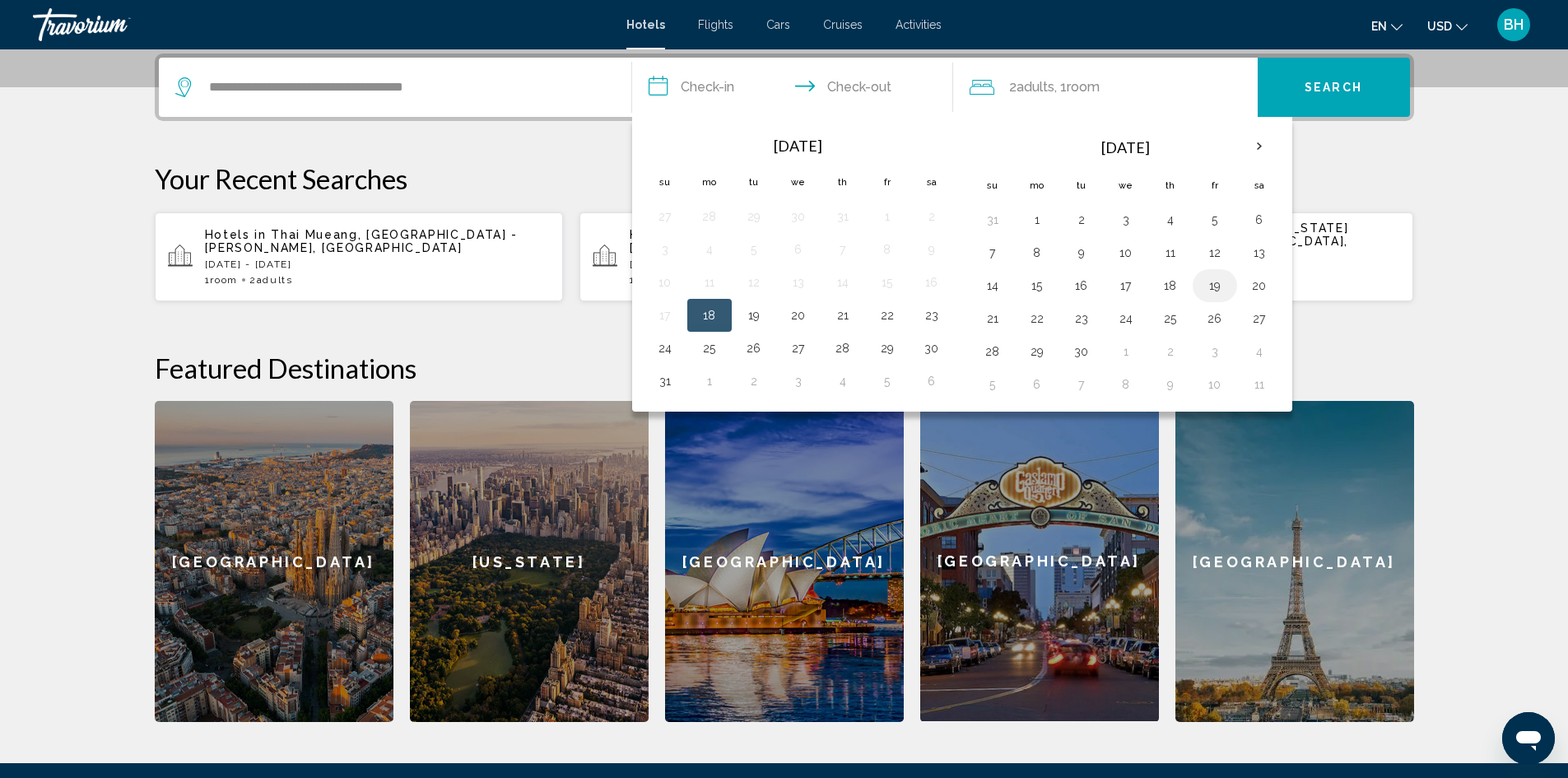
click at [1216, 287] on button "19" at bounding box center [1215, 286] width 26 height 23
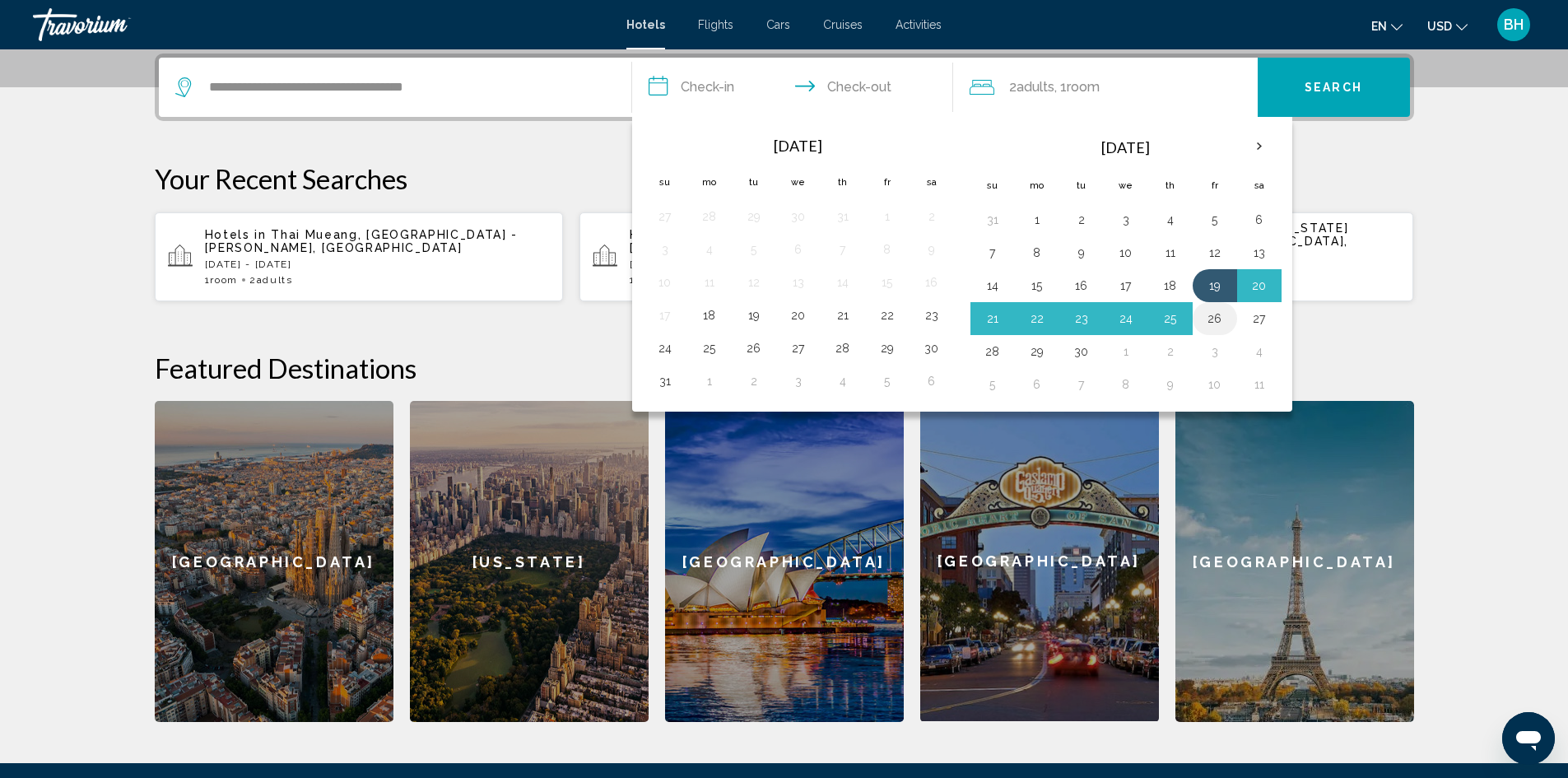
click at [1218, 319] on button "26" at bounding box center [1215, 318] width 26 height 23
type input "**********"
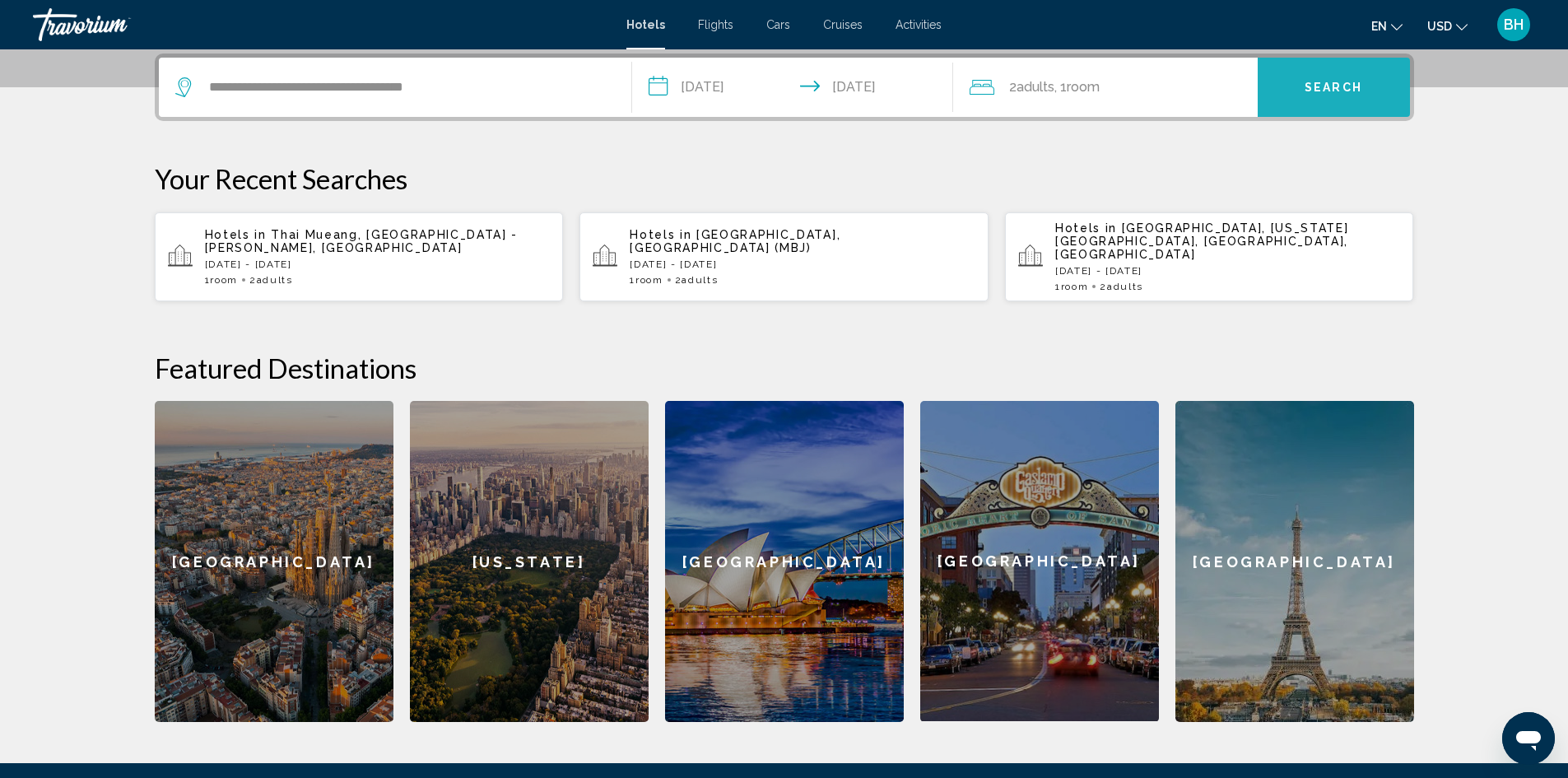
click at [1355, 93] on span "Search" at bounding box center [1333, 87] width 58 height 13
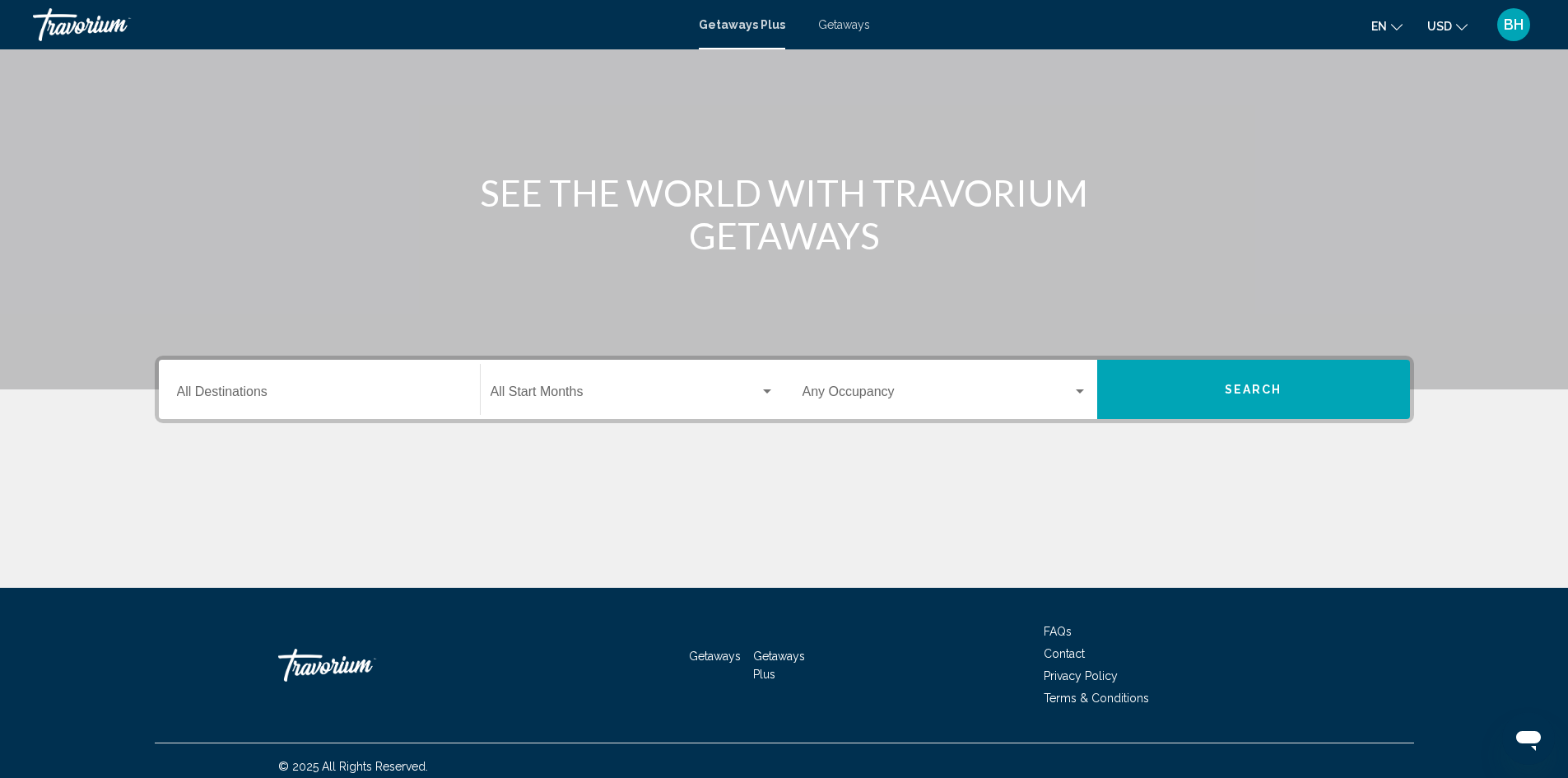
scroll to position [116, 0]
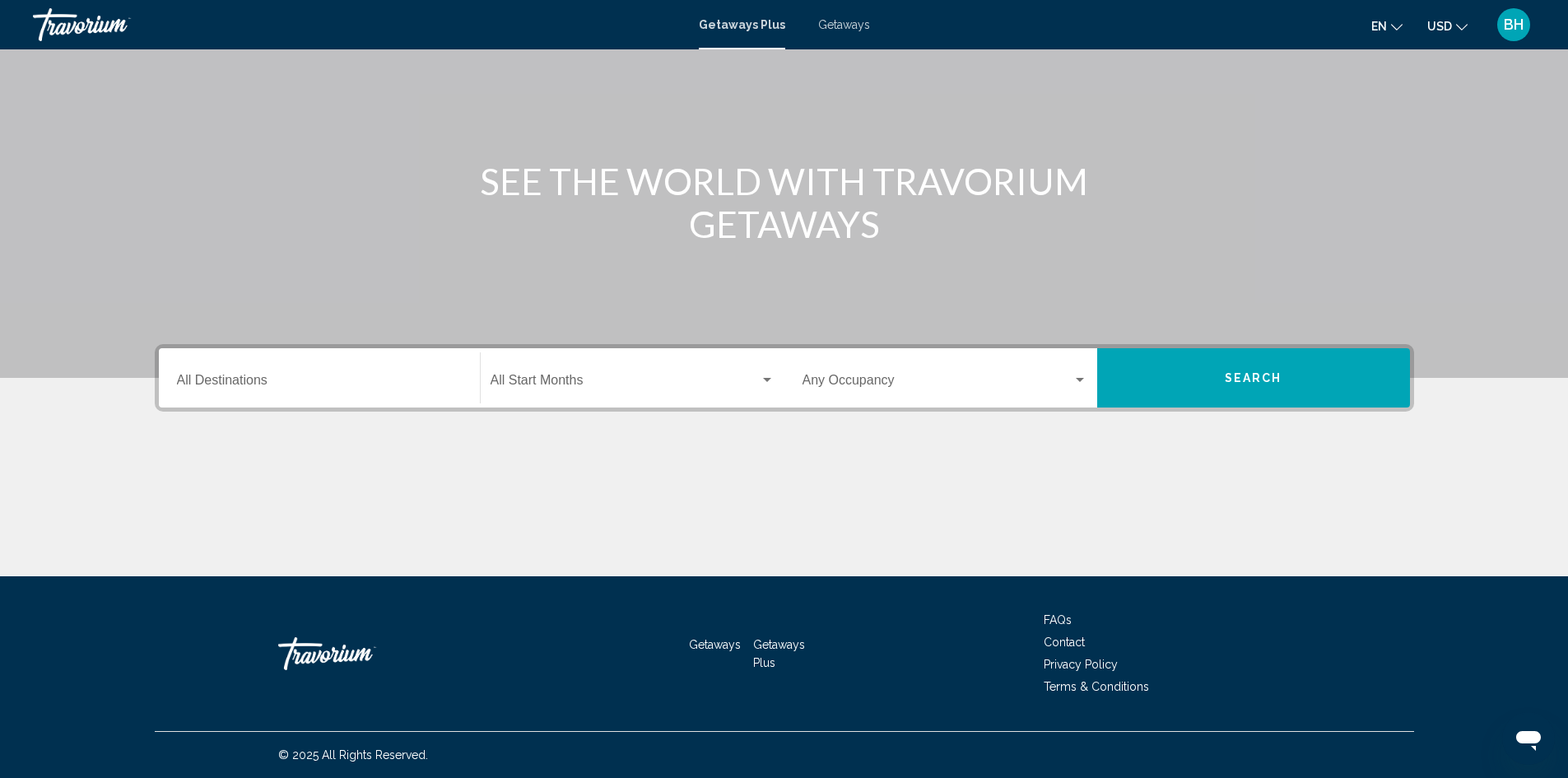
click at [254, 368] on div "Destination All Destinations" at bounding box center [319, 378] width 285 height 52
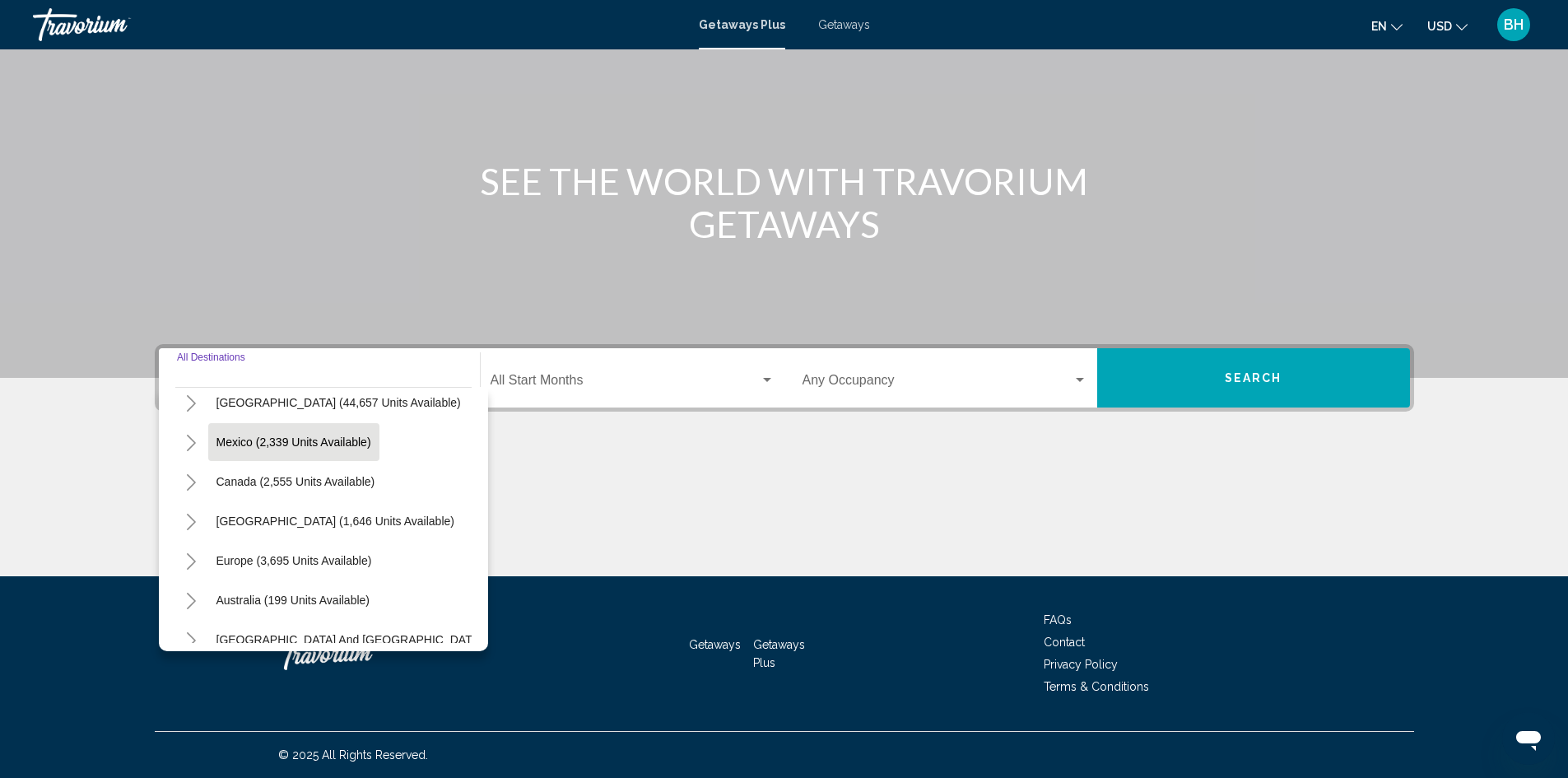
scroll to position [82, 0]
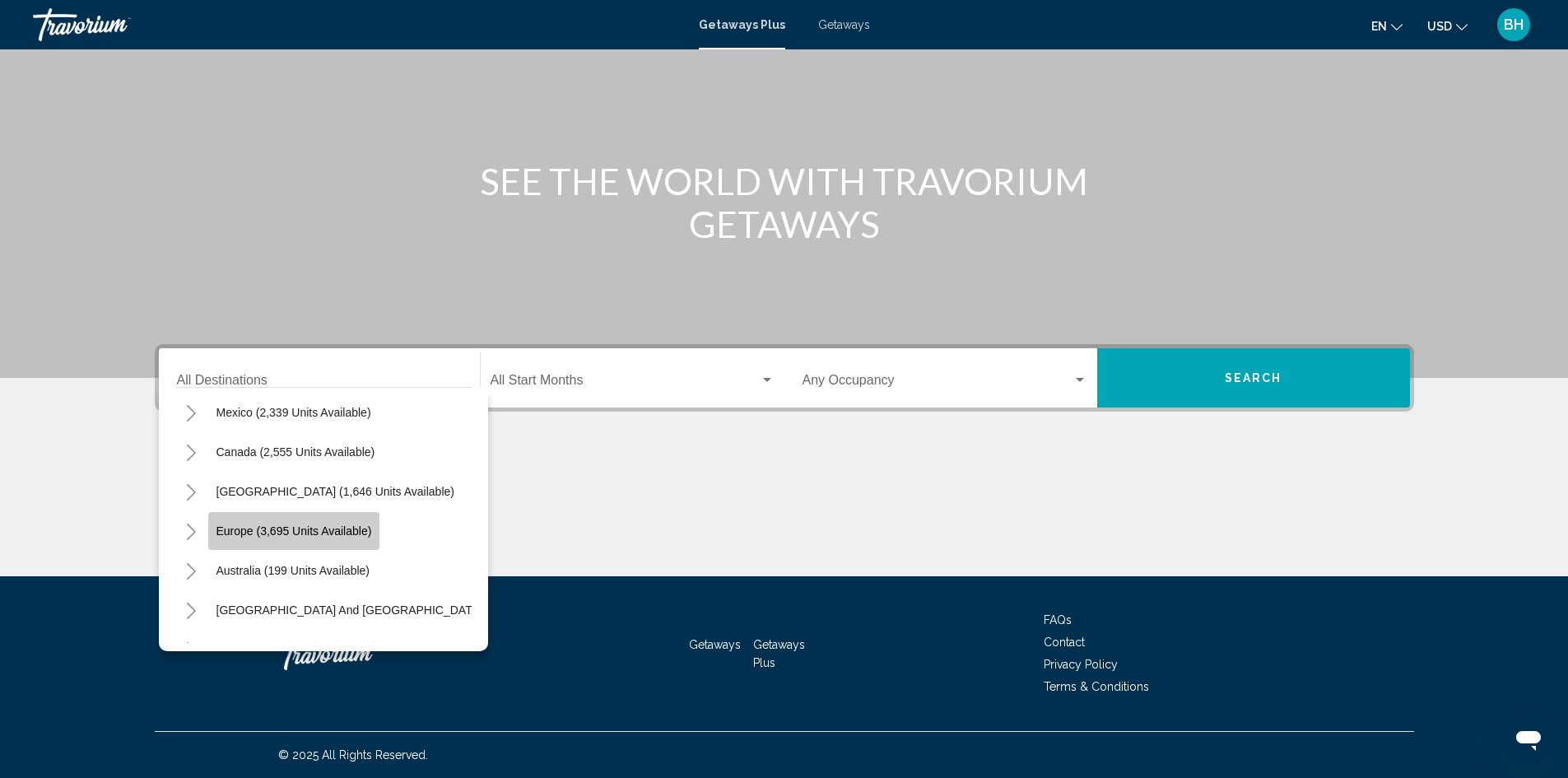
click at [230, 530] on span "Europe (3,695 units available)" at bounding box center [294, 530] width 156 height 13
type input "**********"
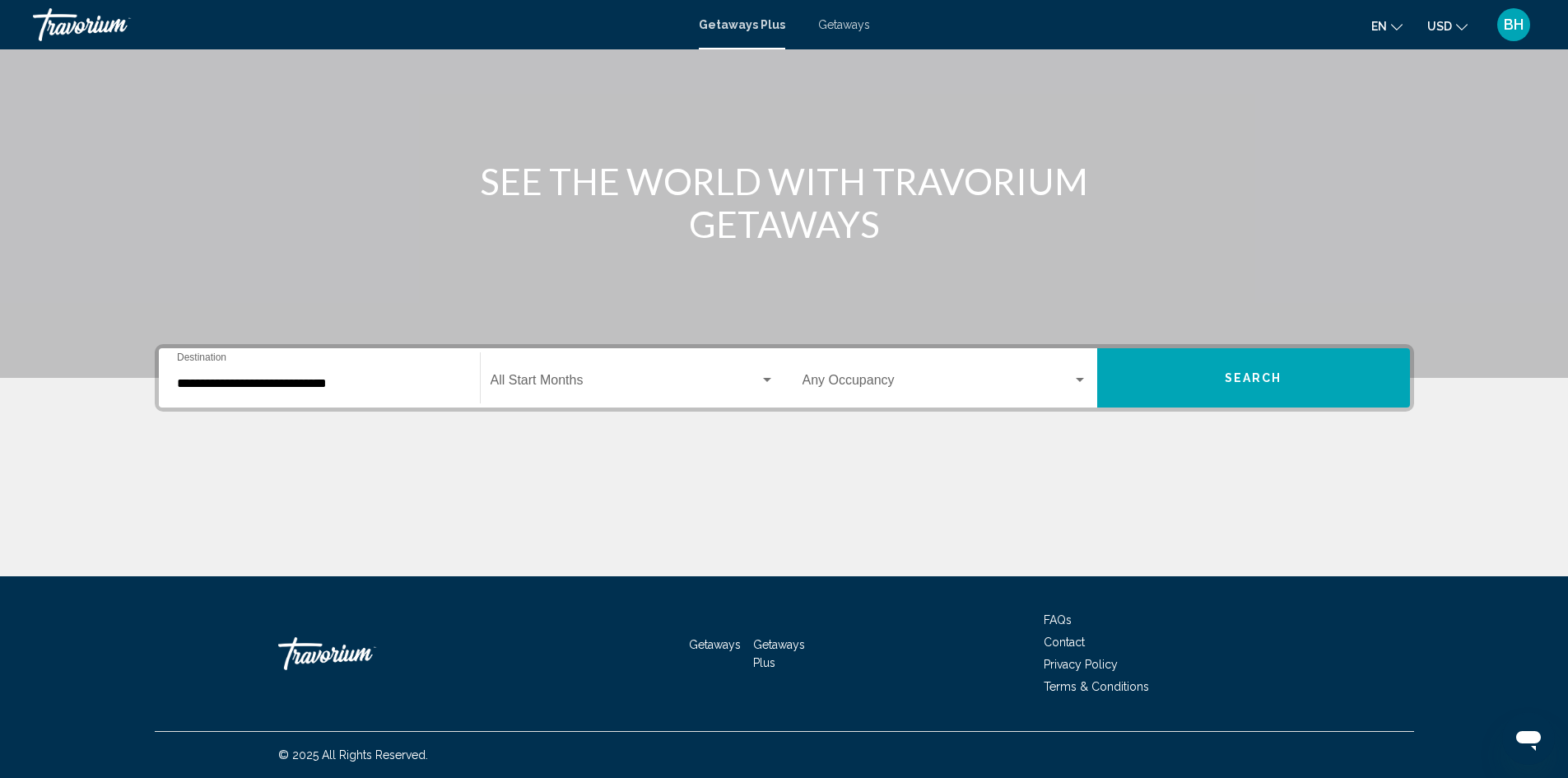
click at [619, 370] on div "Start Month All Start Months" at bounding box center [633, 378] width 284 height 52
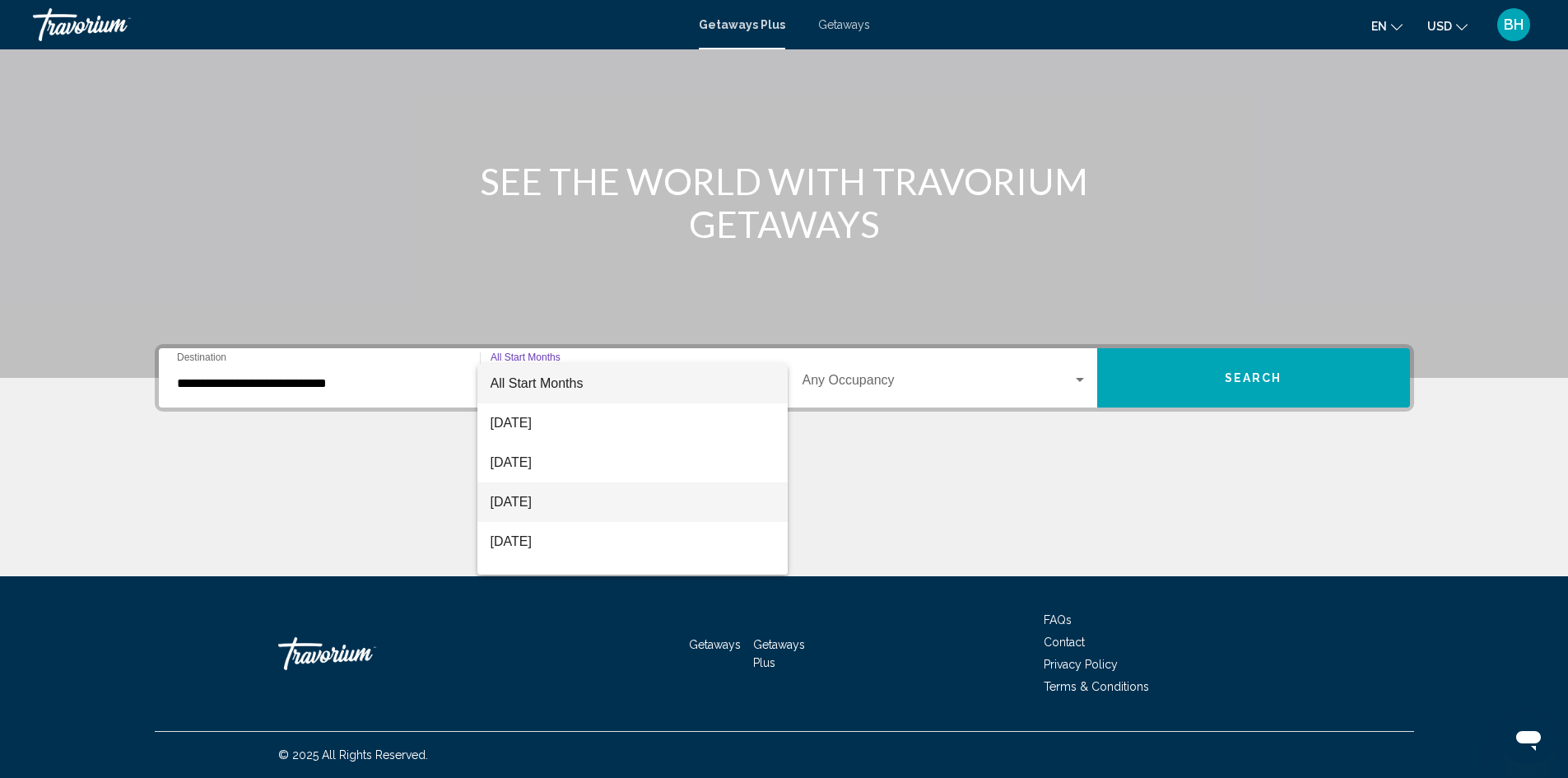
click at [532, 500] on span "[DATE]" at bounding box center [633, 503] width 284 height 40
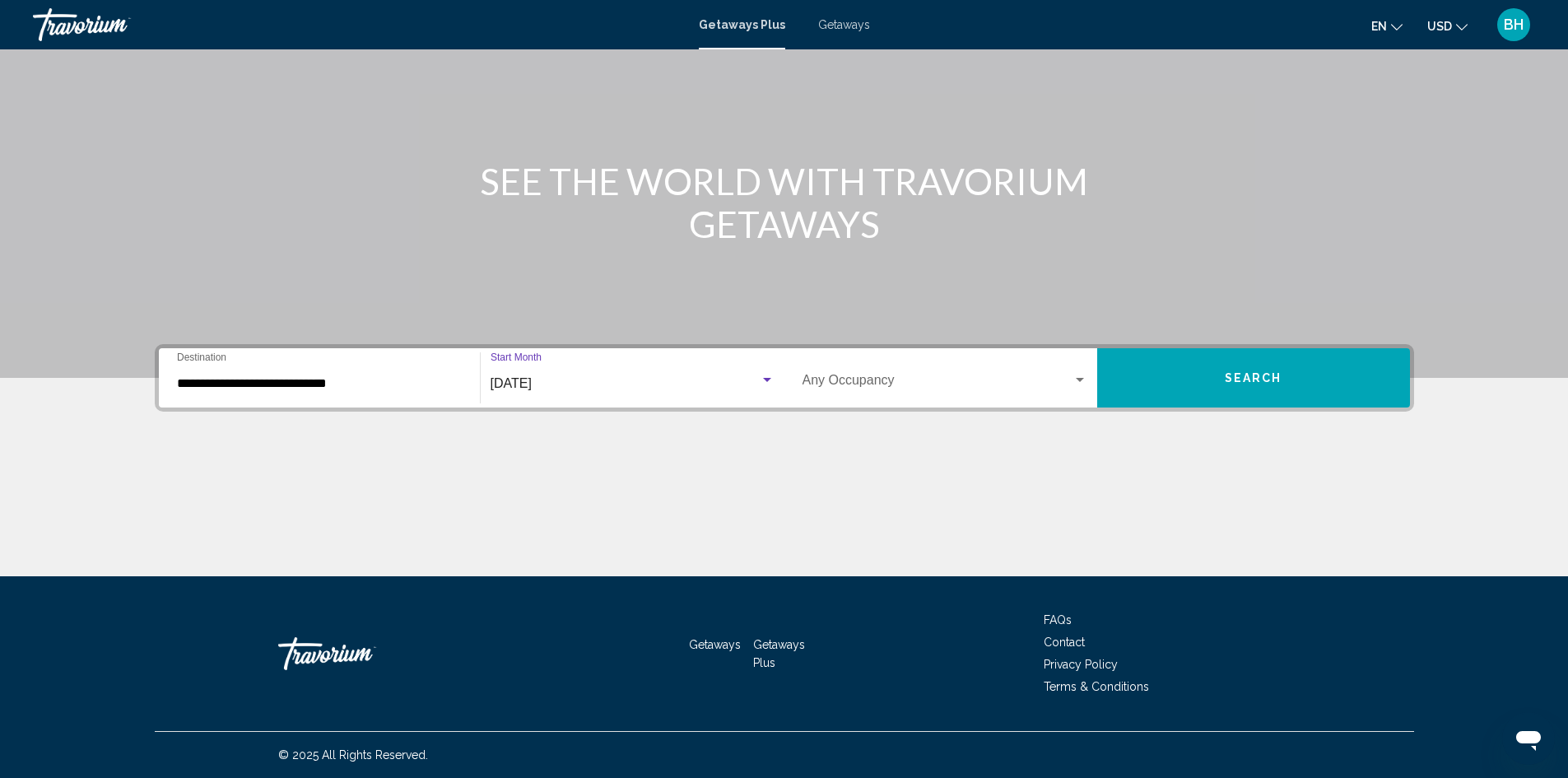
click at [1214, 384] on button "Search" at bounding box center [1254, 377] width 313 height 60
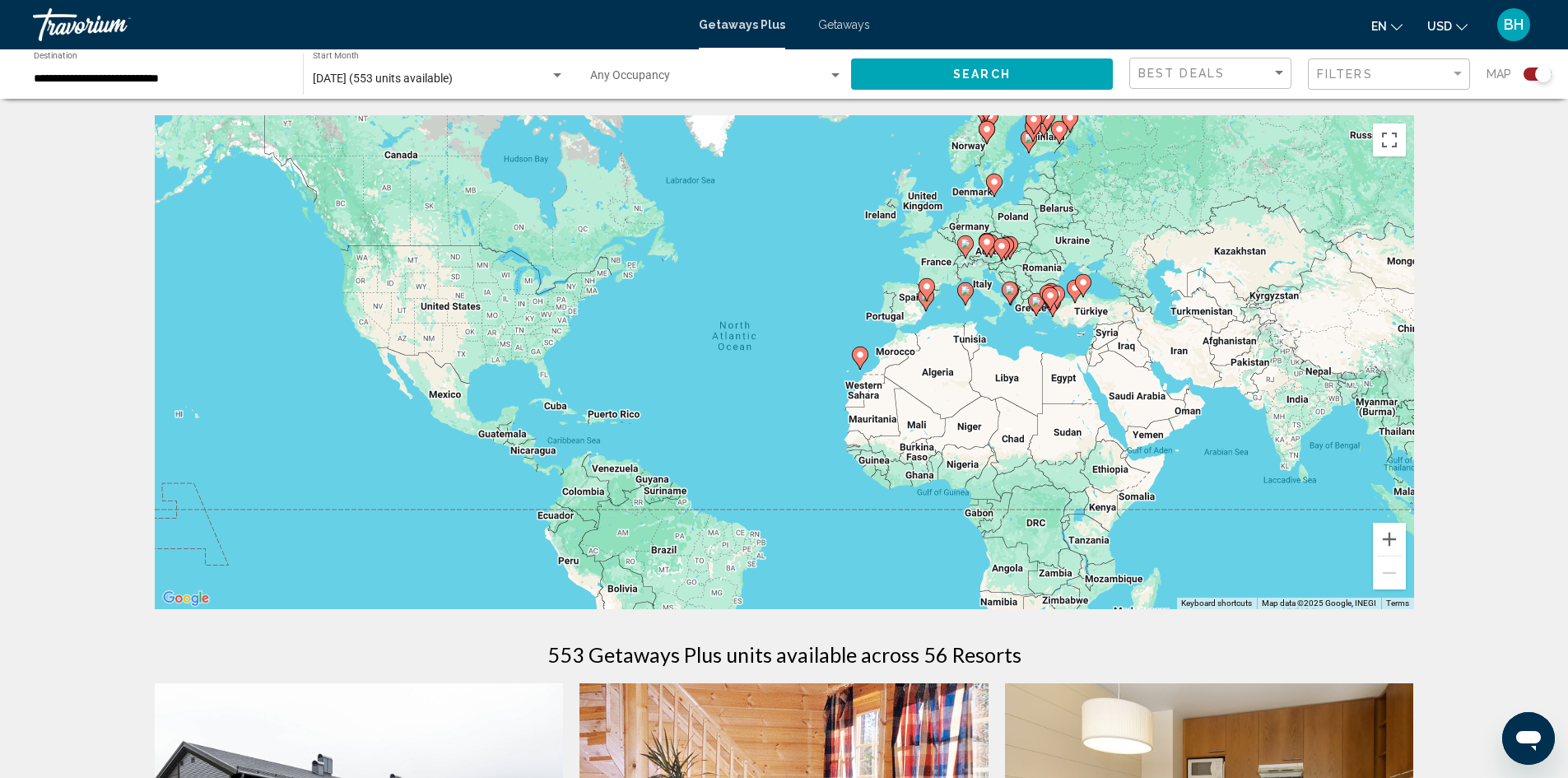
click at [555, 73] on div "Search widget" at bounding box center [557, 75] width 15 height 13
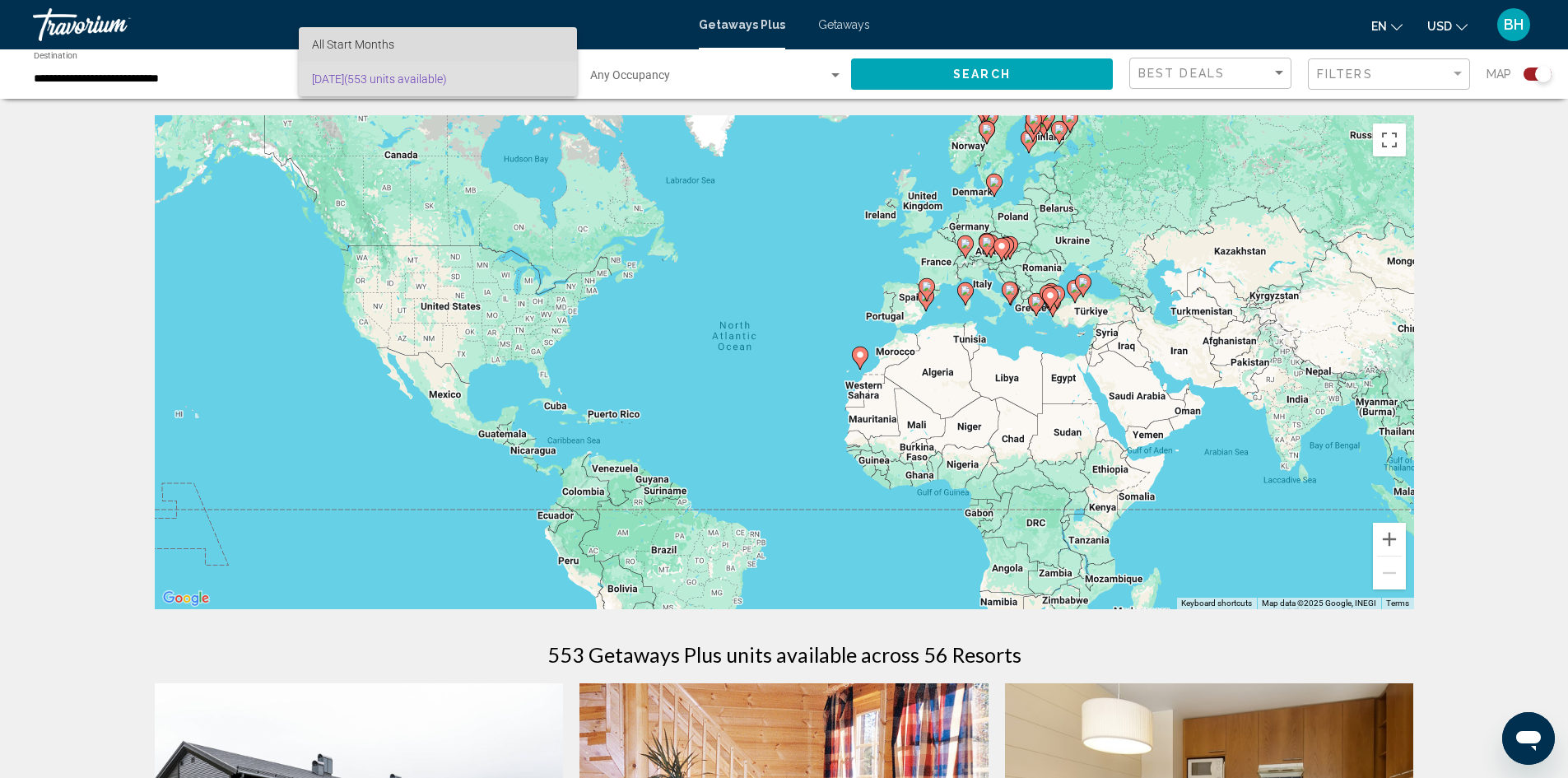
click at [384, 44] on span "All Start Months" at bounding box center [353, 44] width 82 height 13
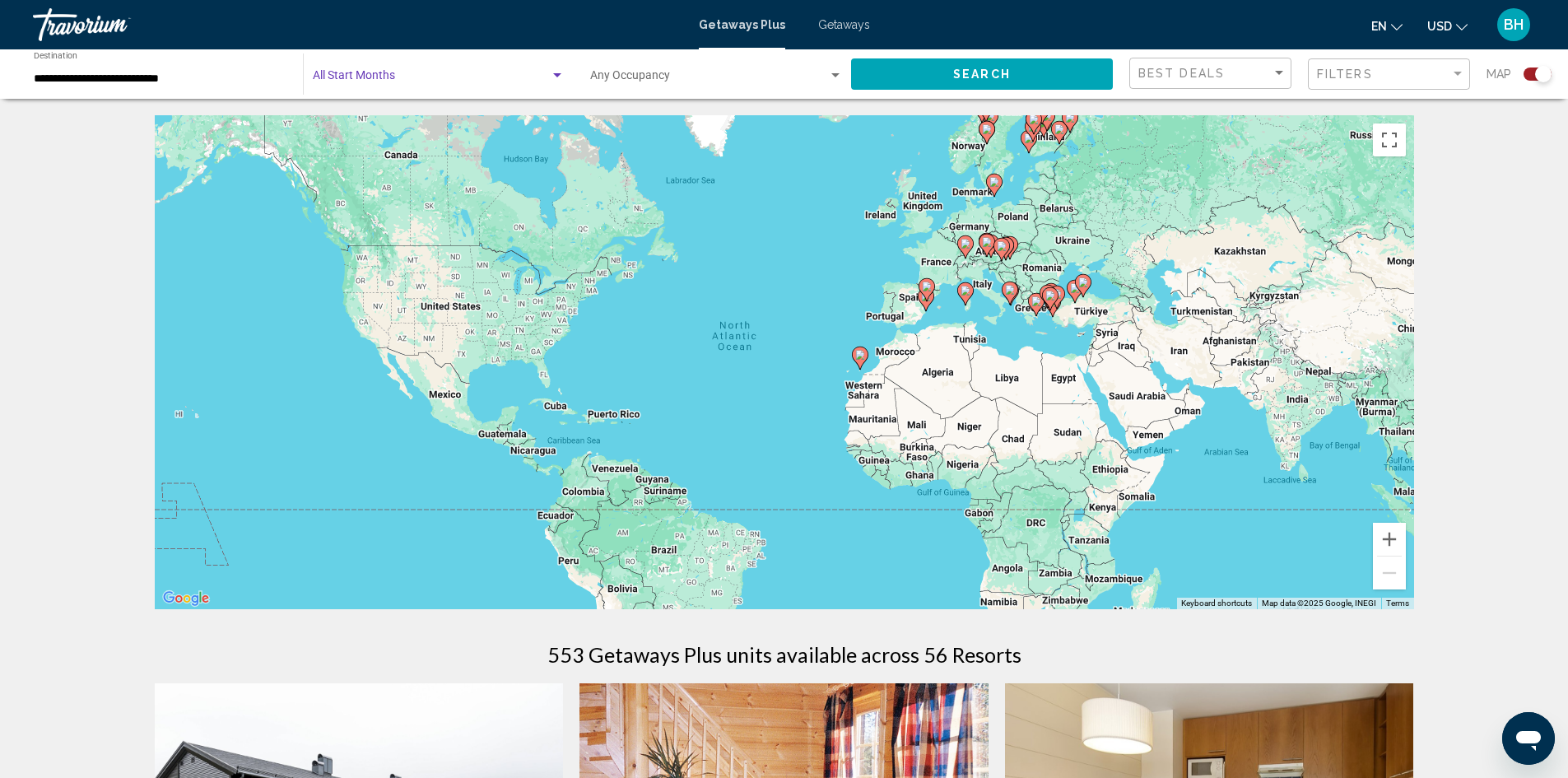
click at [990, 67] on span "Search" at bounding box center [982, 73] width 58 height 13
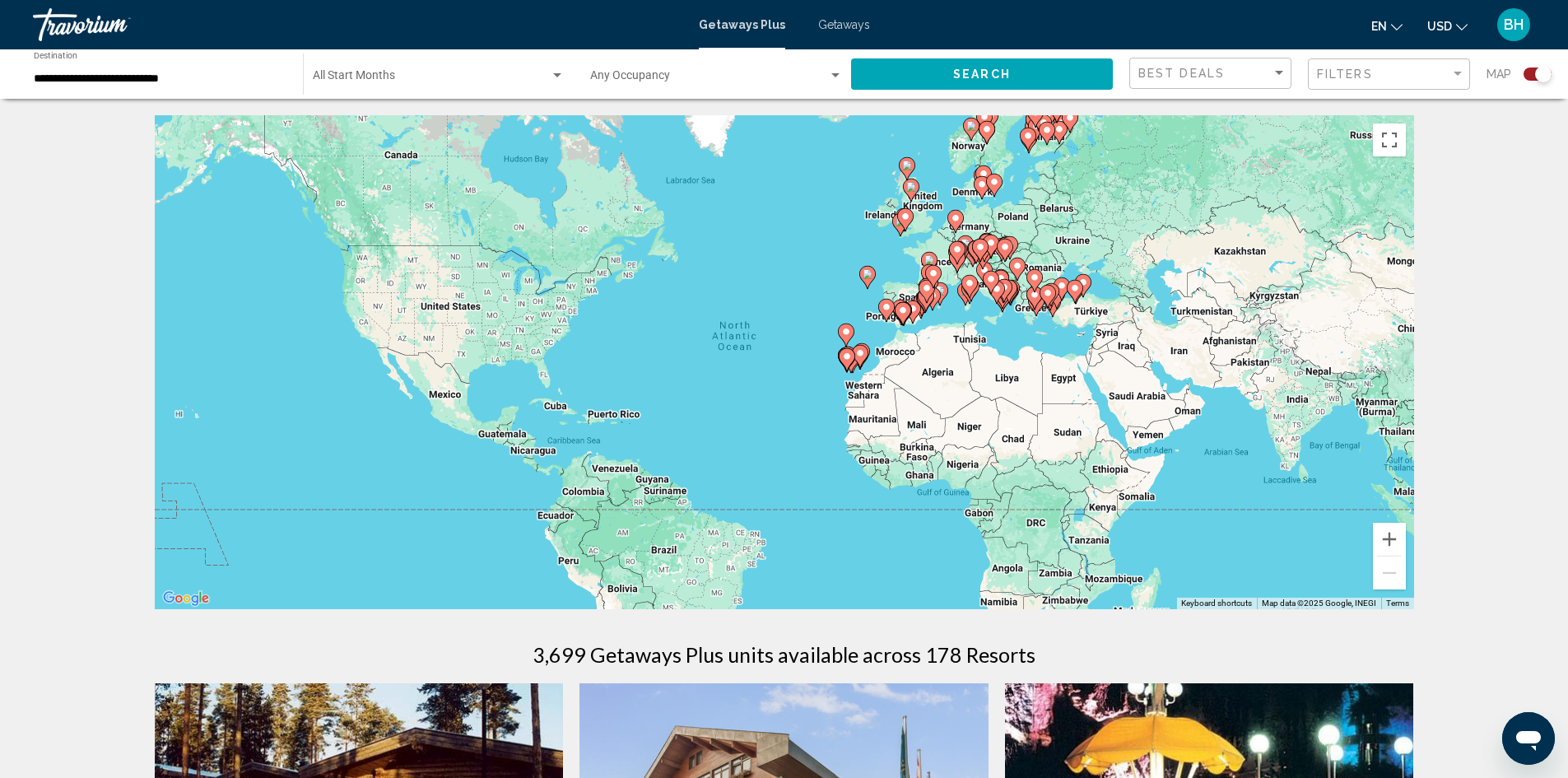
click at [902, 228] on gmp-advanced-marker "Main content" at bounding box center [905, 220] width 16 height 25
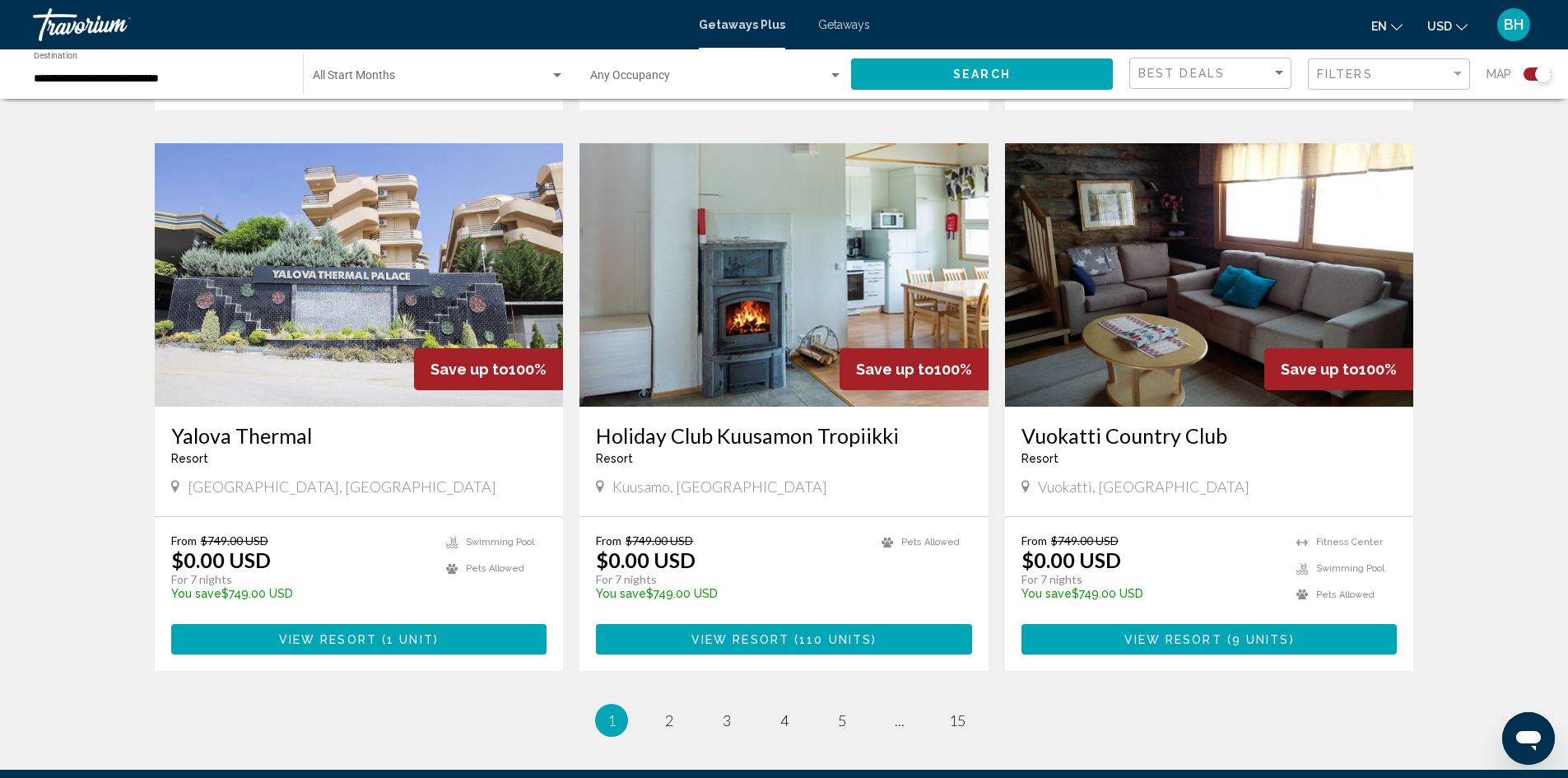
scroll to position [2388, 0]
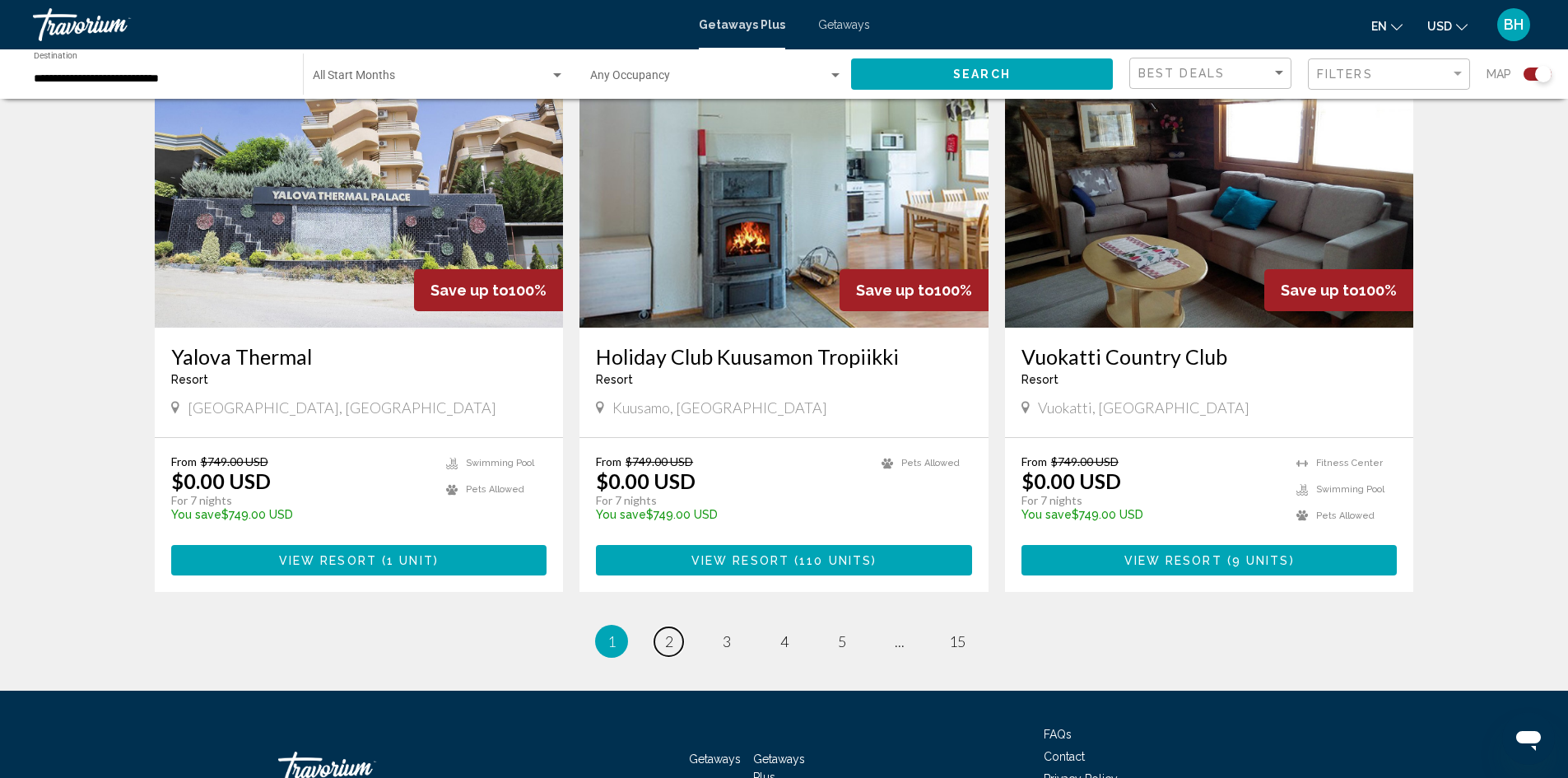
click at [668, 633] on span "2" at bounding box center [670, 641] width 9 height 18
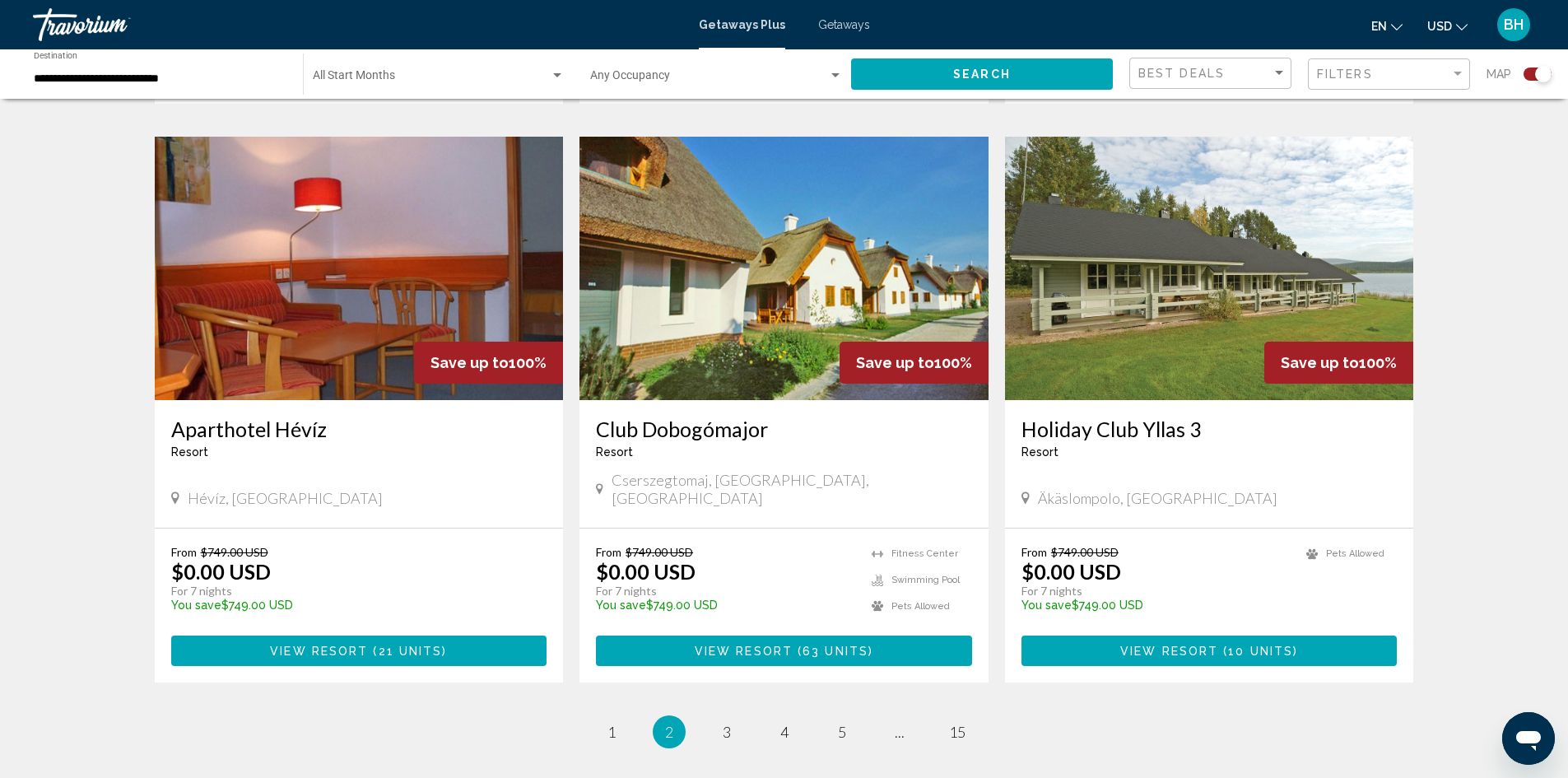
scroll to position [2416, 0]
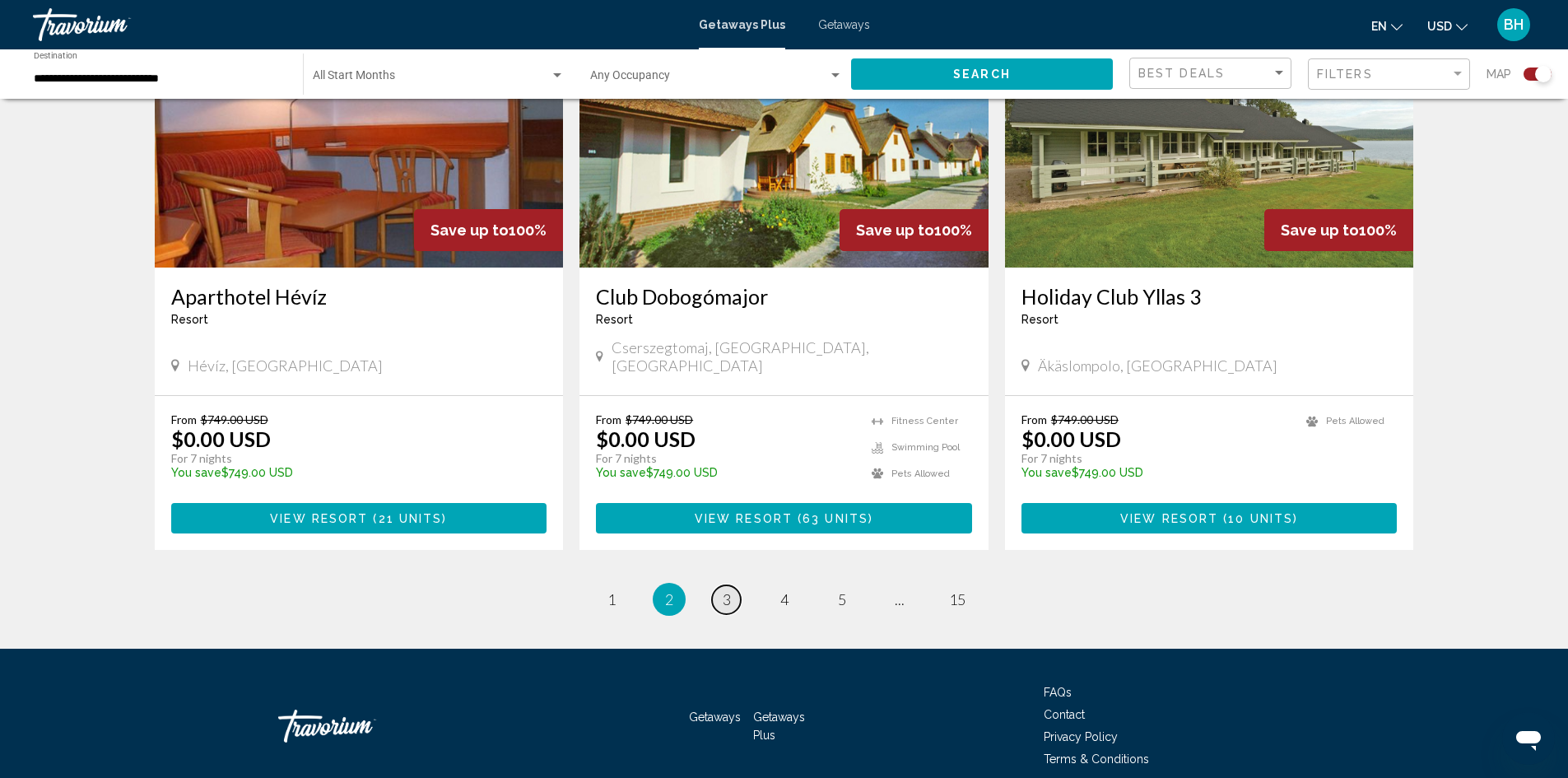
click at [727, 590] on span "3" at bounding box center [727, 599] width 9 height 18
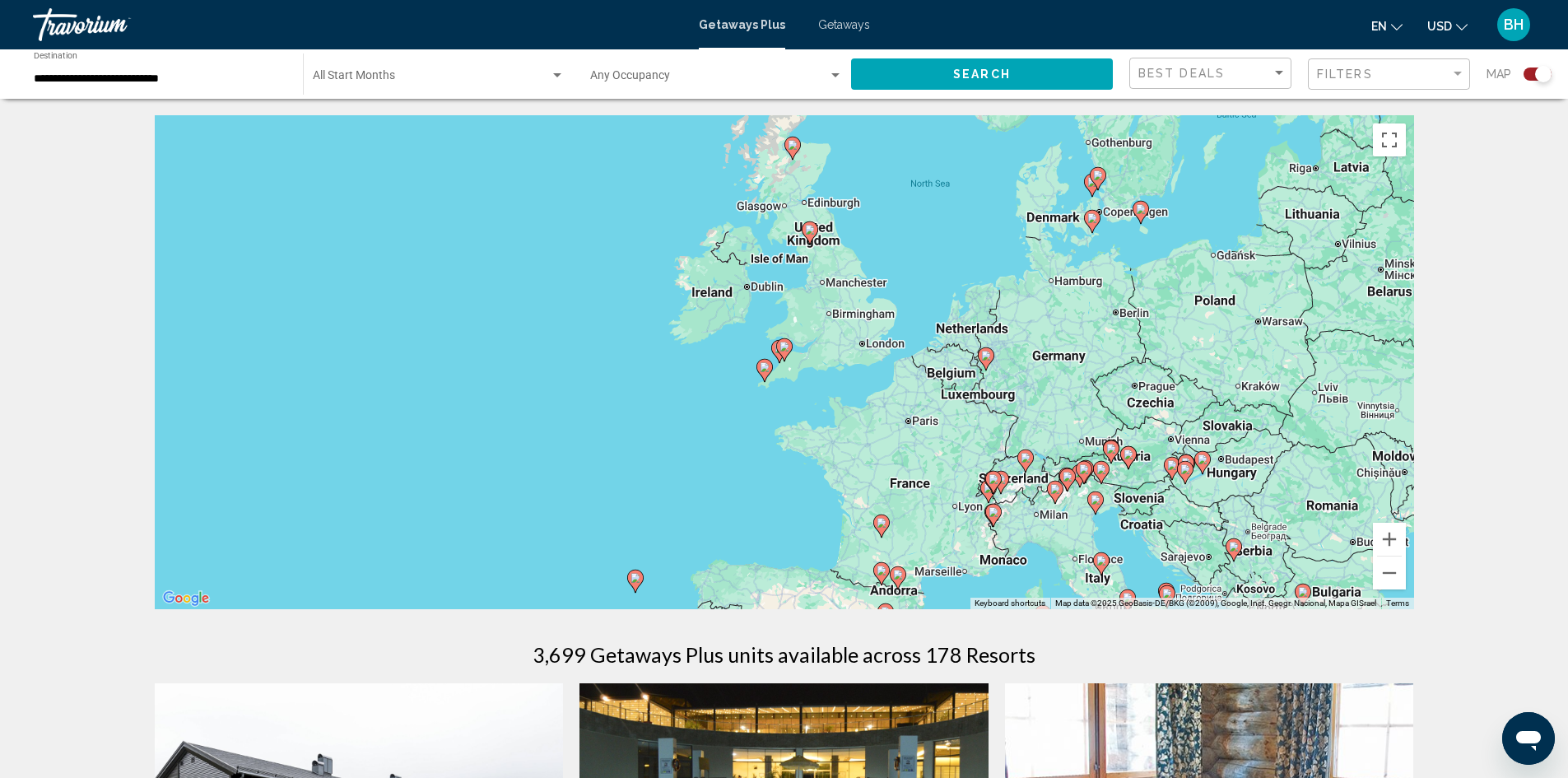
click at [808, 228] on image "Main content" at bounding box center [809, 229] width 10 height 10
type input "**********"
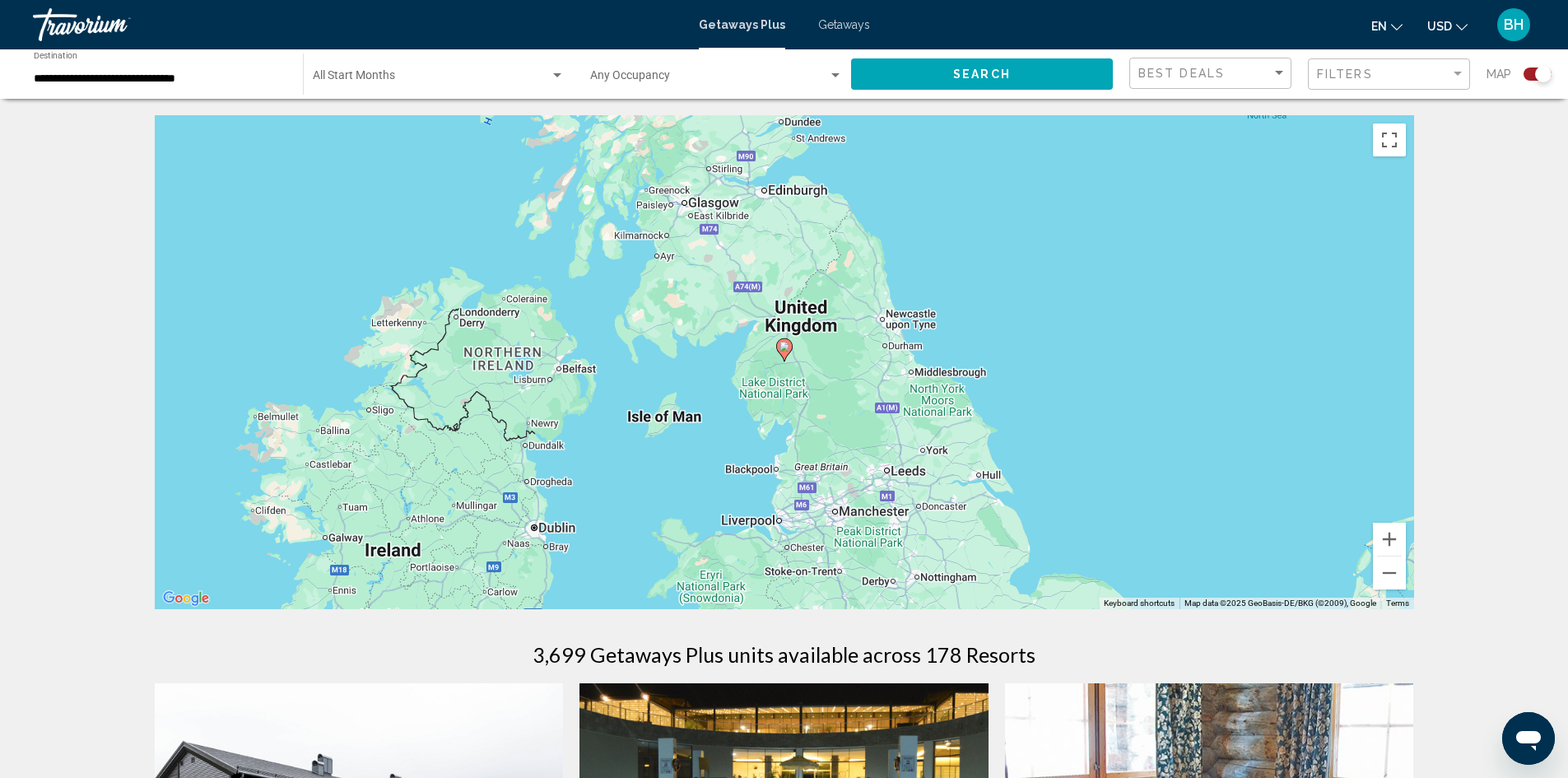
click at [784, 350] on image "Main content" at bounding box center [784, 346] width 10 height 10
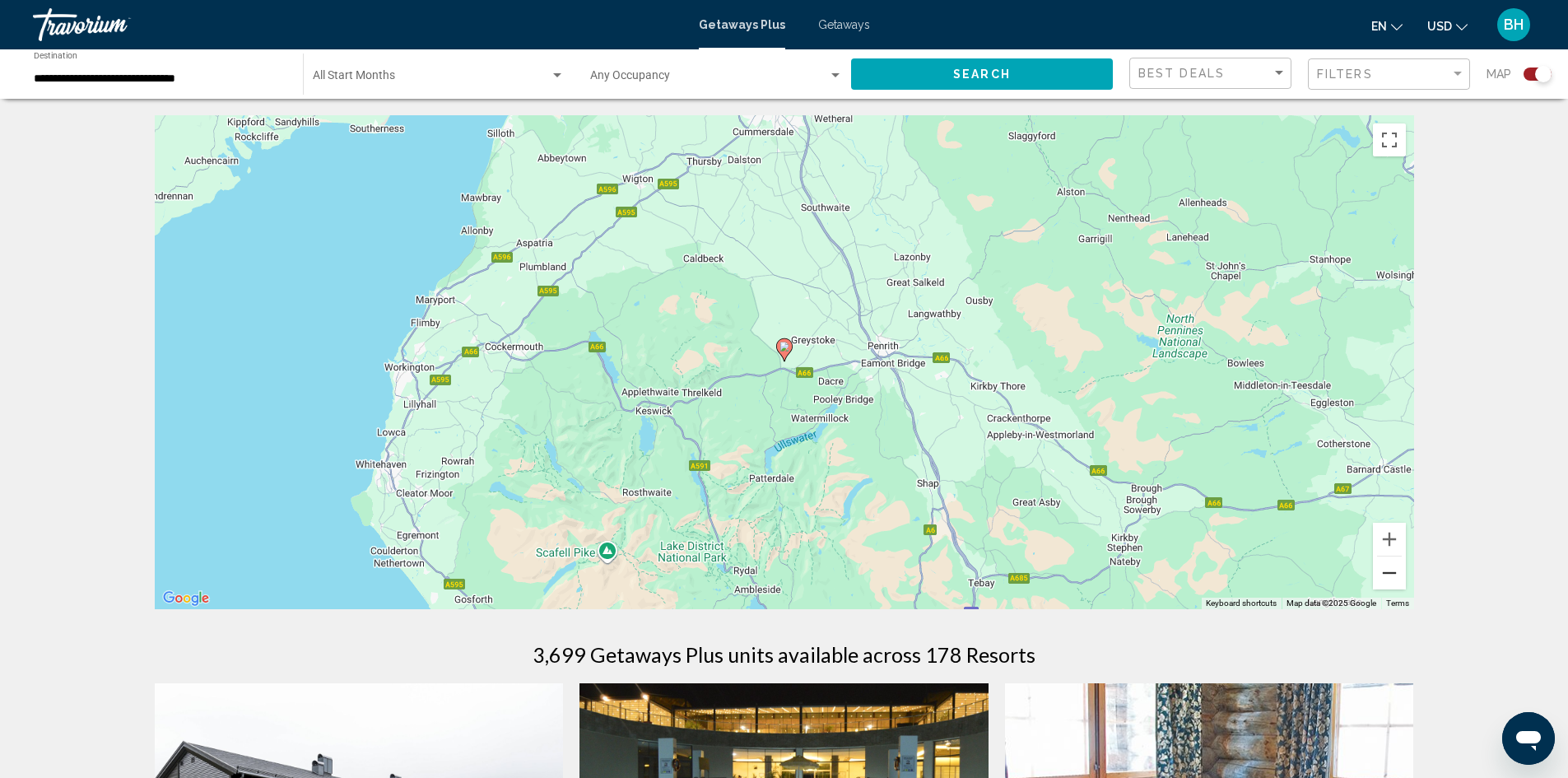
click at [1385, 576] on button "Zoom out" at bounding box center [1390, 573] width 33 height 33
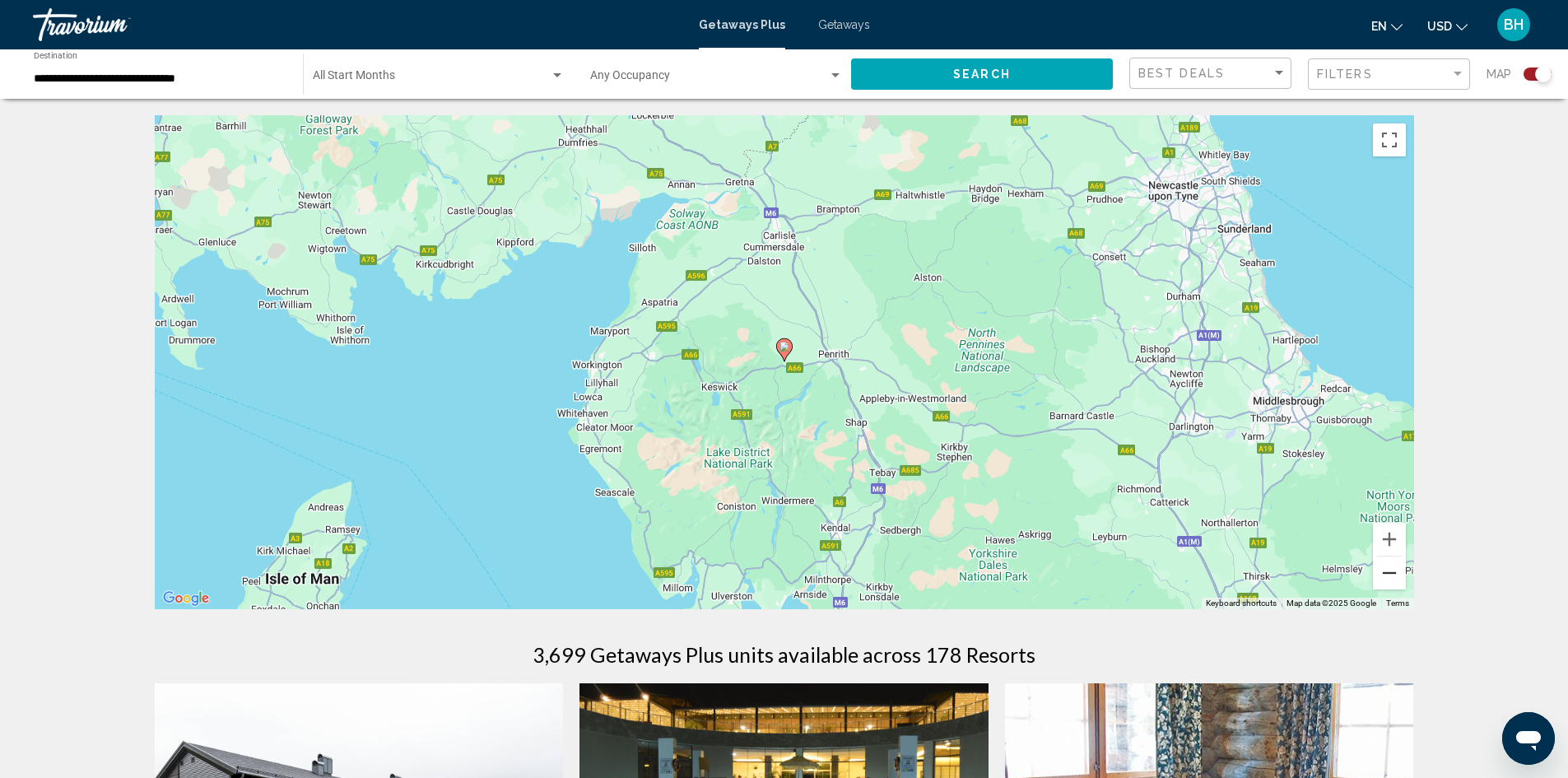
click at [1385, 576] on button "Zoom out" at bounding box center [1390, 573] width 33 height 33
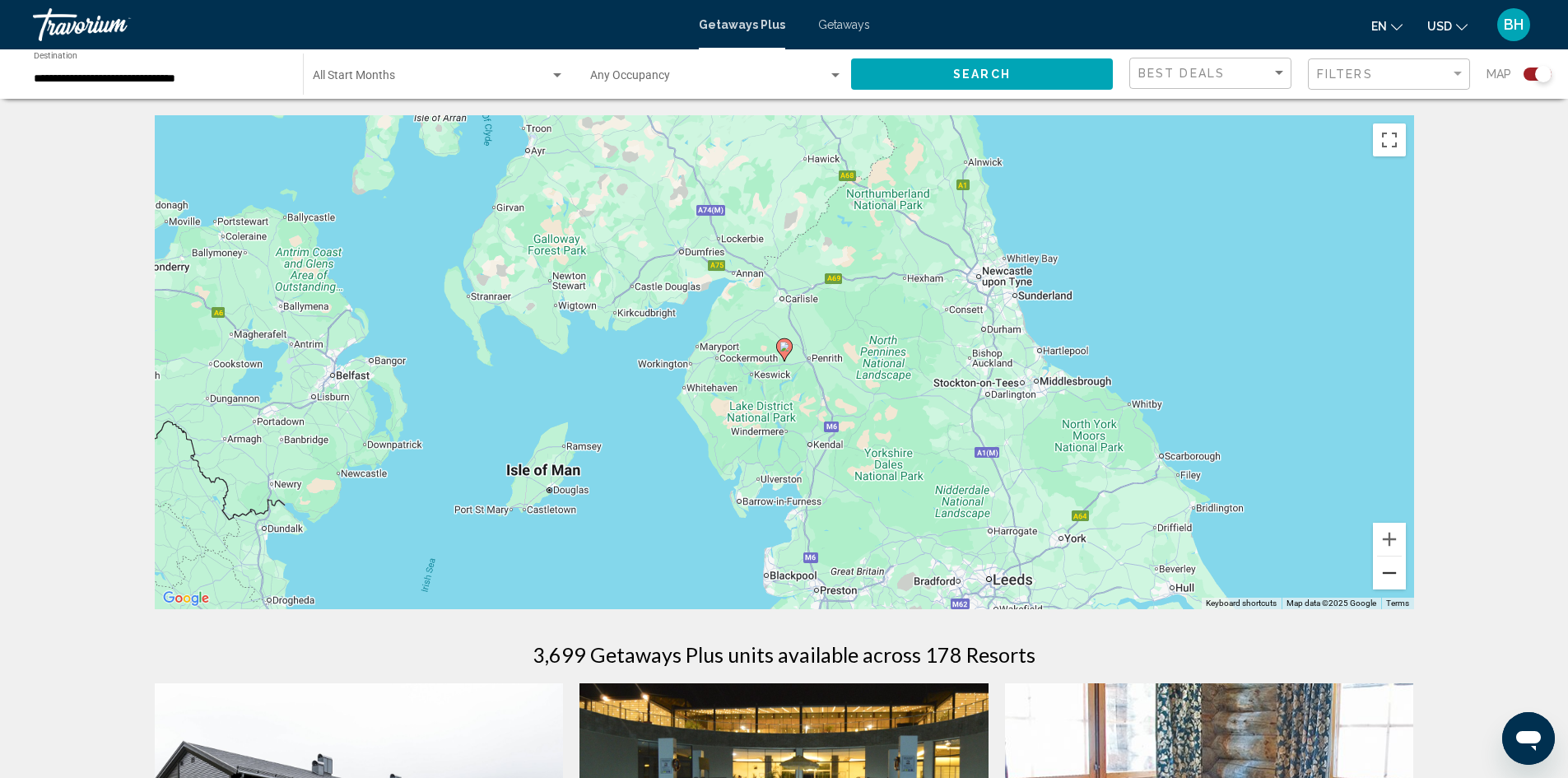
click at [1385, 576] on button "Zoom out" at bounding box center [1390, 573] width 33 height 33
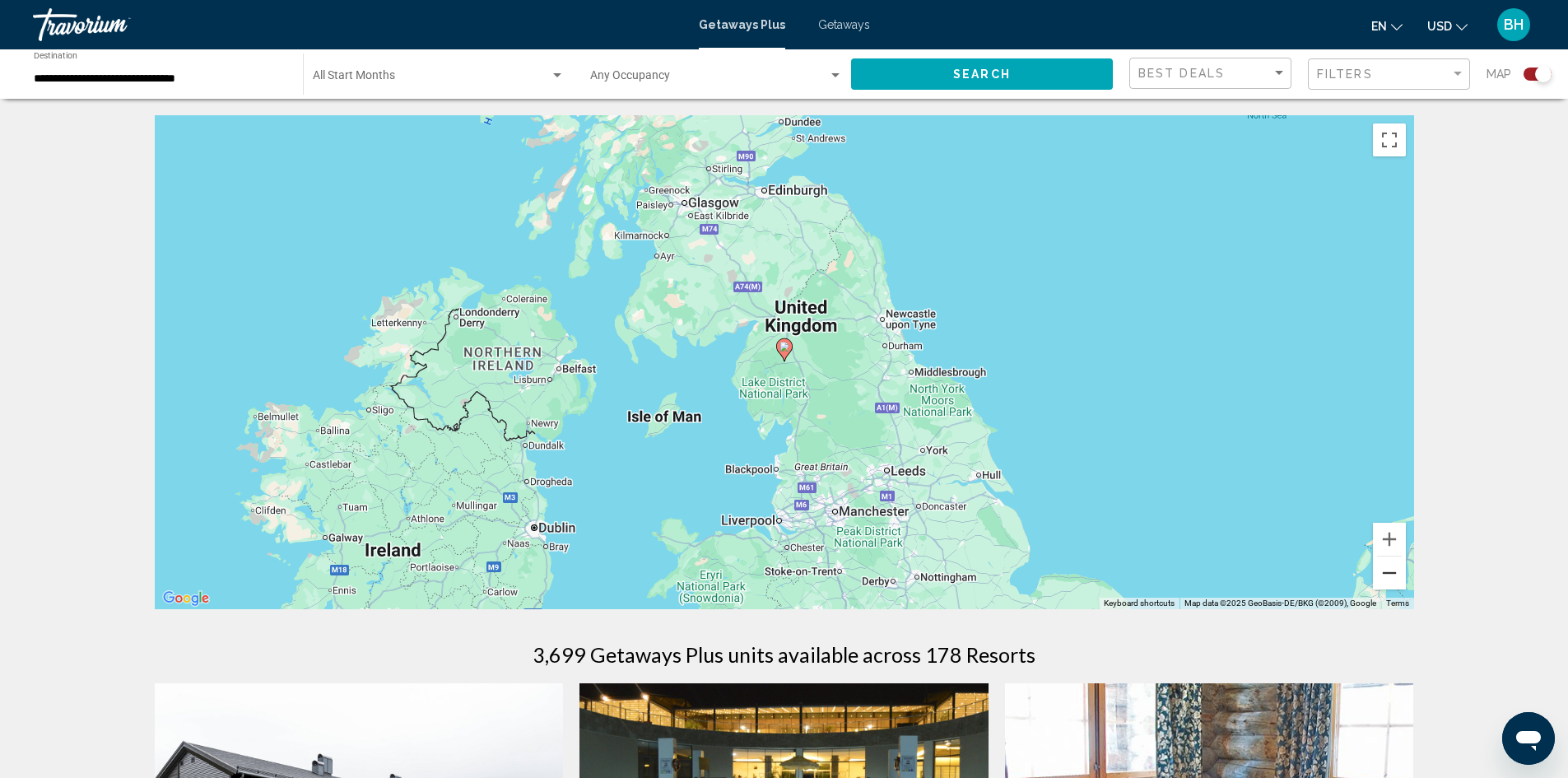
click at [1385, 576] on button "Zoom out" at bounding box center [1390, 573] width 33 height 33
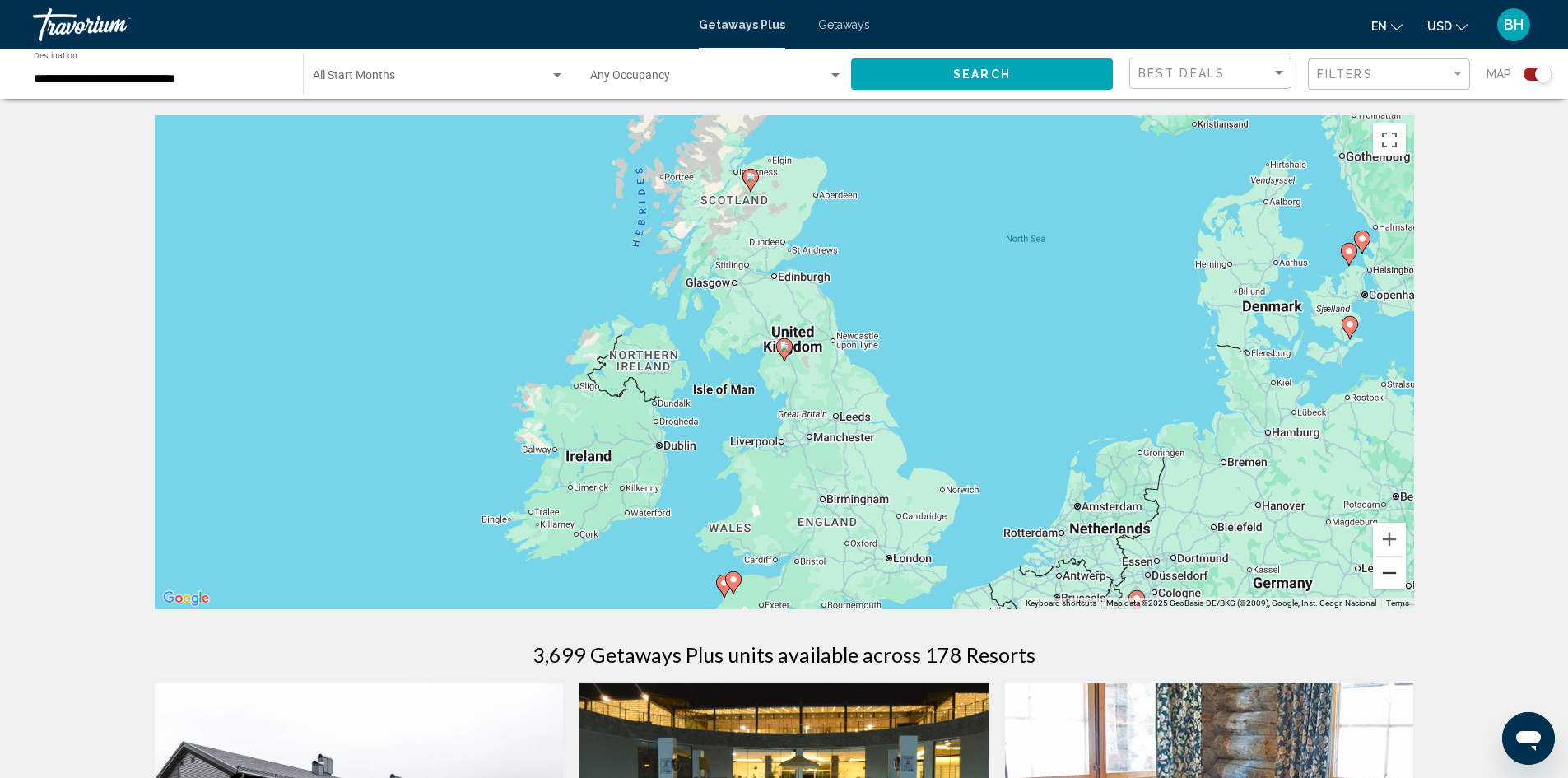
scroll to position [82, 0]
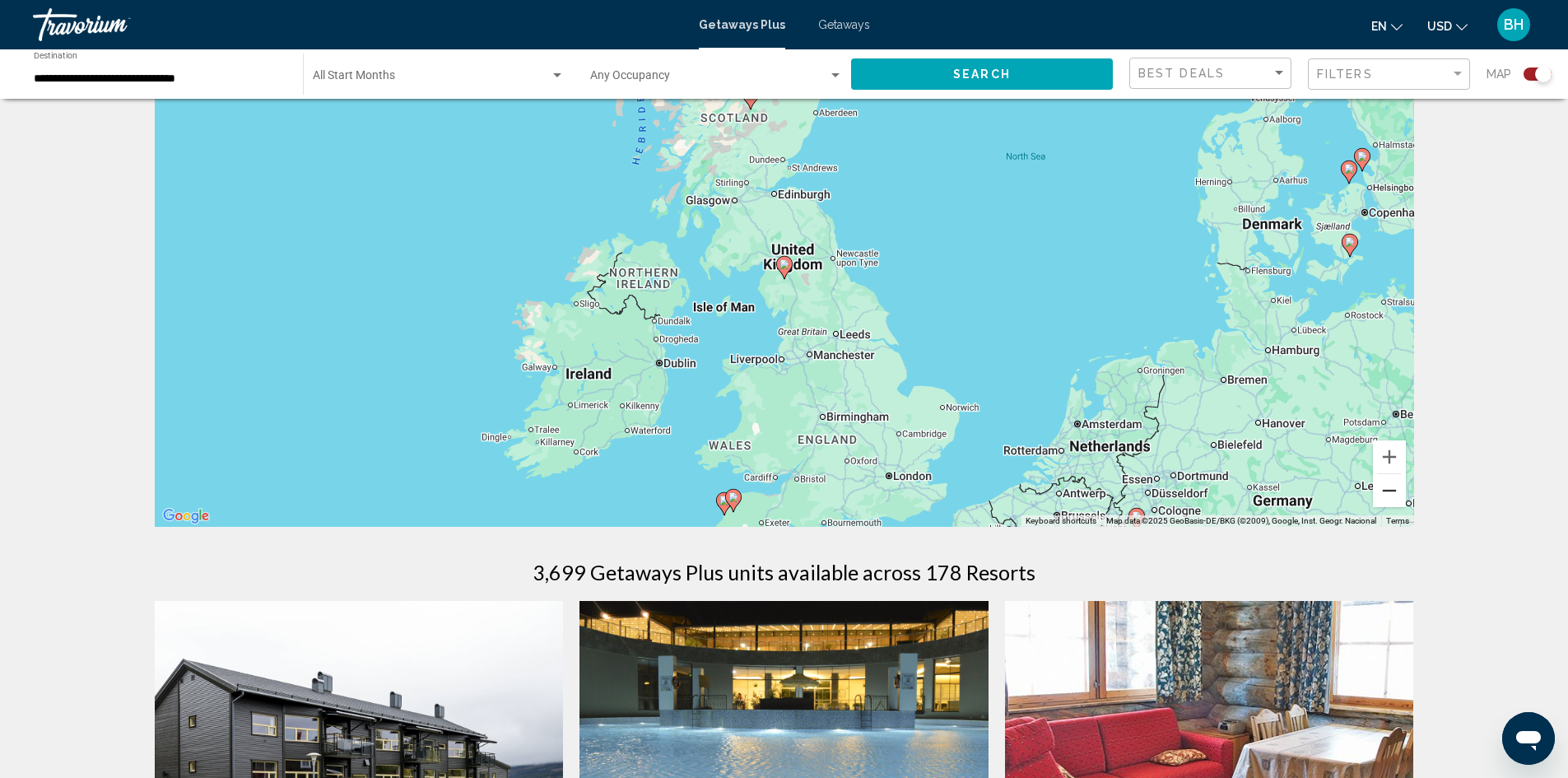
click at [1390, 492] on button "Zoom out" at bounding box center [1390, 491] width 33 height 33
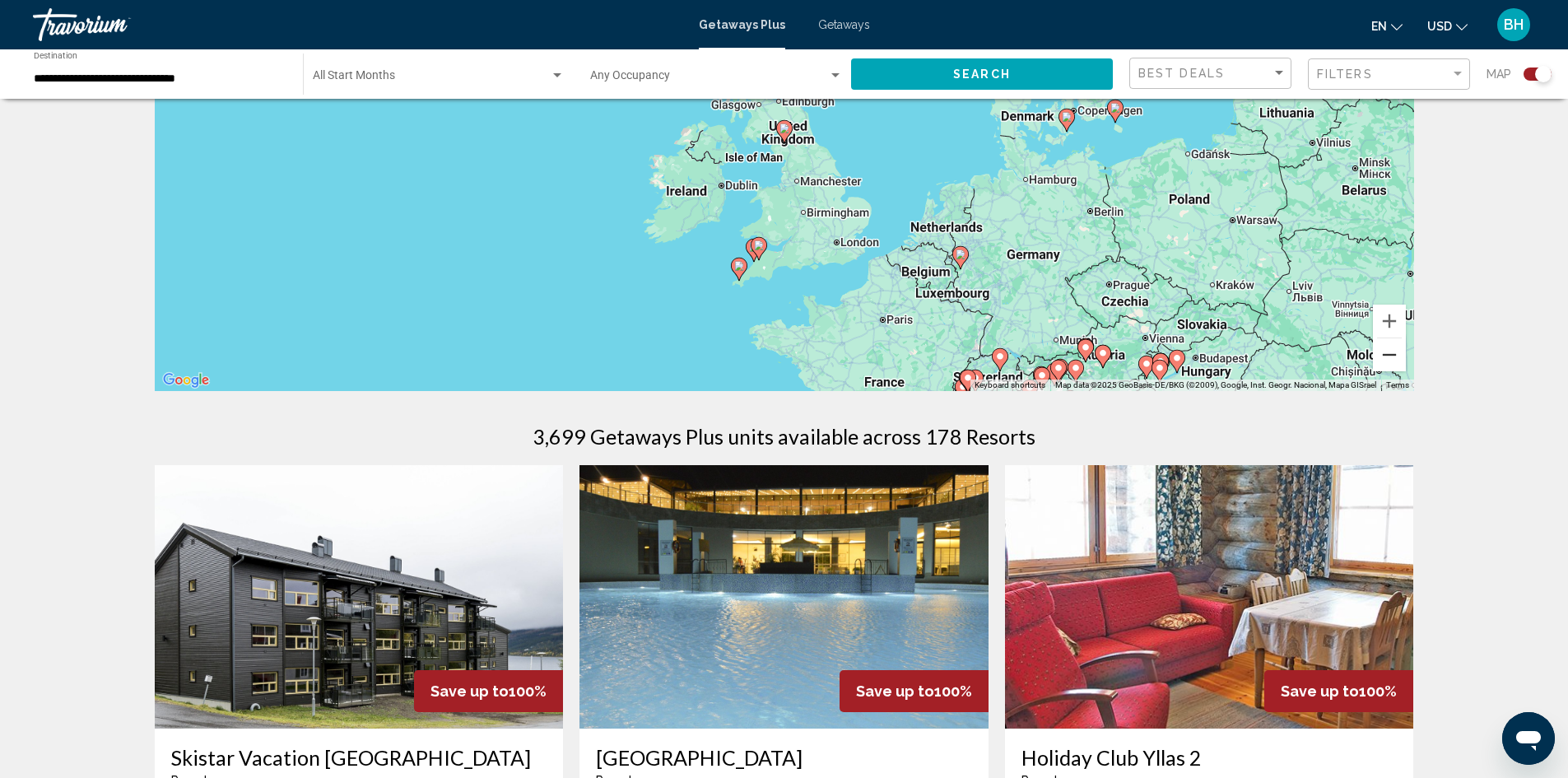
scroll to position [247, 0]
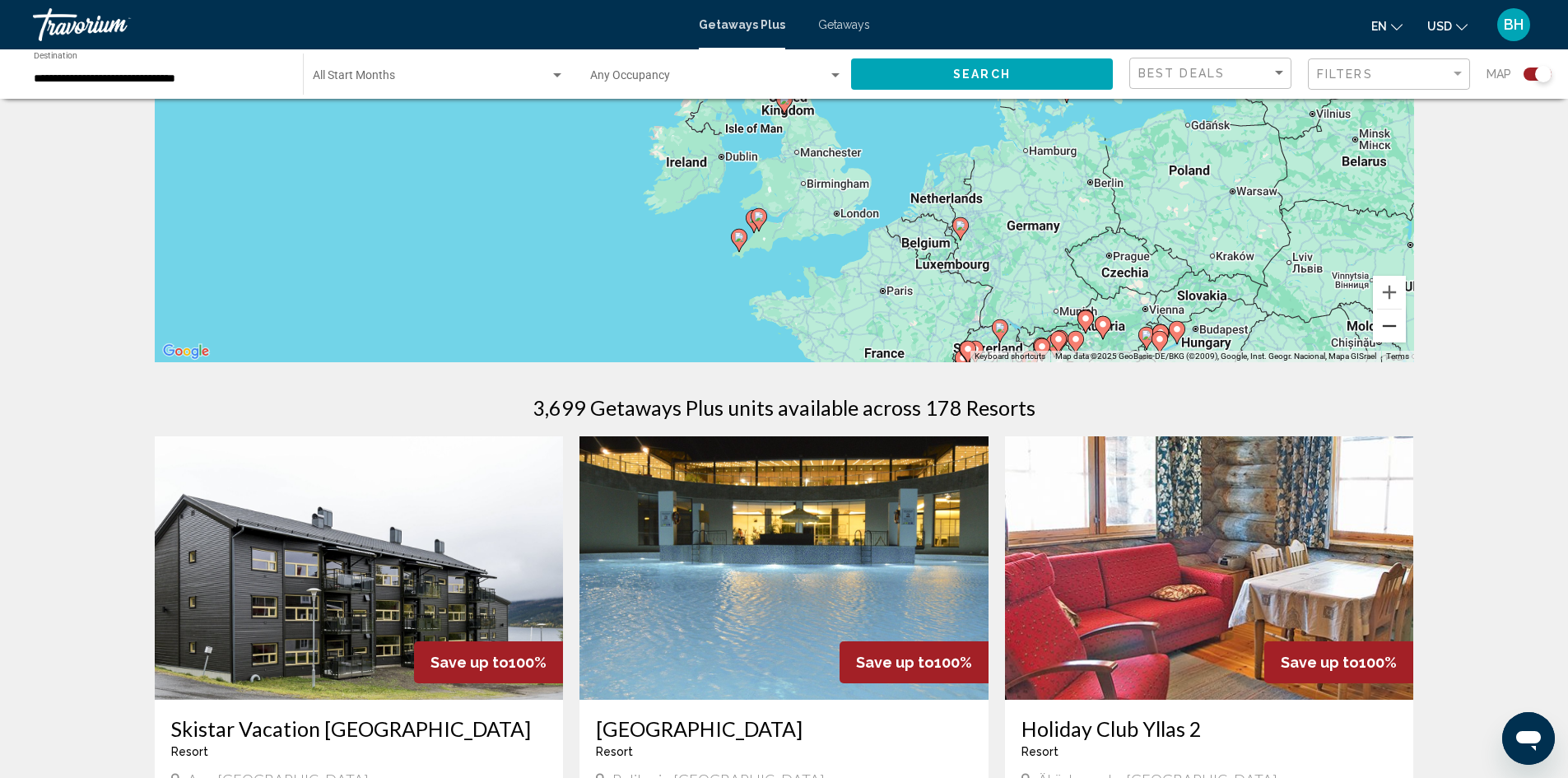
click at [1387, 330] on button "Zoom out" at bounding box center [1390, 326] width 33 height 33
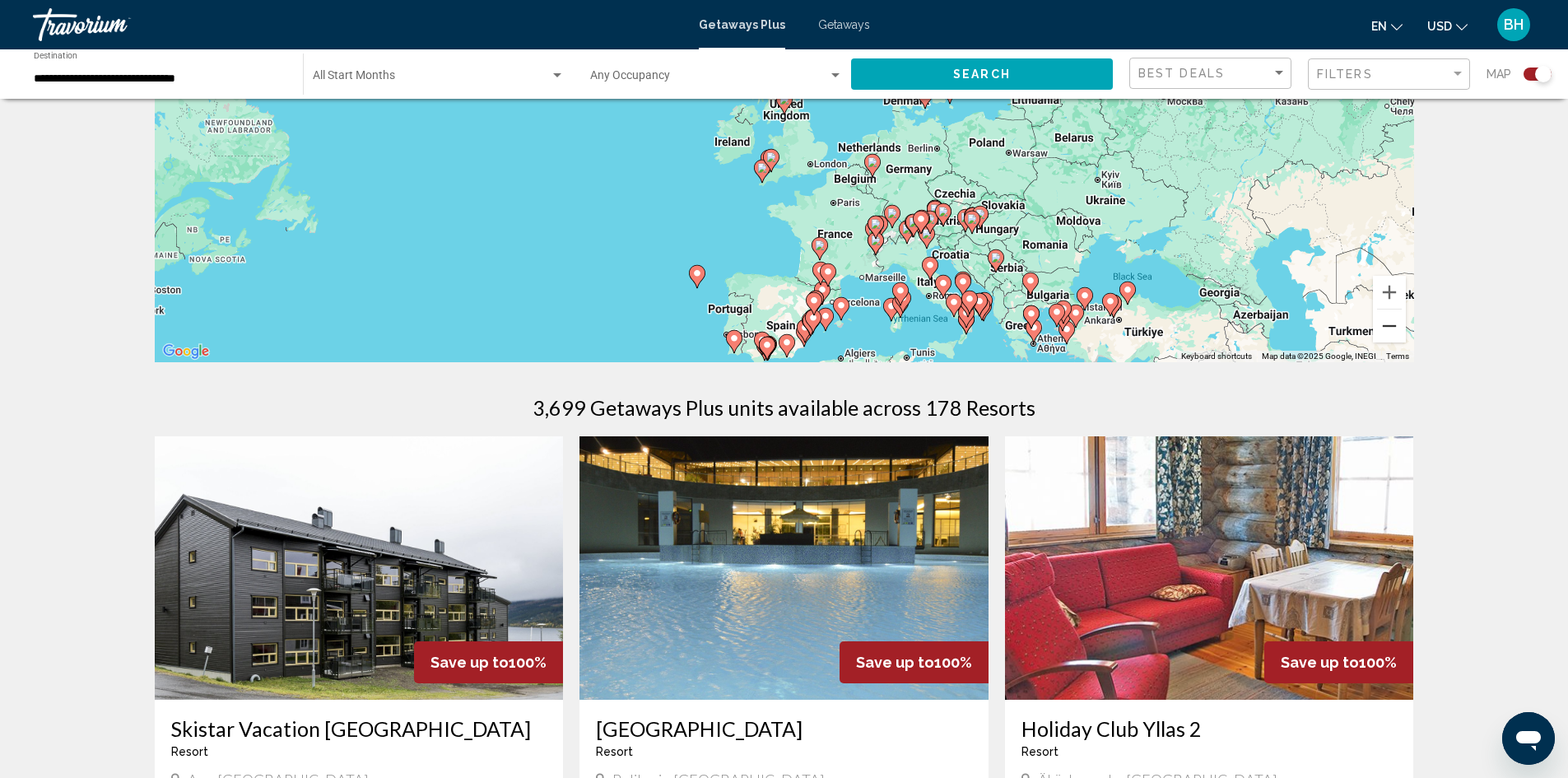
click at [1392, 328] on button "Zoom out" at bounding box center [1390, 326] width 33 height 33
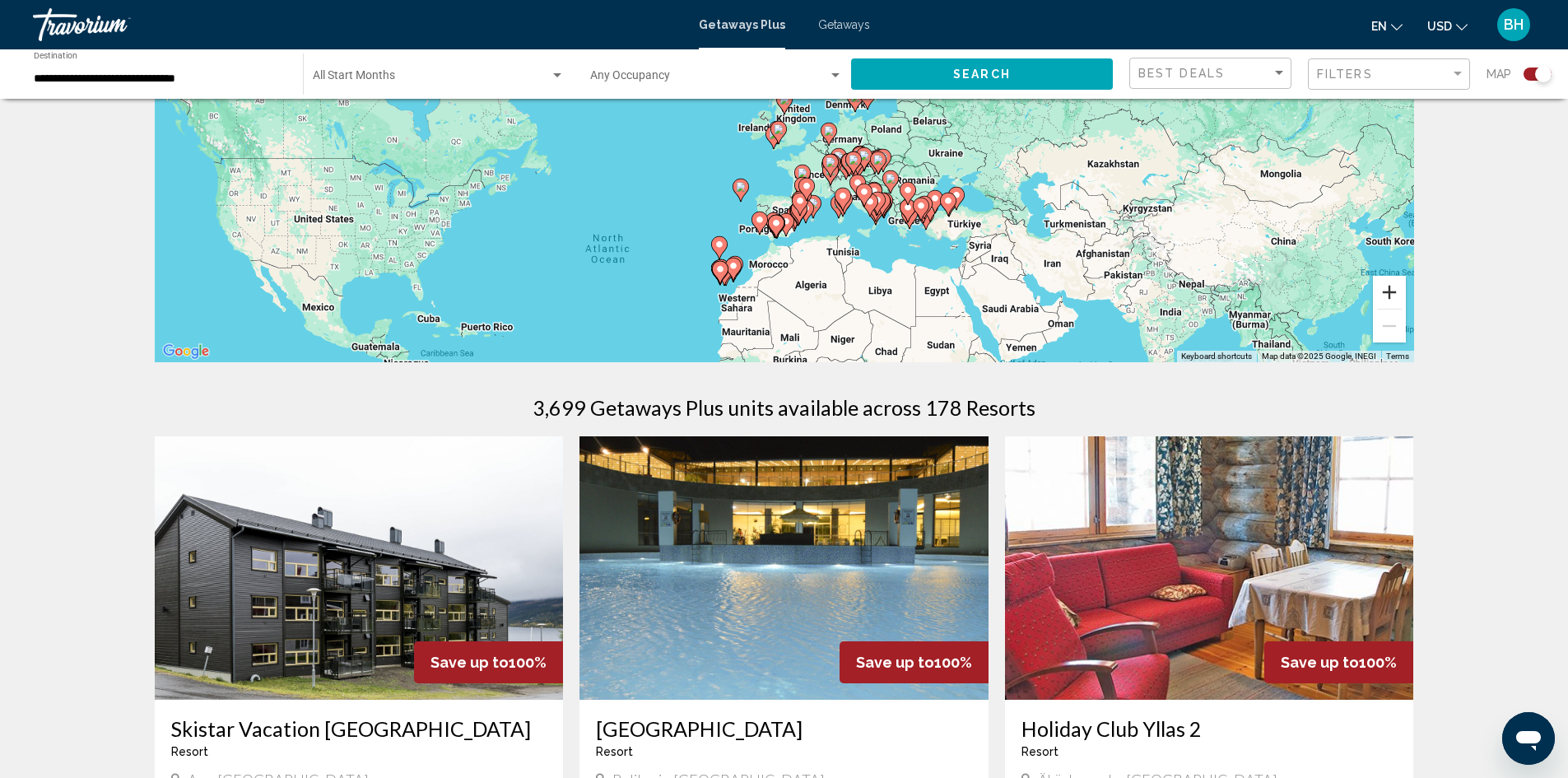
click at [1394, 287] on button "Zoom in" at bounding box center [1390, 293] width 33 height 33
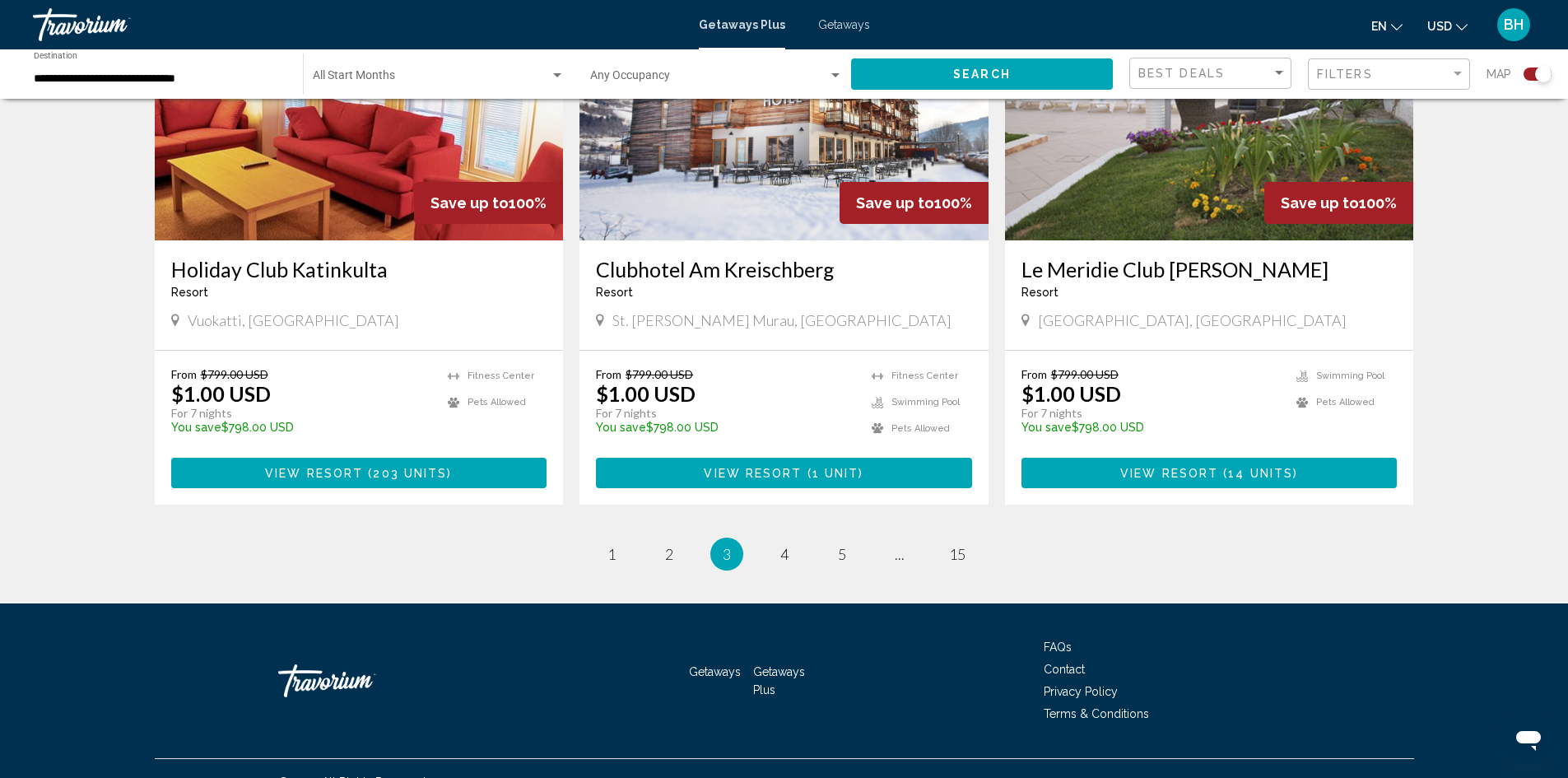
scroll to position [2416, 0]
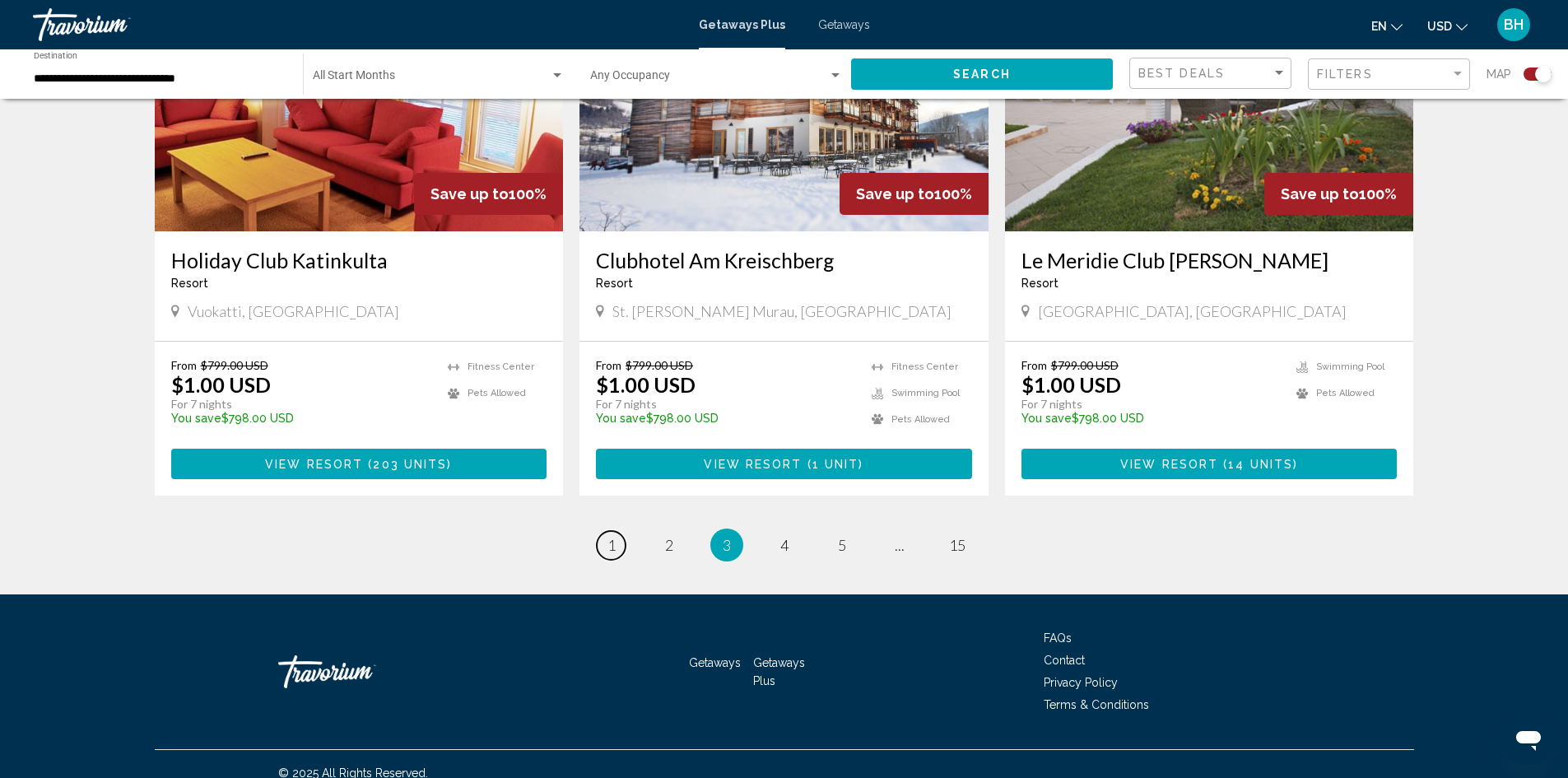
click at [611, 536] on span "1" at bounding box center [612, 544] width 9 height 18
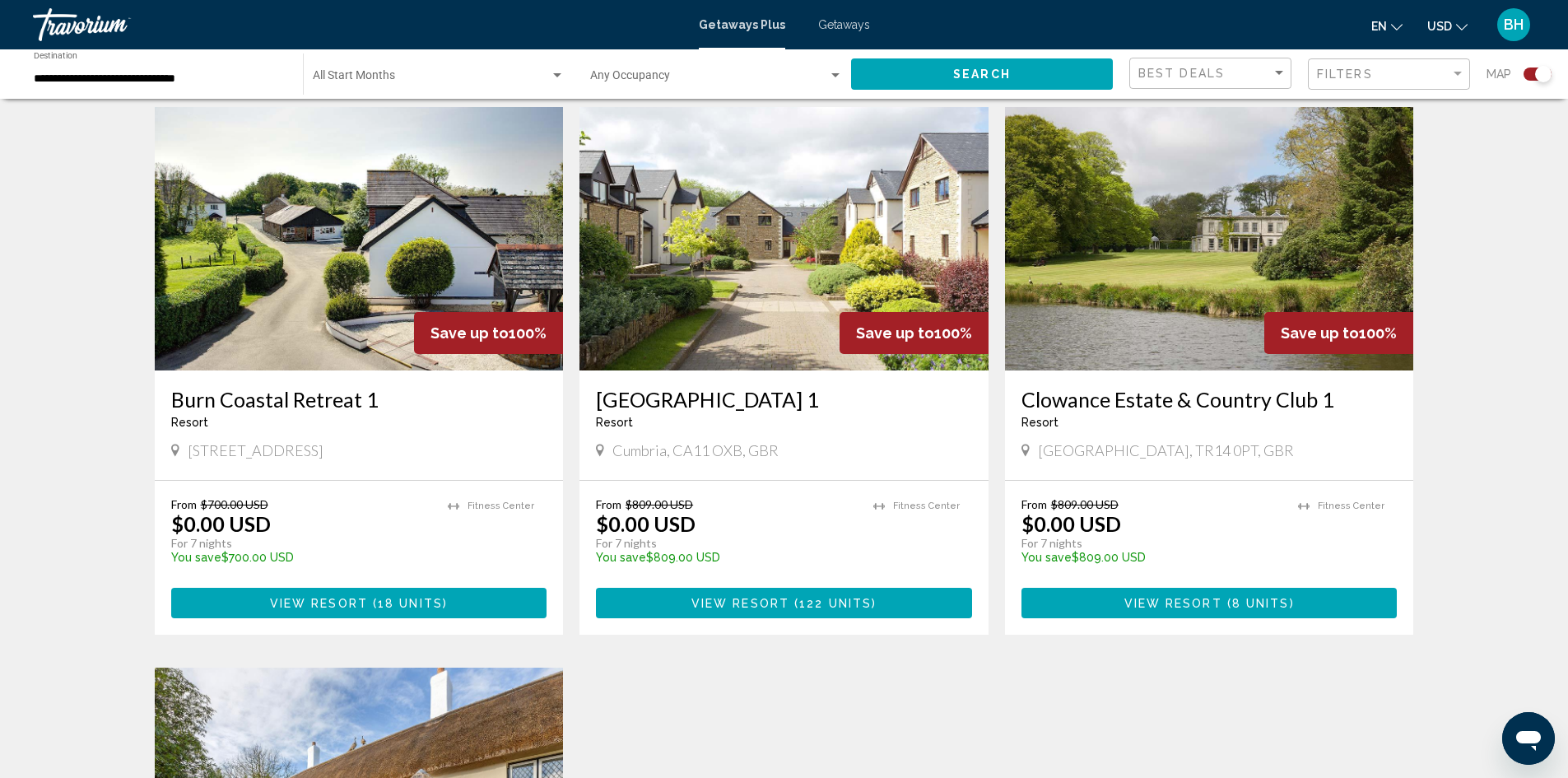
scroll to position [494, 0]
